Goal: Check status: Check status

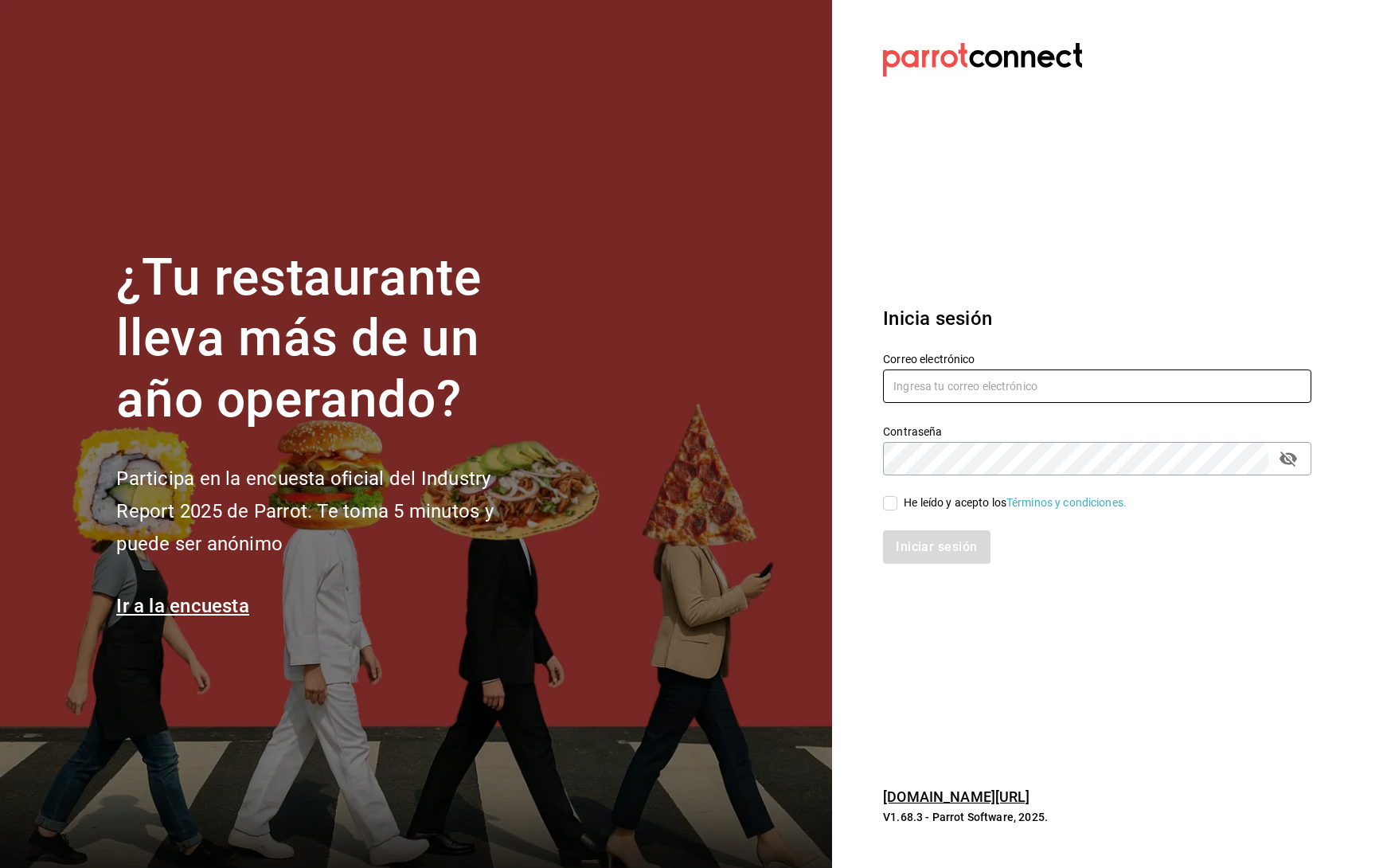
click at [979, 376] on input "text" at bounding box center [1097, 385] width 429 height 34
type input "[PERSON_NAME][EMAIL_ADDRESS][PERSON_NAME][DOMAIN_NAME]"
click at [891, 503] on input "He leído y acepto los Términos y condiciones." at bounding box center [889, 503] width 14 height 14
checkbox input "true"
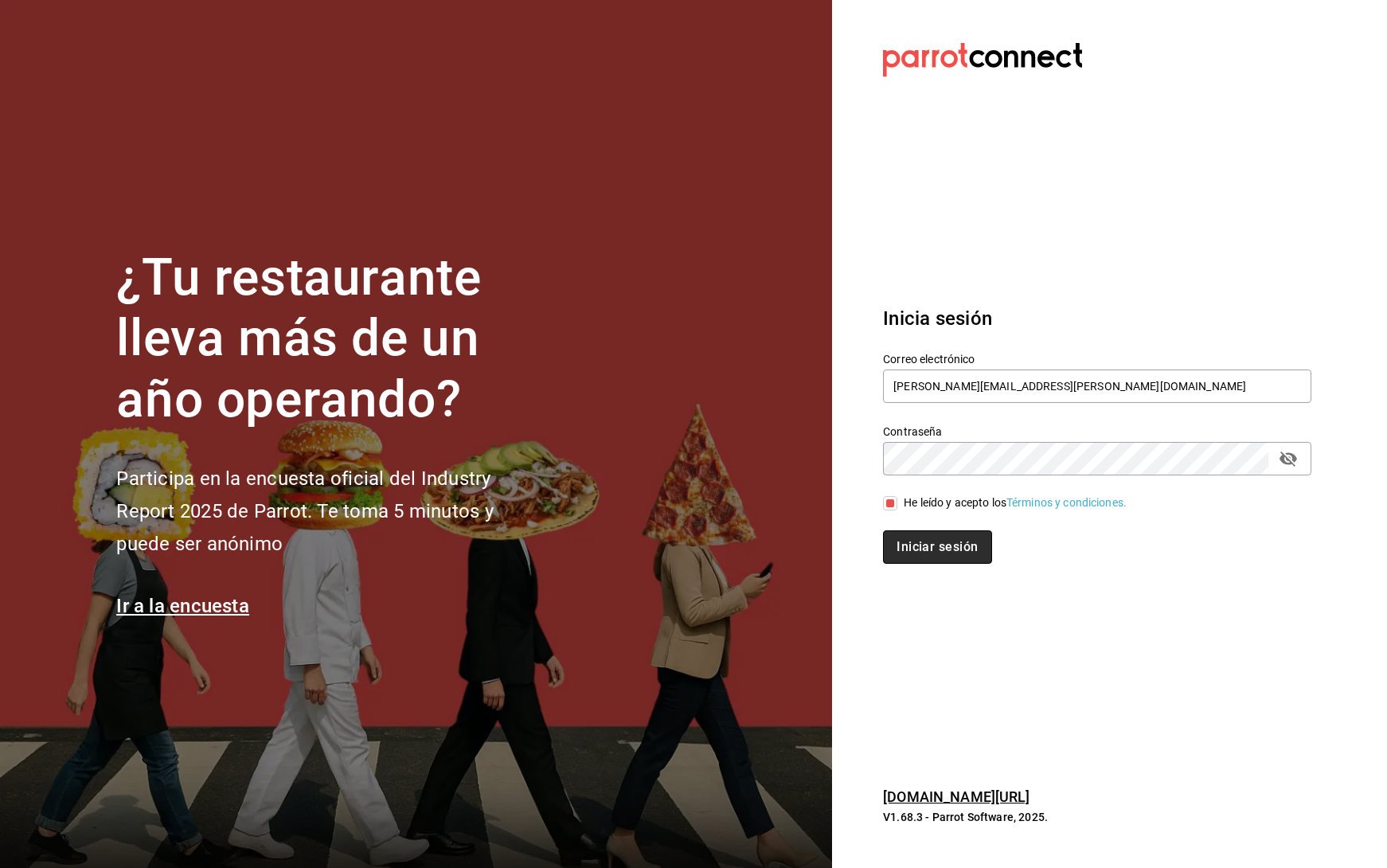
click at [936, 544] on button "Iniciar sesión" at bounding box center [936, 547] width 109 height 34
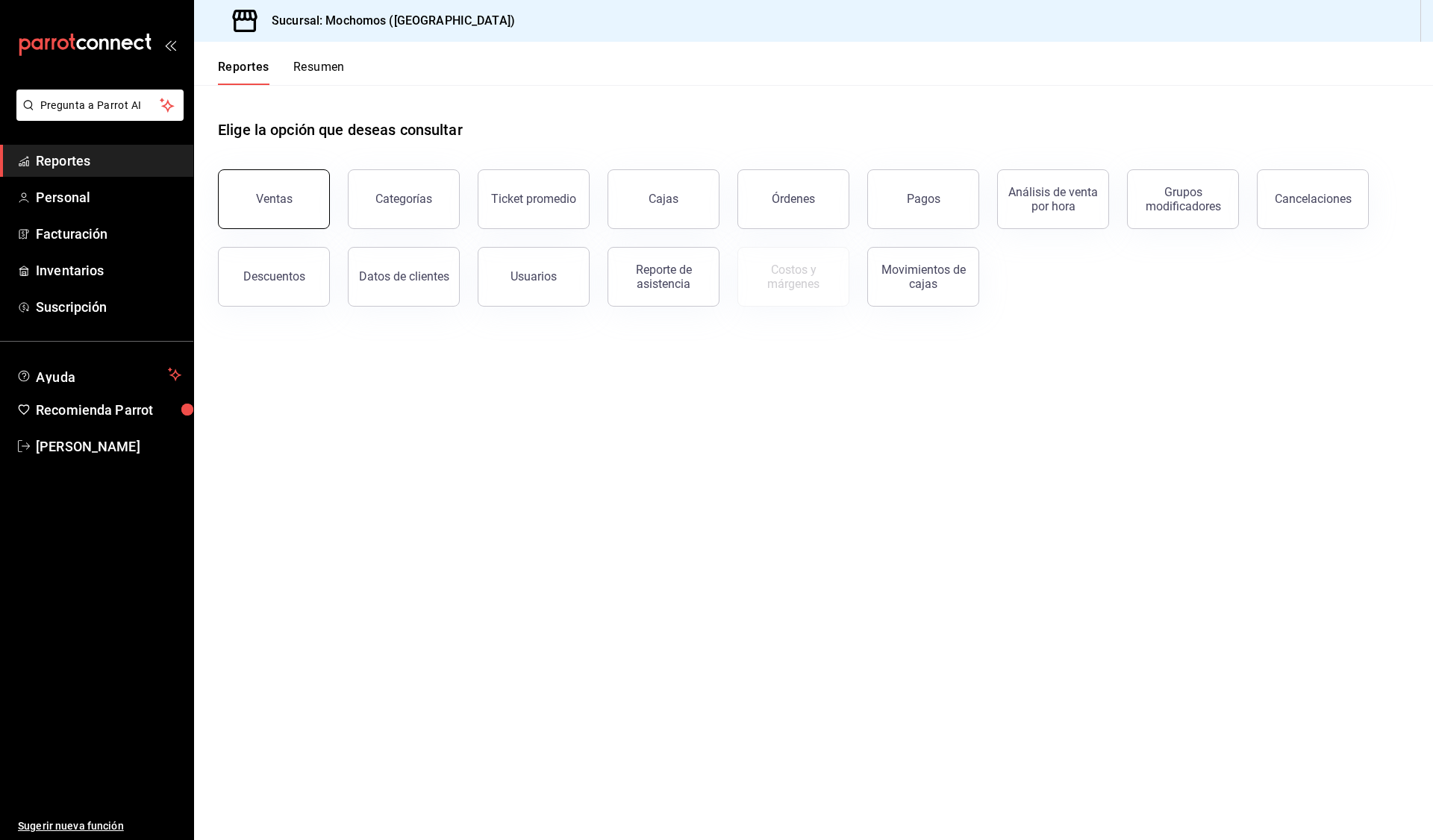
click at [276, 202] on div "Ventas" at bounding box center [274, 199] width 37 height 14
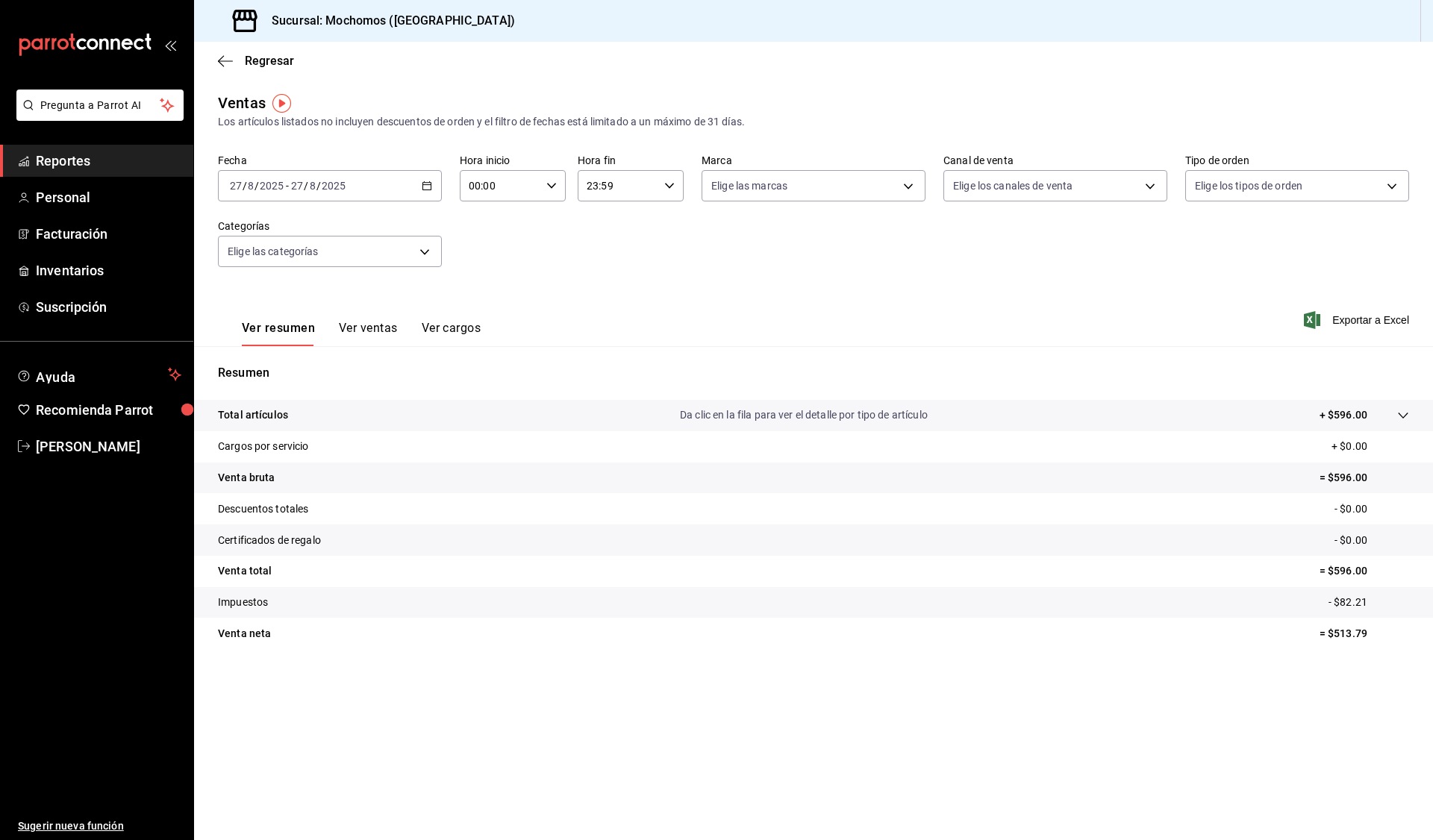
click at [426, 185] on \(Stroke\) "button" at bounding box center [427, 185] width 8 height 1
click at [262, 369] on span "Rango de fechas" at bounding box center [288, 365] width 115 height 15
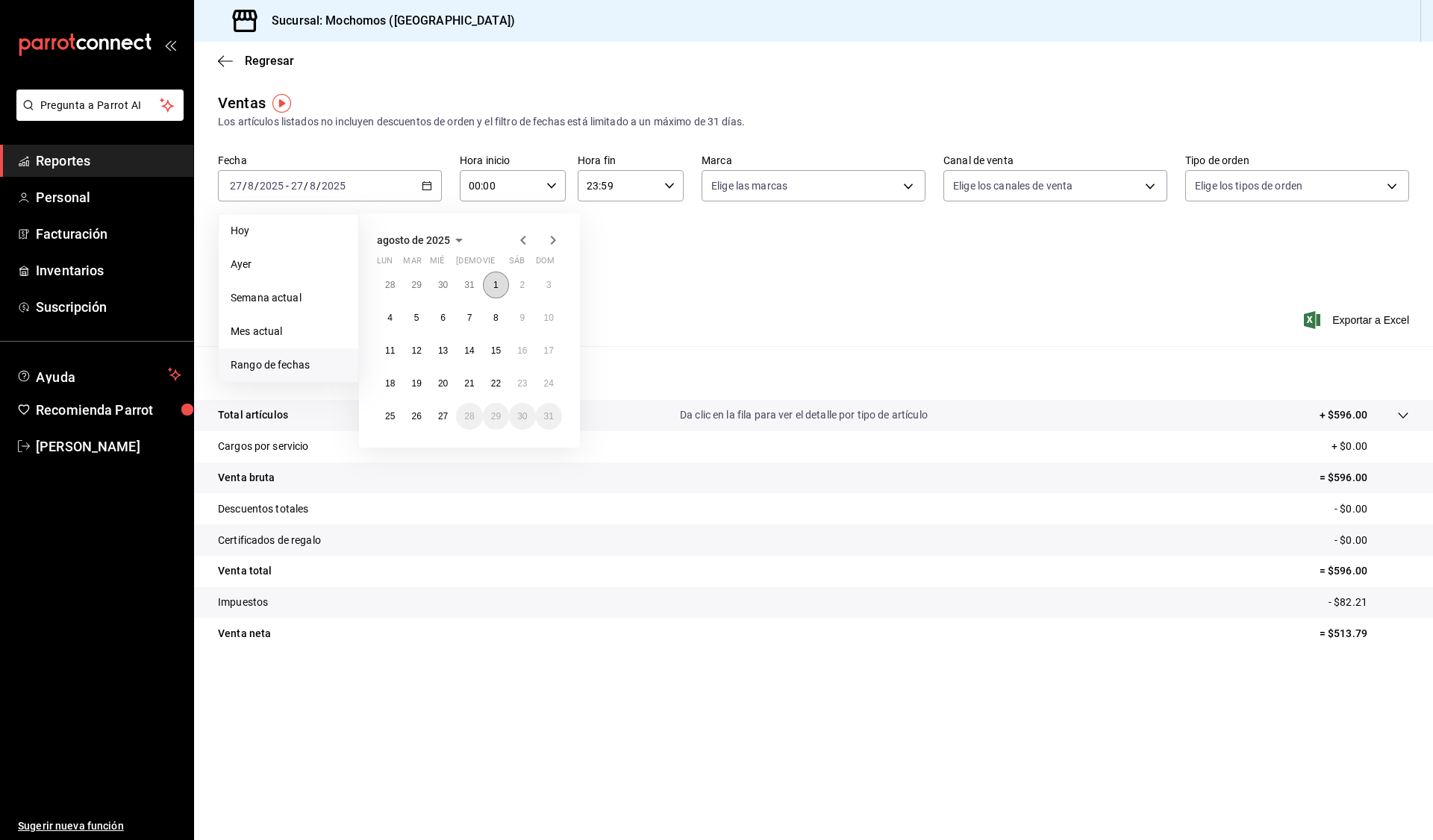
click at [497, 284] on abbr "1" at bounding box center [496, 286] width 5 height 11
click at [519, 281] on button "2" at bounding box center [522, 285] width 26 height 27
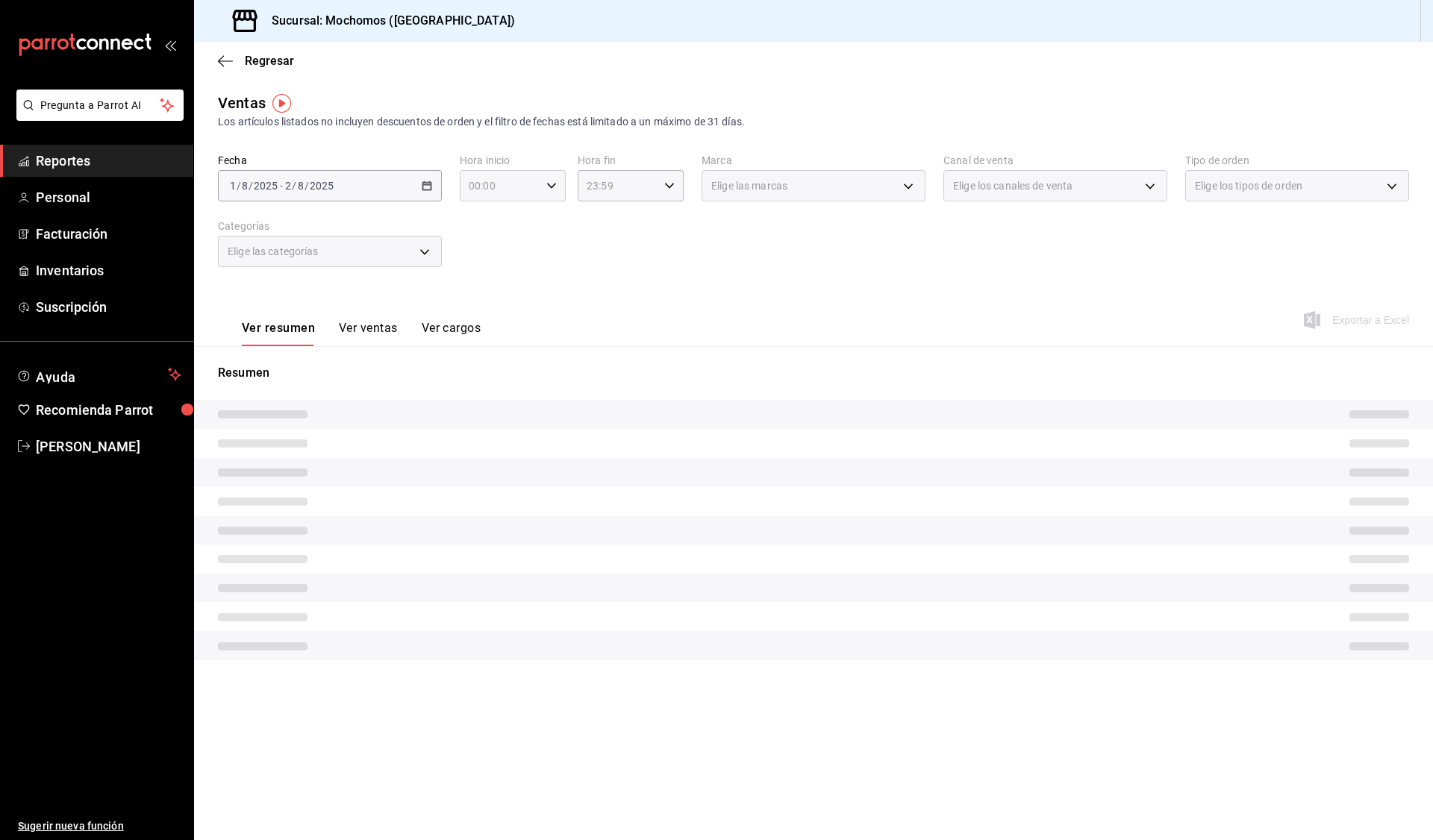
click at [554, 187] on icon "button" at bounding box center [552, 186] width 11 height 11
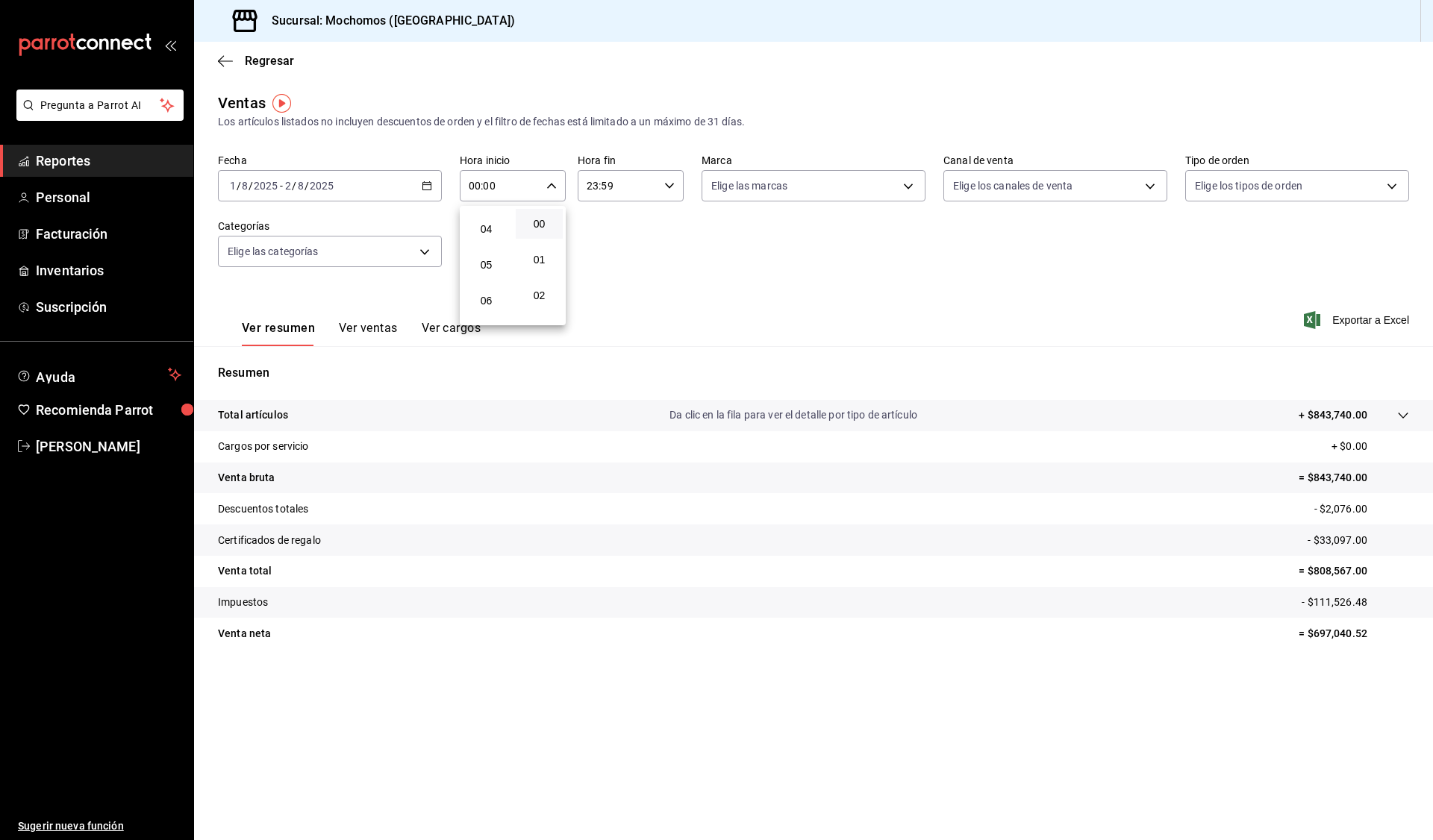
scroll to position [150, 0]
drag, startPoint x: 487, startPoint y: 251, endPoint x: 538, endPoint y: 247, distance: 51.2
click at [488, 251] on span "05" at bounding box center [486, 253] width 29 height 12
type input "05:00"
click at [670, 189] on div at bounding box center [716, 420] width 1433 height 840
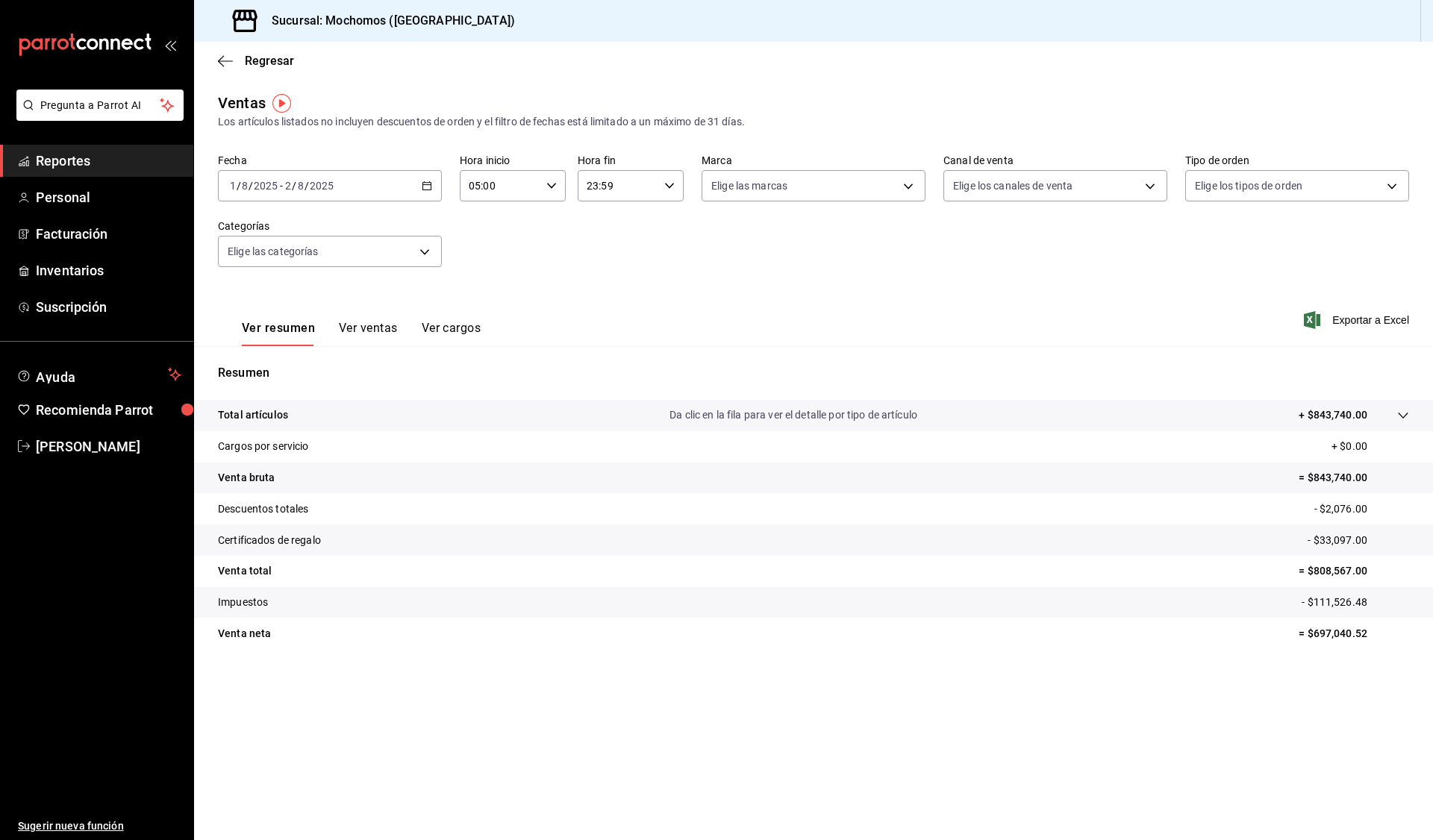
click at [671, 185] on \(Stroke\) "button" at bounding box center [670, 186] width 9 height 5
click at [610, 253] on button "05" at bounding box center [604, 260] width 47 height 30
click at [659, 232] on button "00" at bounding box center [657, 224] width 47 height 30
type input "05:00"
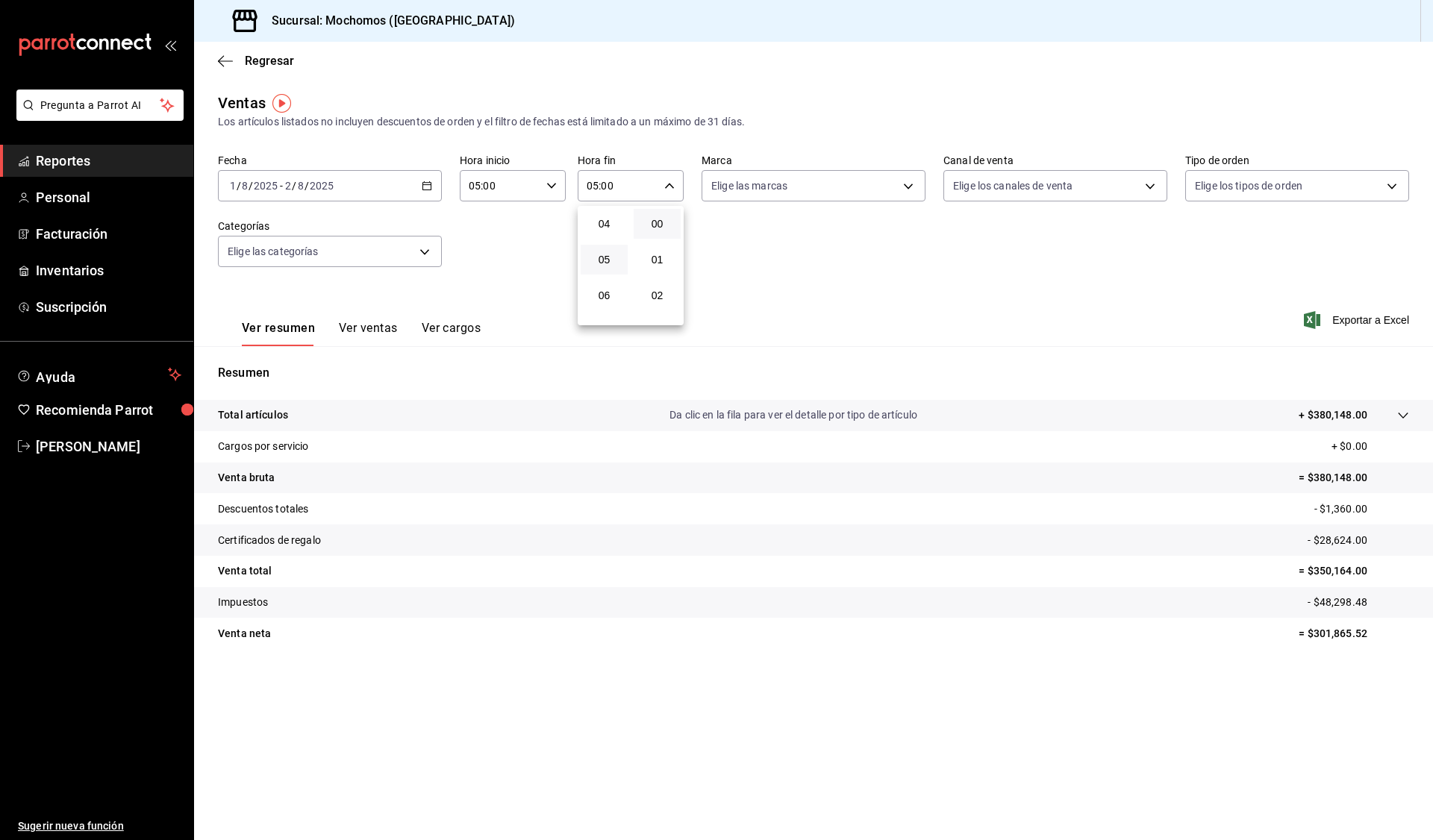
click at [906, 285] on div at bounding box center [716, 420] width 1433 height 840
click at [426, 187] on icon "button" at bounding box center [427, 186] width 11 height 11
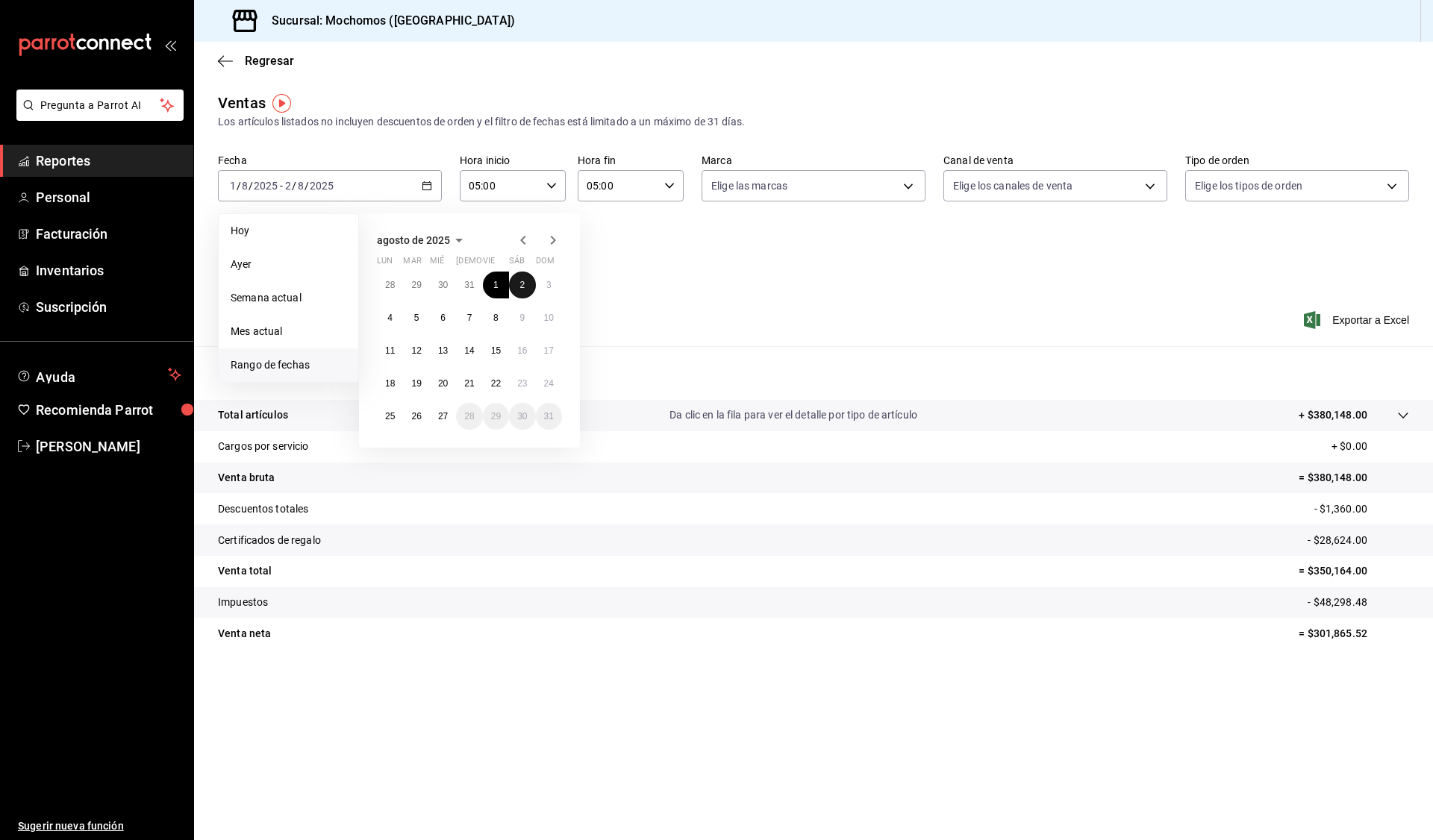
click at [521, 284] on abbr "2" at bounding box center [522, 286] width 5 height 11
click at [548, 288] on abbr "3" at bounding box center [549, 286] width 5 height 11
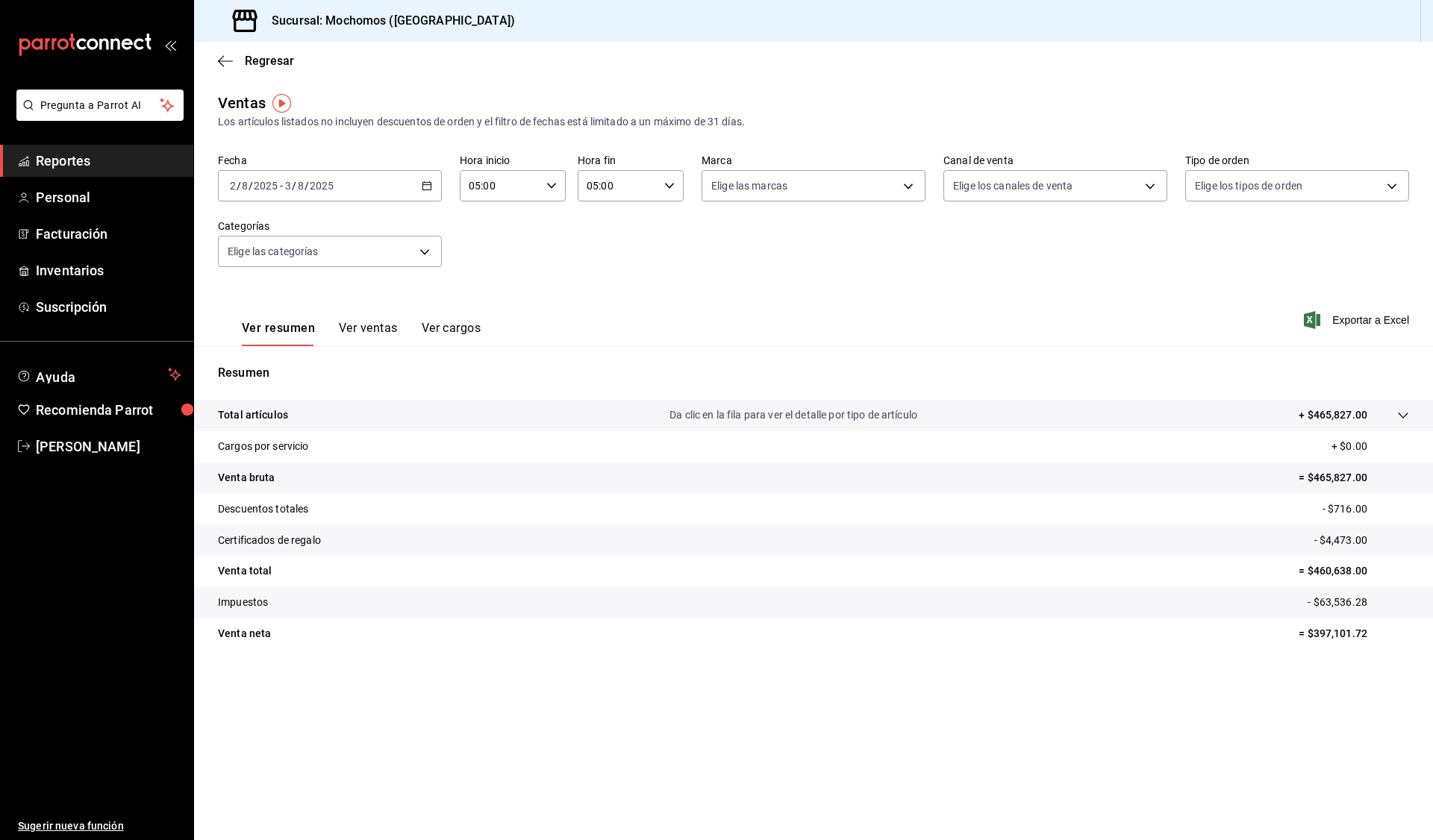
click at [432, 187] on div "2025-08-02 2 / 8 / 2025 - 2025-08-03 3 / 8 / 2025" at bounding box center [330, 186] width 224 height 32
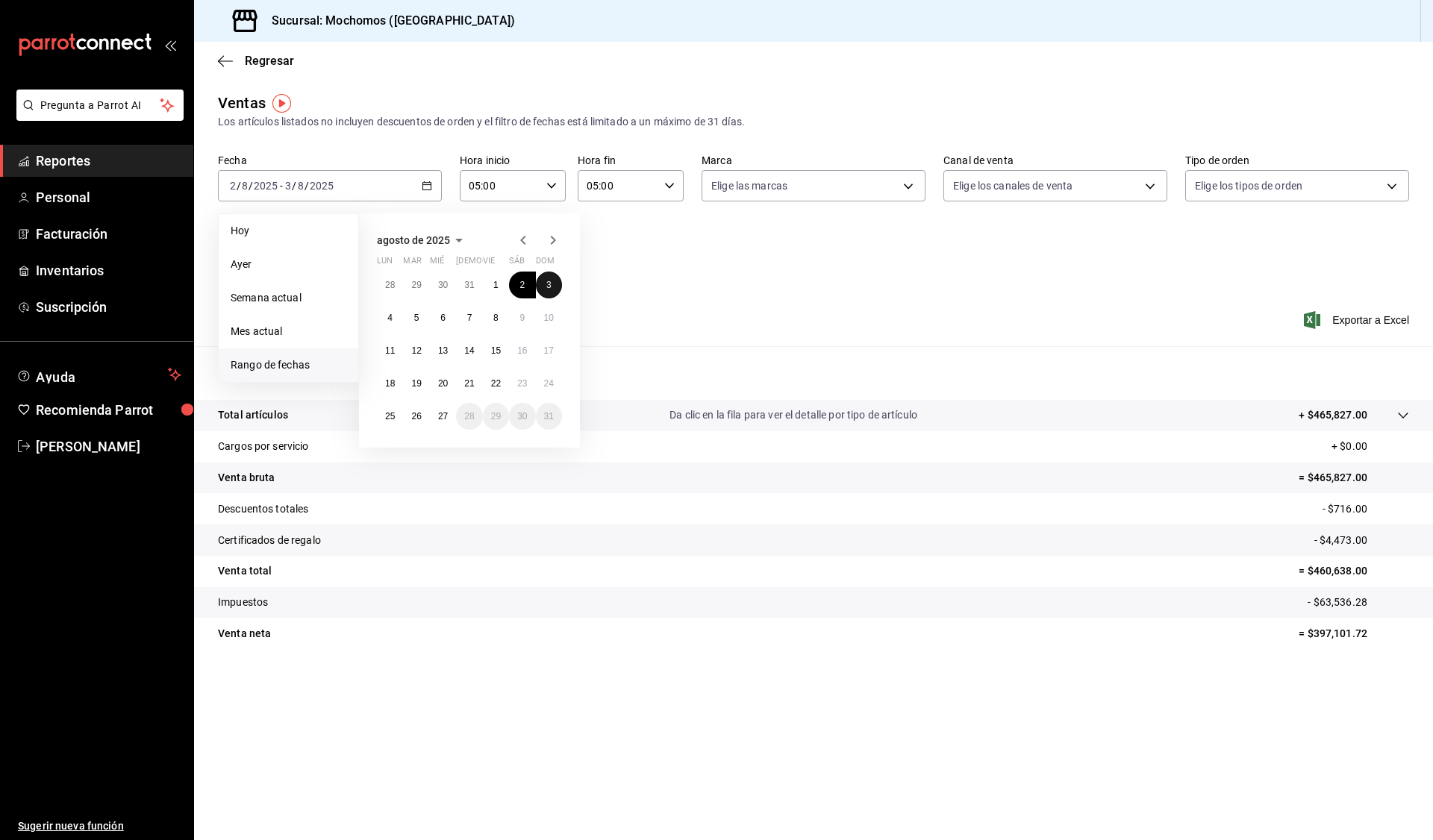
click at [542, 285] on button "3" at bounding box center [549, 285] width 26 height 27
click at [392, 320] on abbr "4" at bounding box center [390, 318] width 5 height 11
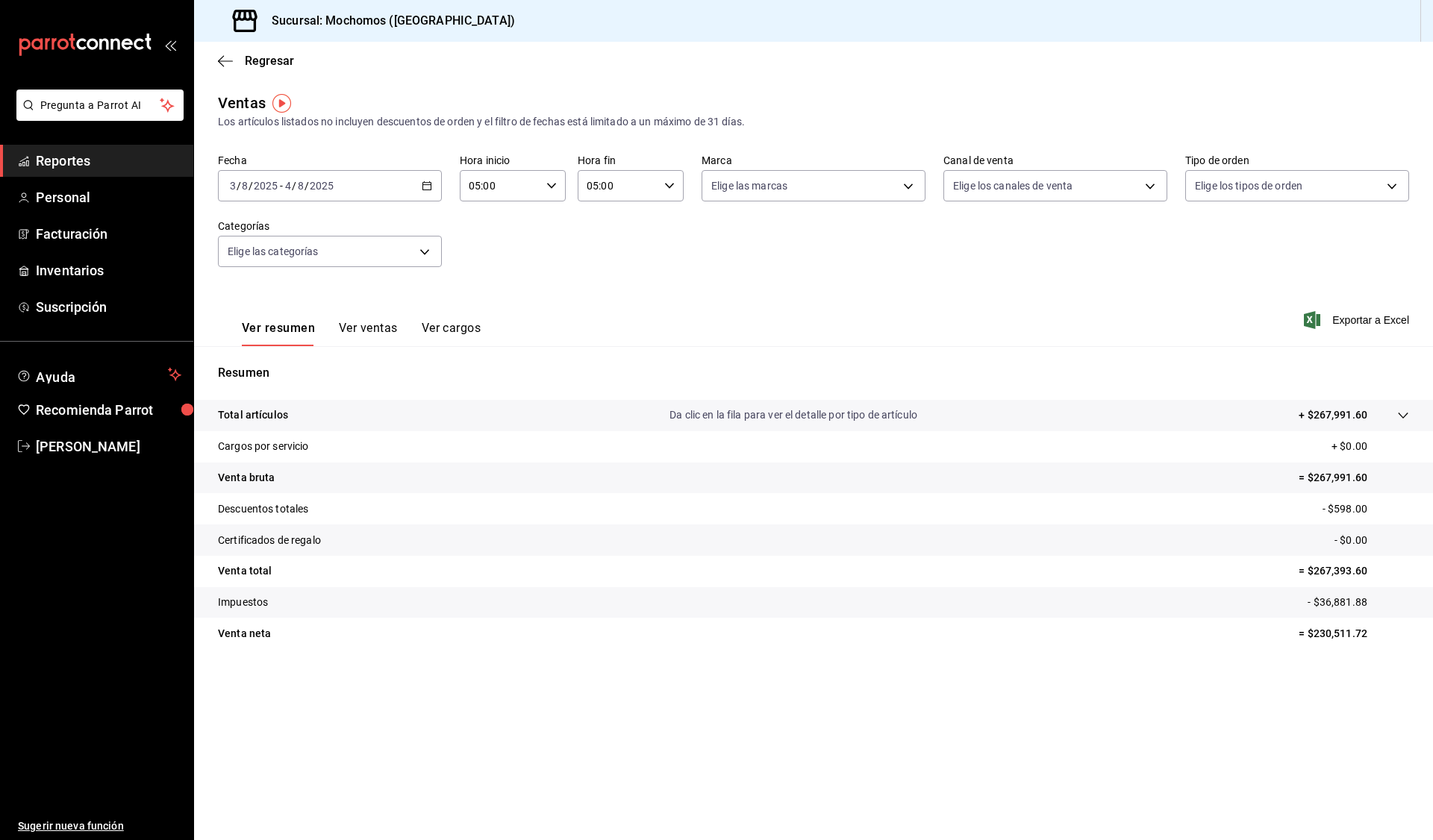
click at [433, 183] on div "2025-08-03 3 / 8 / 2025 - 2025-08-04 4 / 8 / 2025" at bounding box center [330, 186] width 224 height 32
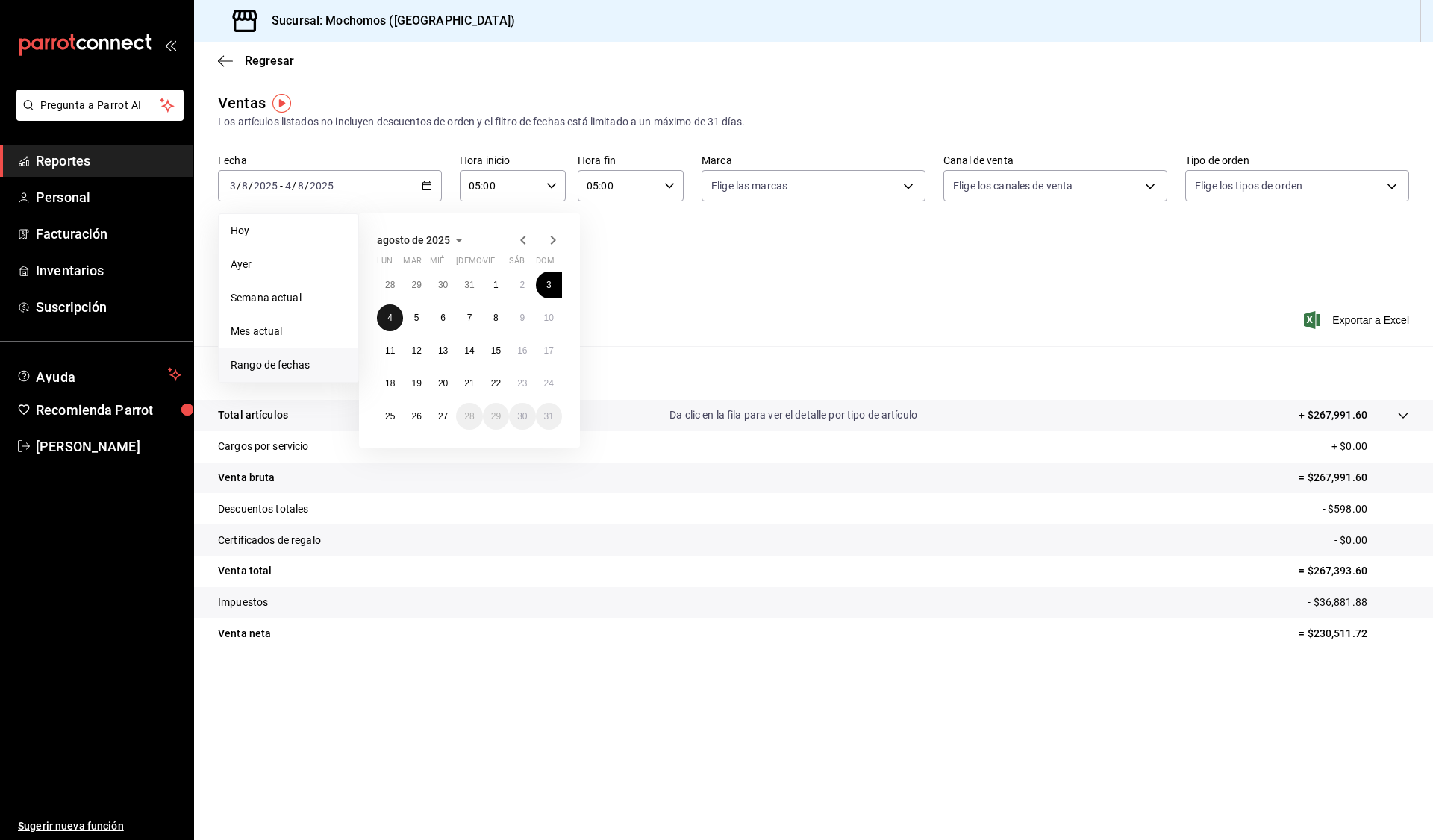
click at [393, 315] on abbr "4" at bounding box center [390, 318] width 5 height 11
click at [413, 314] on button "5" at bounding box center [415, 318] width 26 height 27
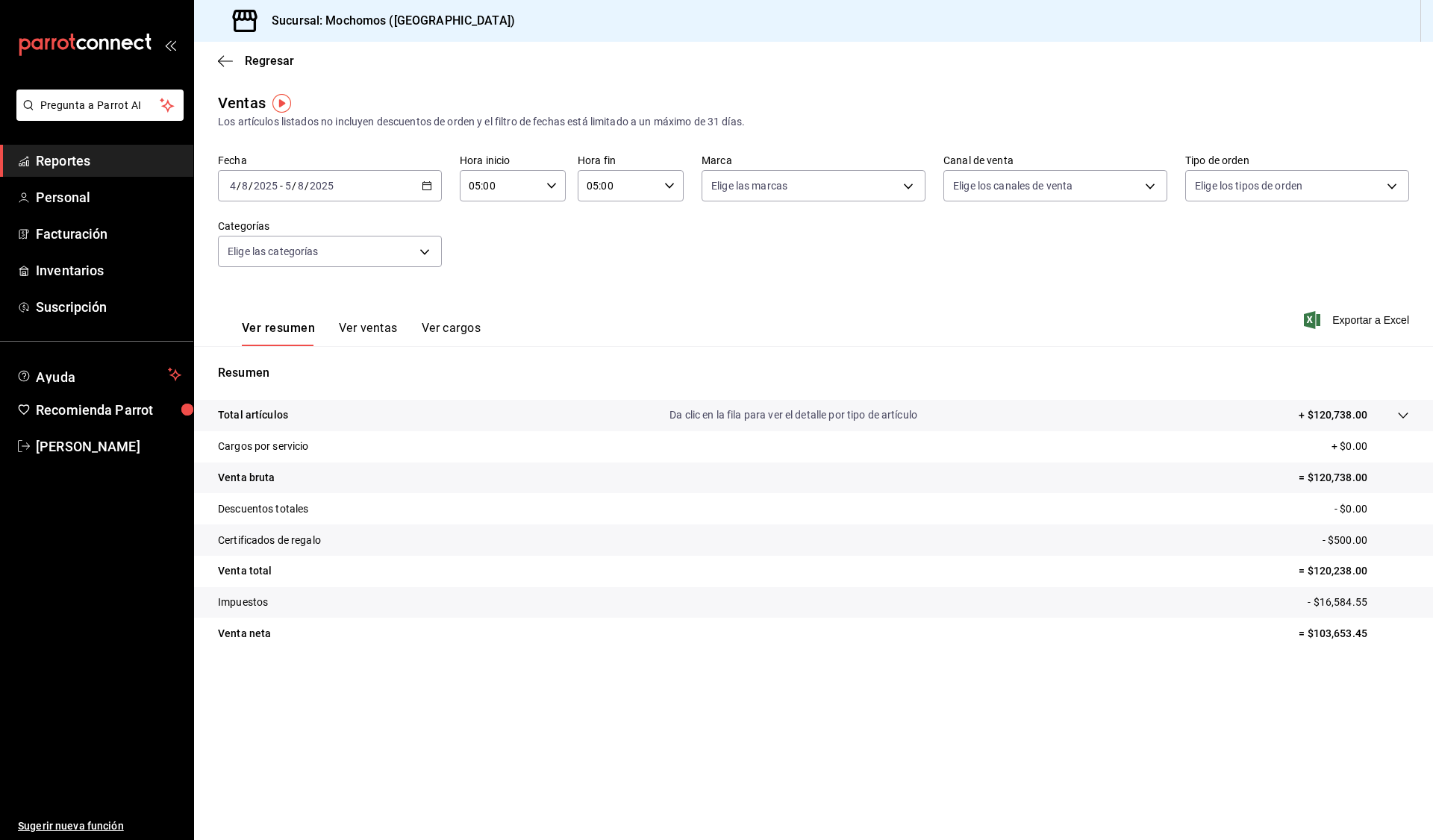
click at [432, 190] on icon "button" at bounding box center [427, 186] width 11 height 11
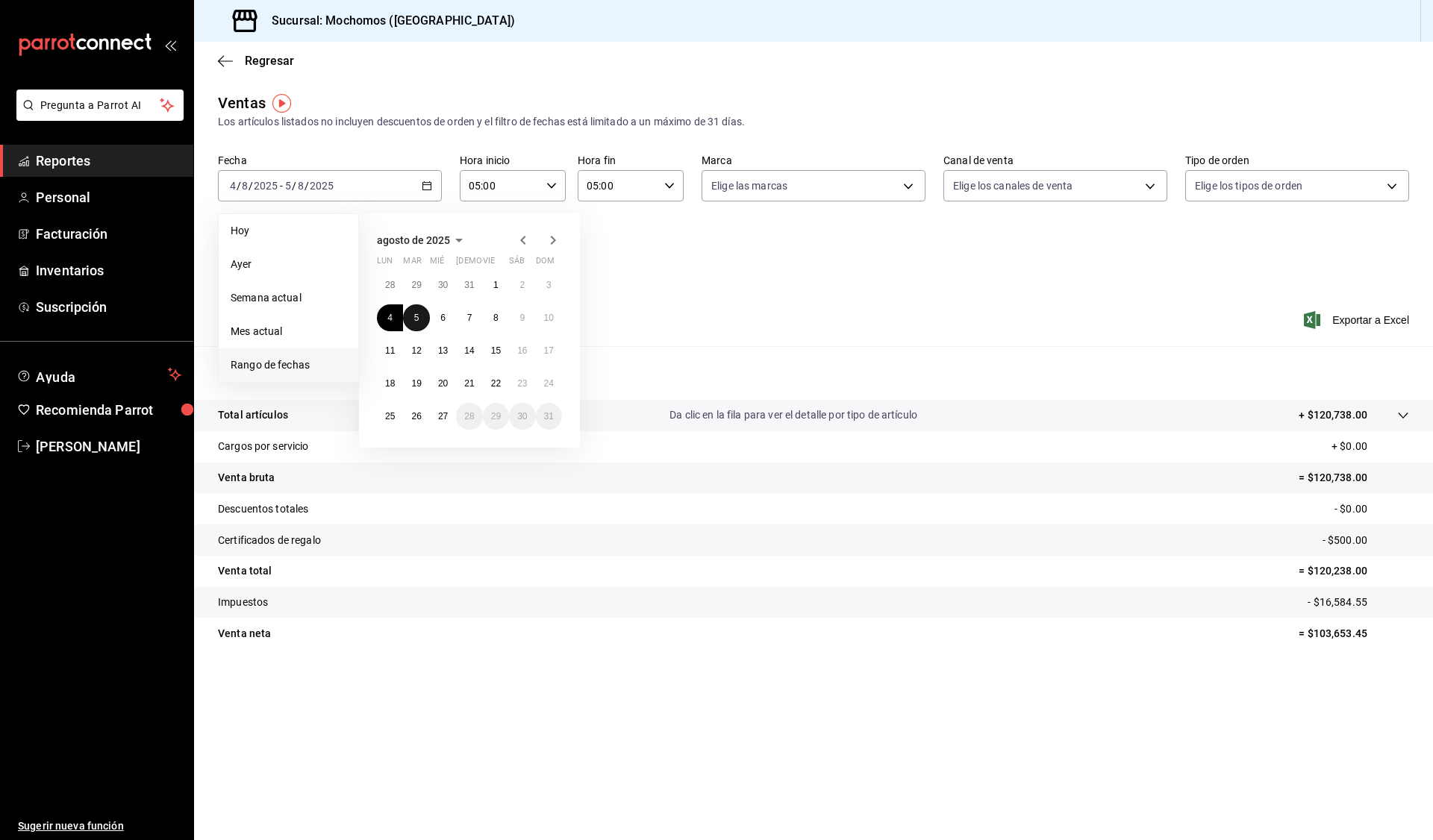
click at [415, 315] on abbr "5" at bounding box center [417, 318] width 5 height 11
click at [438, 319] on button "6" at bounding box center [443, 318] width 26 height 27
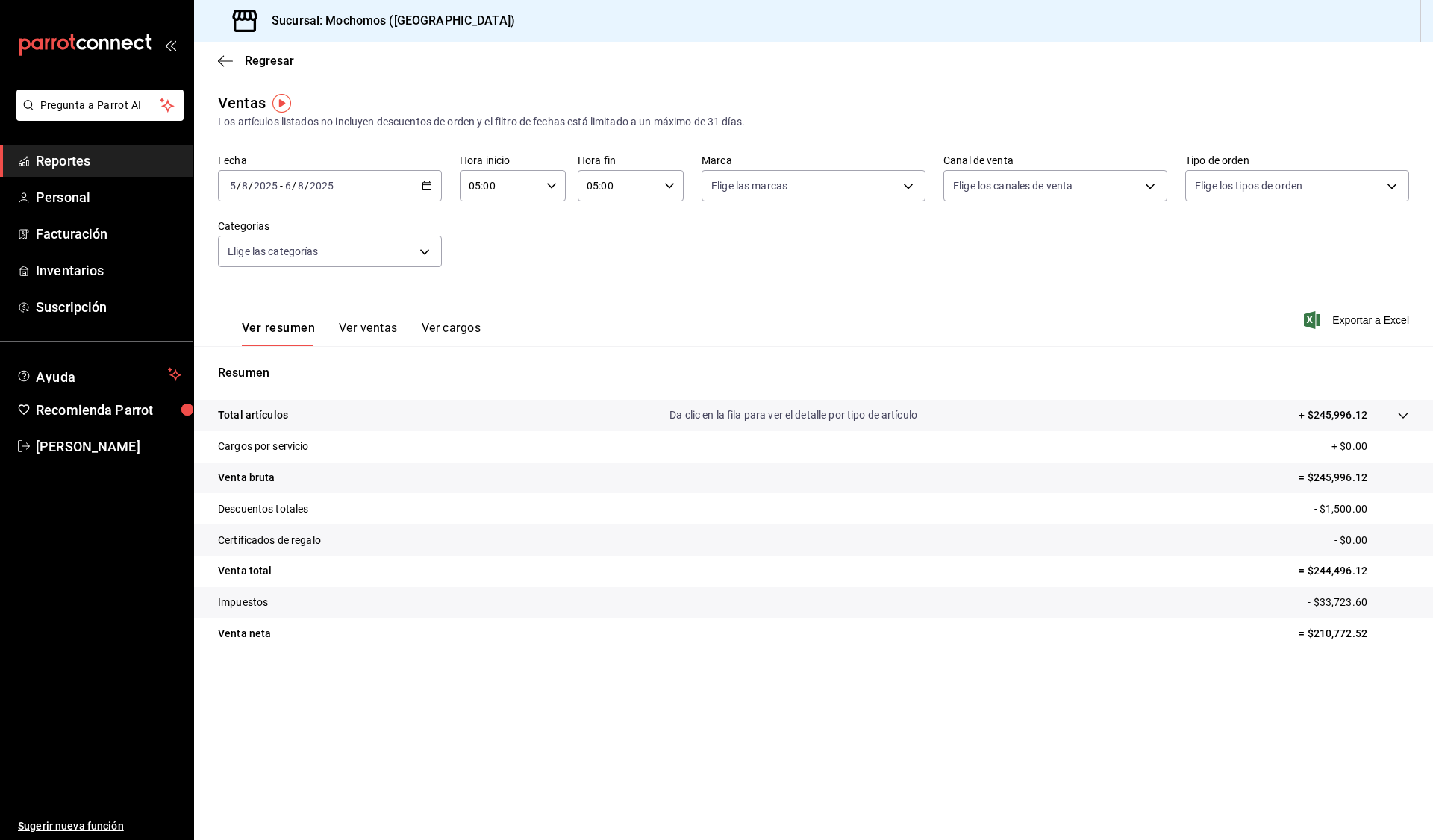
click at [424, 184] on icon "button" at bounding box center [427, 186] width 11 height 11
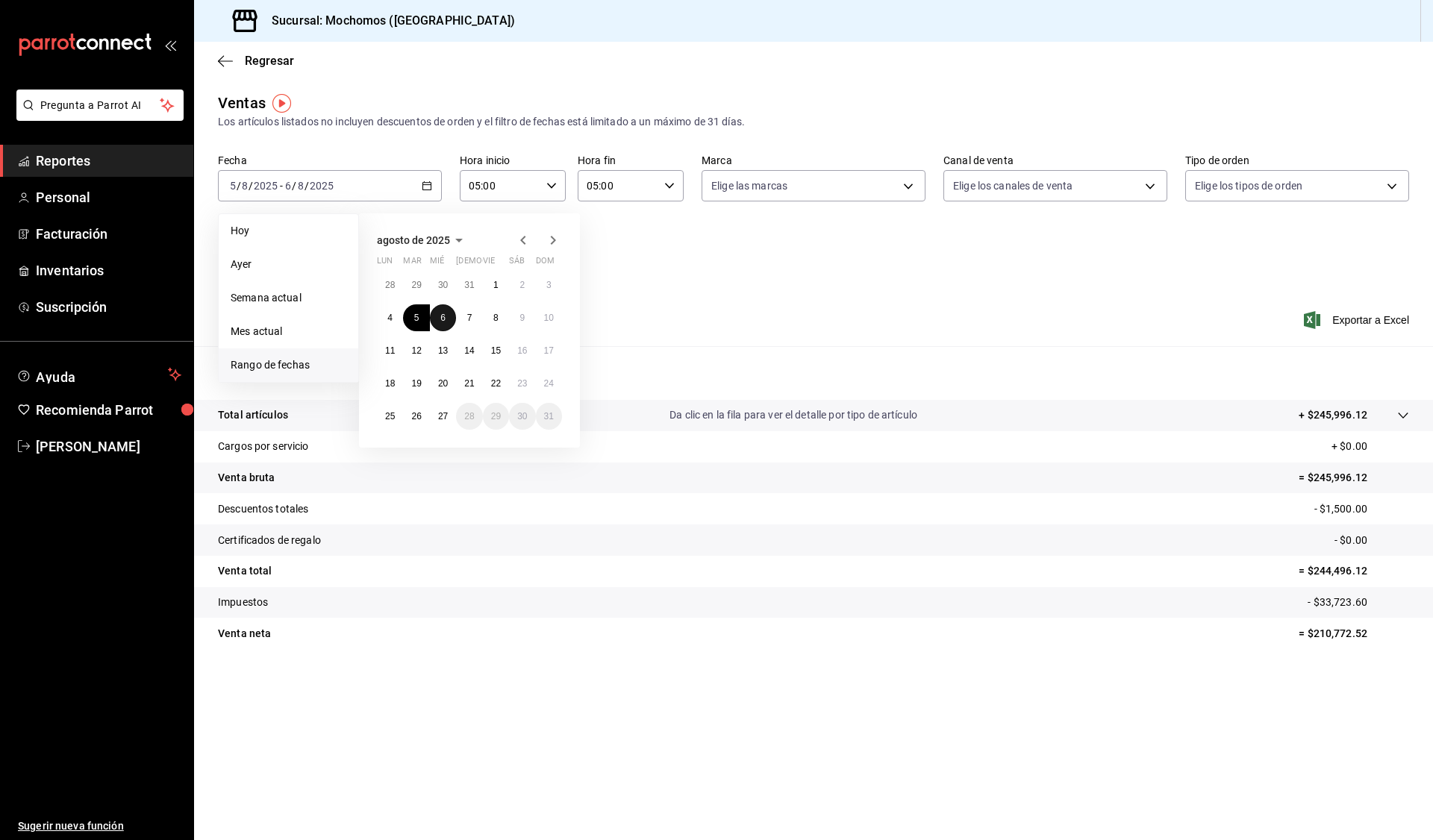
click at [446, 314] on button "6" at bounding box center [443, 318] width 26 height 27
click at [480, 310] on div "28 29 30 31 1 2 3 4 5 6 7 8 9 10 11 12 13 14 15 16 17 18 19 20 21 22 23 24 25 2…" at bounding box center [469, 351] width 185 height 159
click at [473, 315] on button "7" at bounding box center [469, 318] width 26 height 27
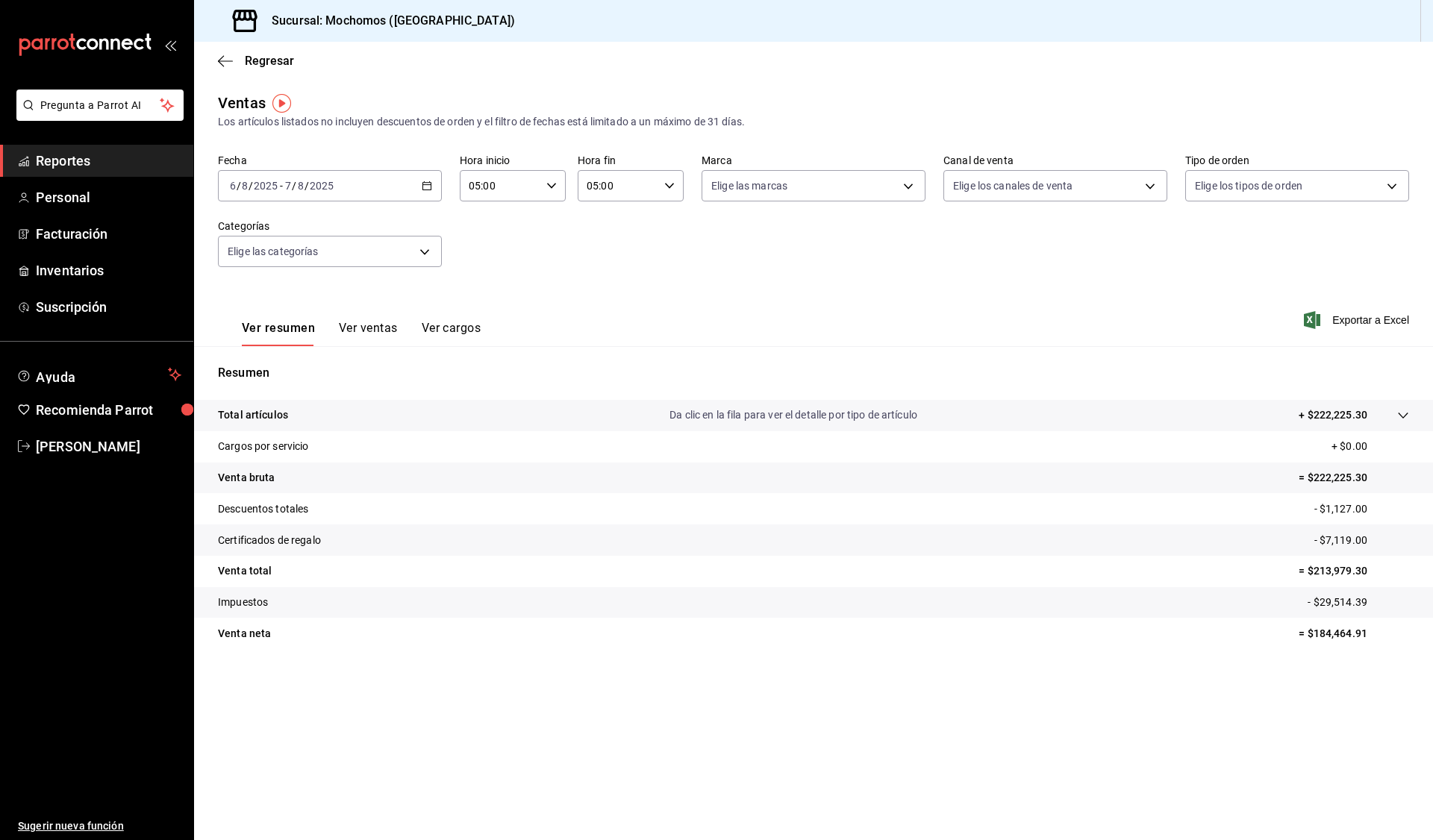
click at [427, 177] on div "2025-08-06 6 / 8 / 2025 - 2025-08-07 7 / 8 / 2025" at bounding box center [330, 186] width 224 height 32
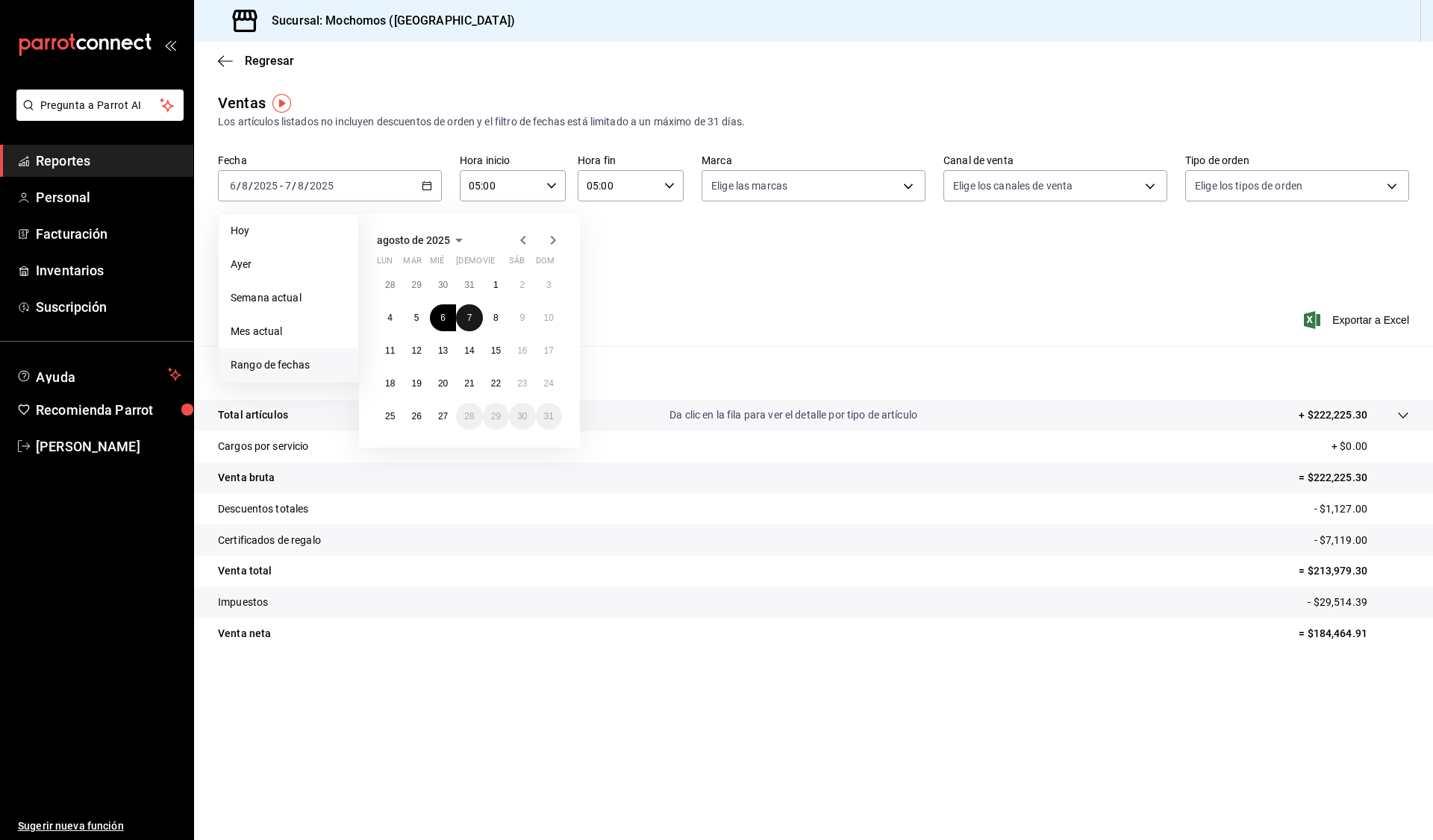
click at [470, 320] on abbr "7" at bounding box center [470, 318] width 5 height 11
click at [502, 317] on button "8" at bounding box center [496, 318] width 26 height 27
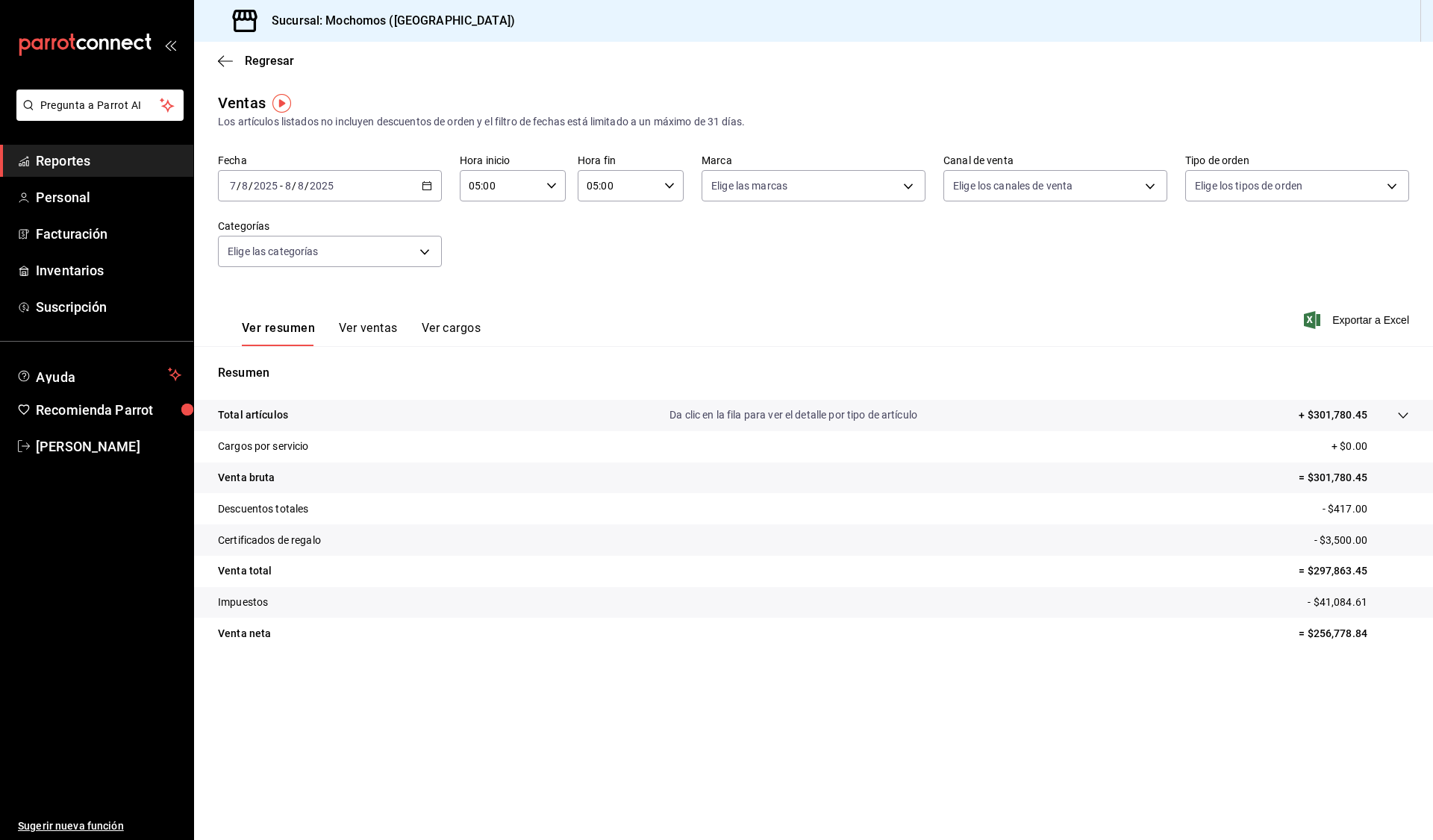
click at [429, 186] on icon "button" at bounding box center [427, 186] width 11 height 11
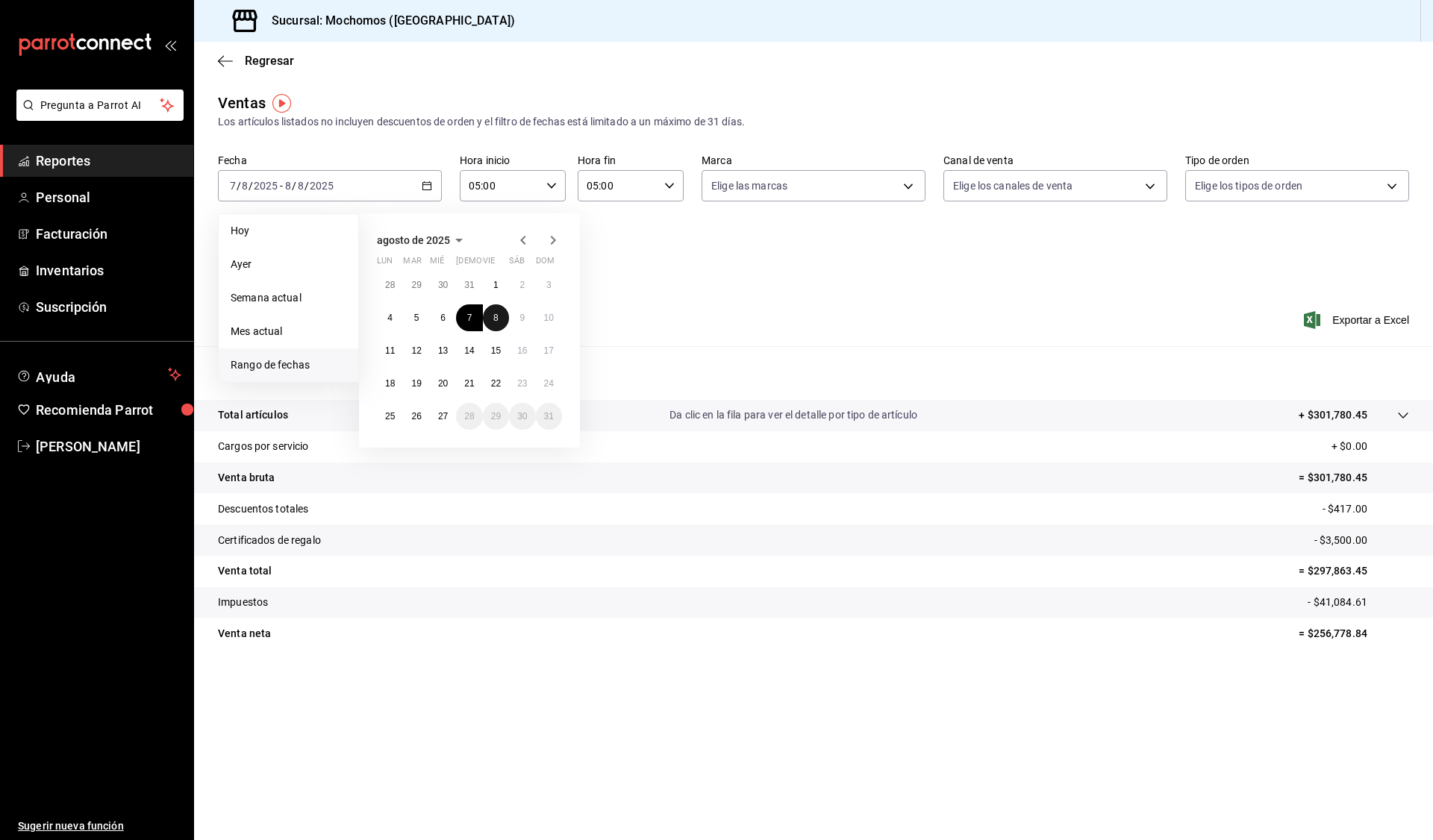
click at [504, 319] on button "8" at bounding box center [496, 318] width 26 height 27
click at [524, 319] on abbr "9" at bounding box center [522, 318] width 5 height 11
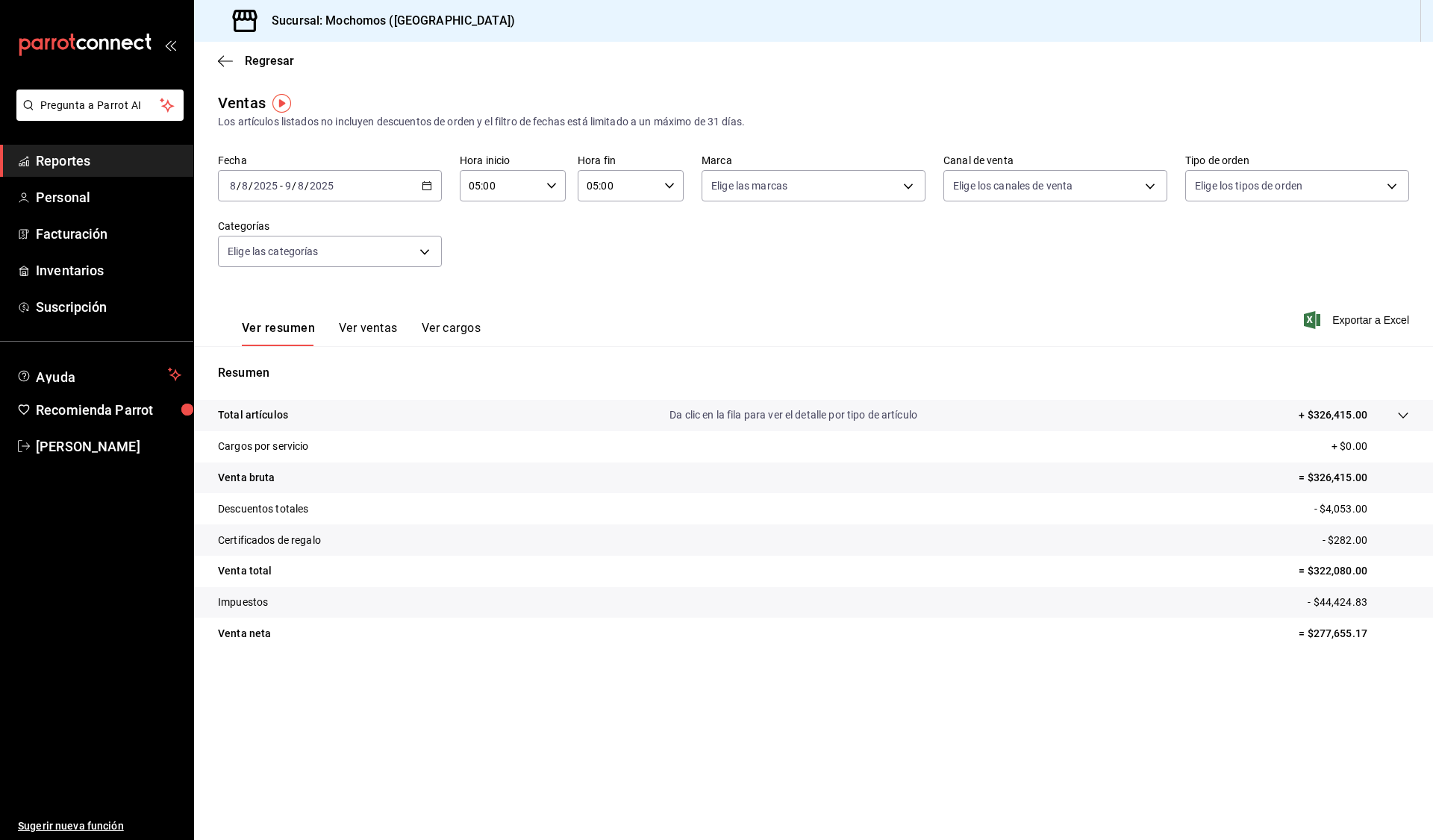
click at [438, 184] on div "2025-08-08 8 / 8 / 2025 - 2025-08-09 9 / 8 / 2025" at bounding box center [330, 186] width 224 height 32
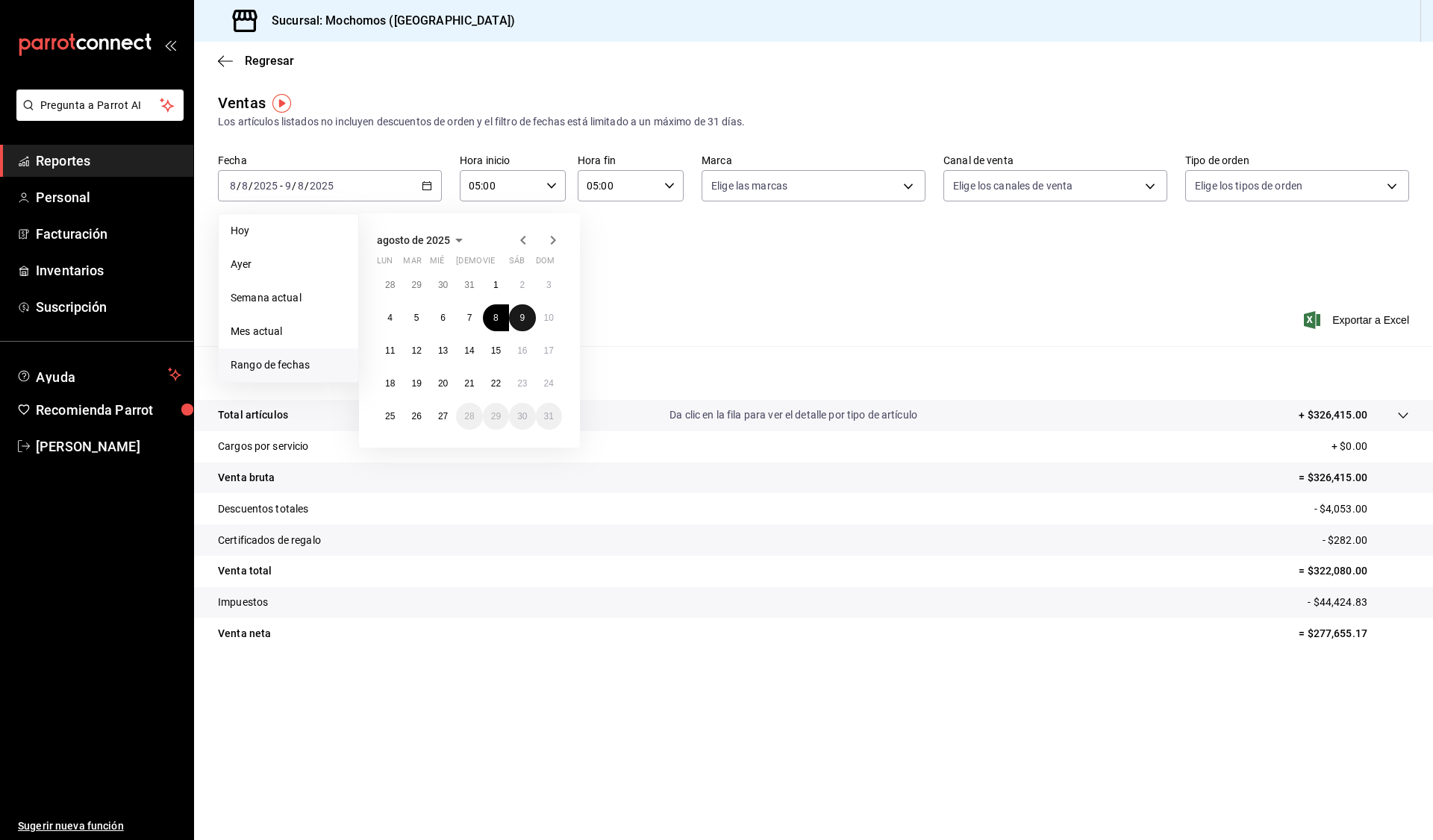
click at [525, 319] on abbr "9" at bounding box center [522, 318] width 5 height 11
click at [557, 317] on button "10" at bounding box center [549, 318] width 26 height 27
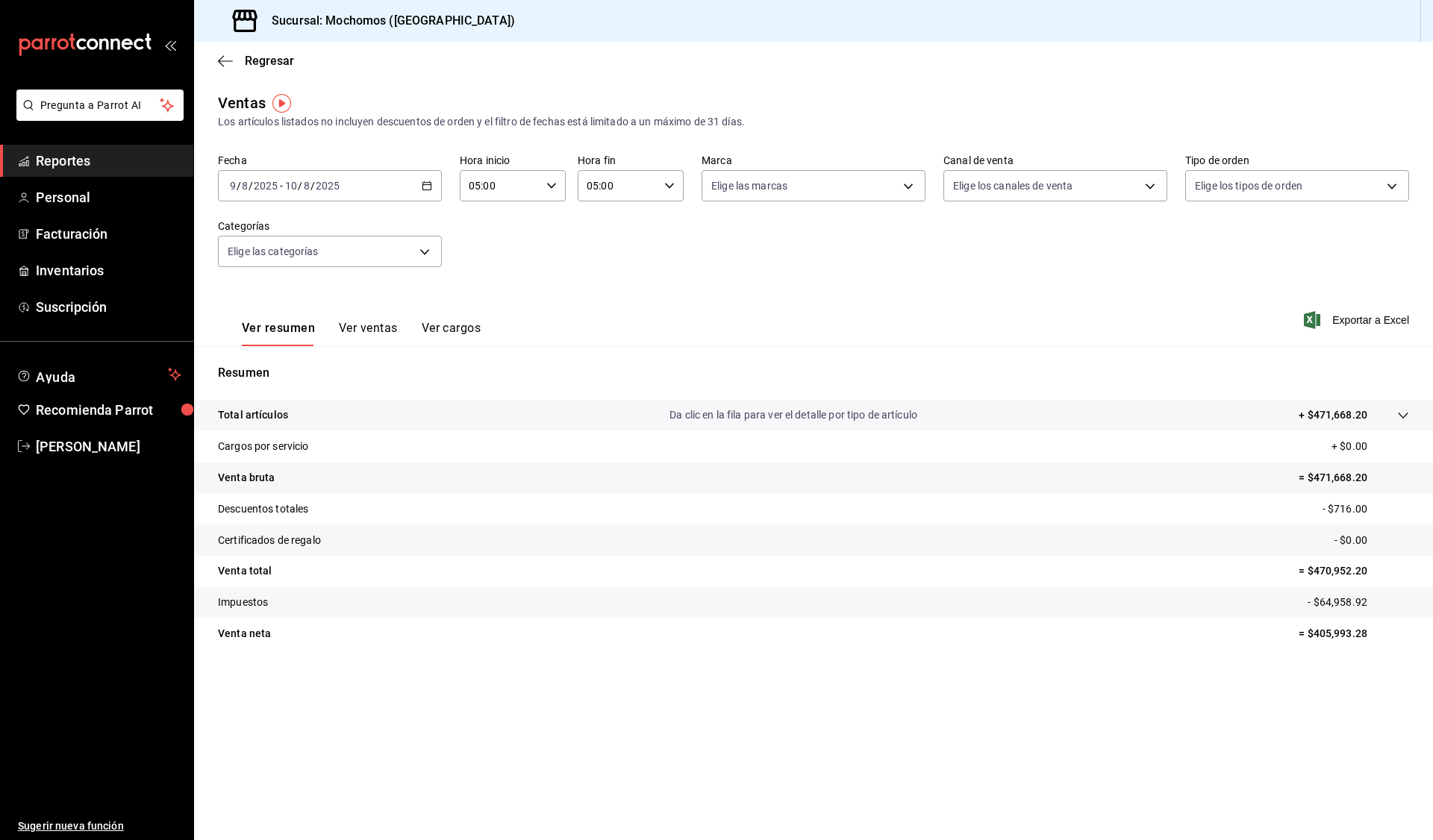
click at [428, 185] on icon "button" at bounding box center [427, 186] width 11 height 11
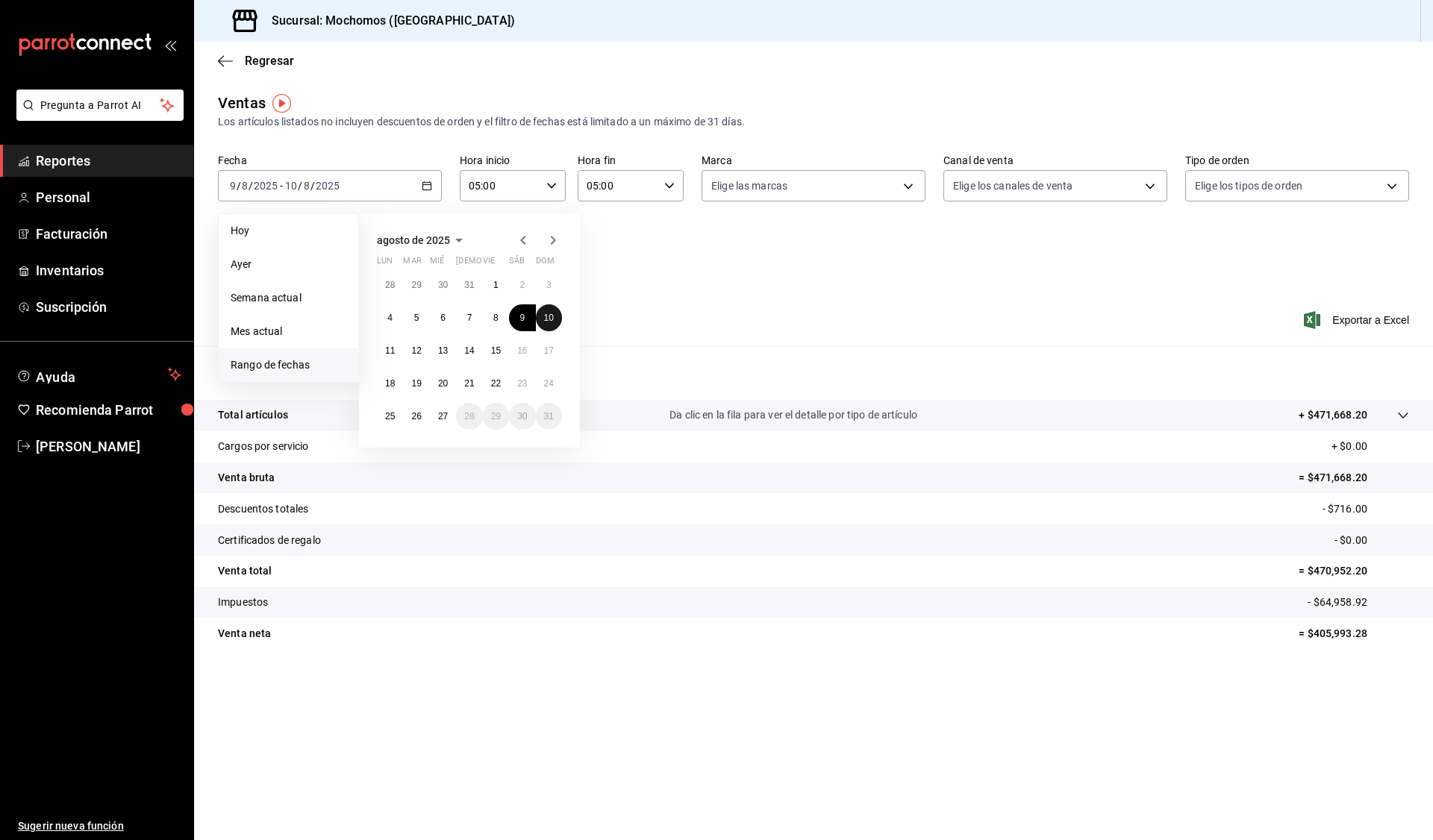
click at [544, 321] on abbr "10" at bounding box center [549, 318] width 10 height 11
click at [395, 349] on button "11" at bounding box center [389, 351] width 26 height 27
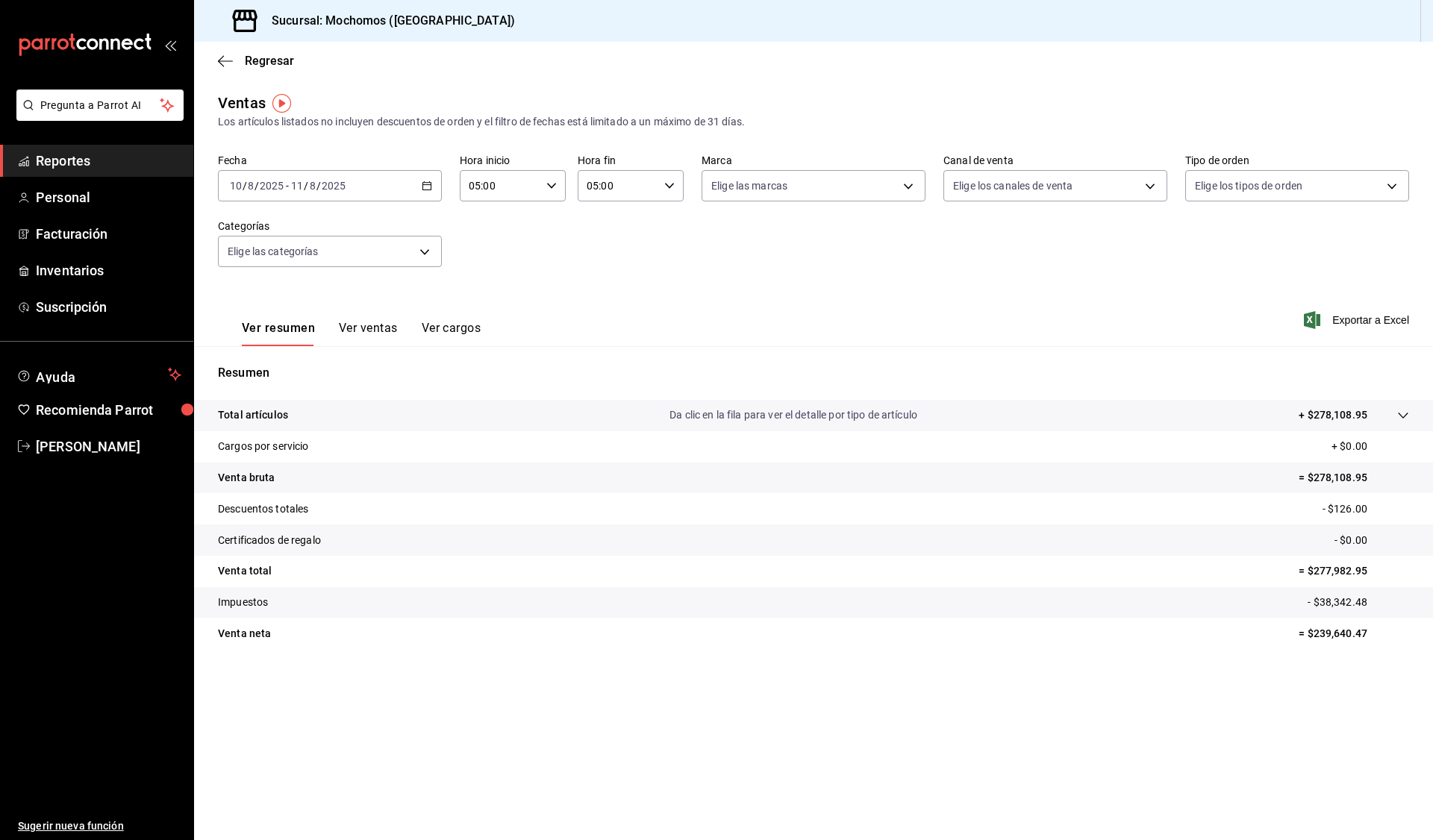
click at [436, 181] on div "2025-08-10 10 / 8 / 2025 - 2025-08-11 11 / 8 / 2025" at bounding box center [330, 186] width 224 height 32
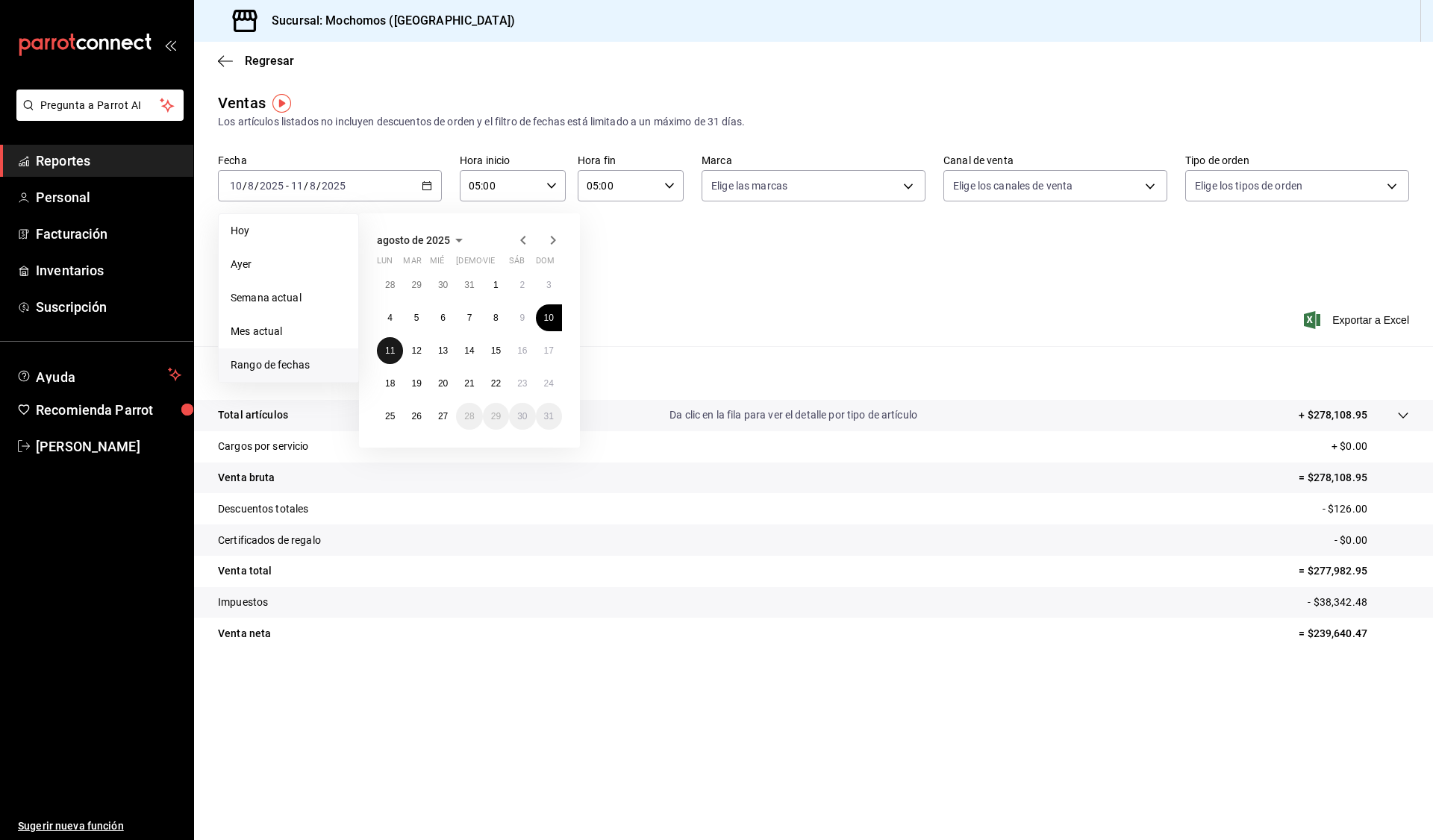
click at [388, 350] on abbr "11" at bounding box center [389, 351] width 10 height 11
click at [416, 354] on abbr "12" at bounding box center [415, 351] width 10 height 11
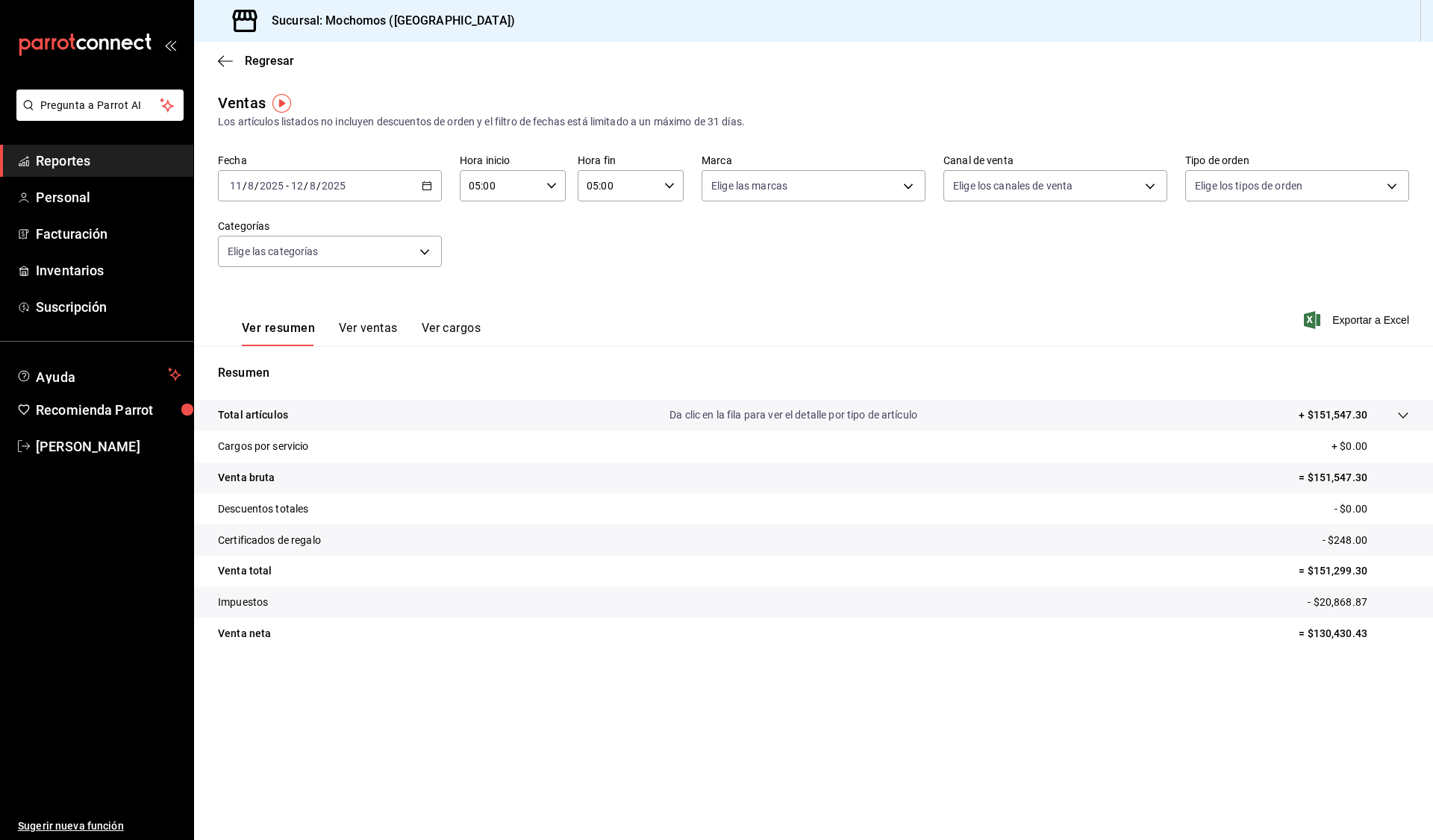
click at [433, 185] on div "2025-08-11 11 / 8 / 2025 - 2025-08-12 12 / 8 / 2025" at bounding box center [330, 186] width 224 height 32
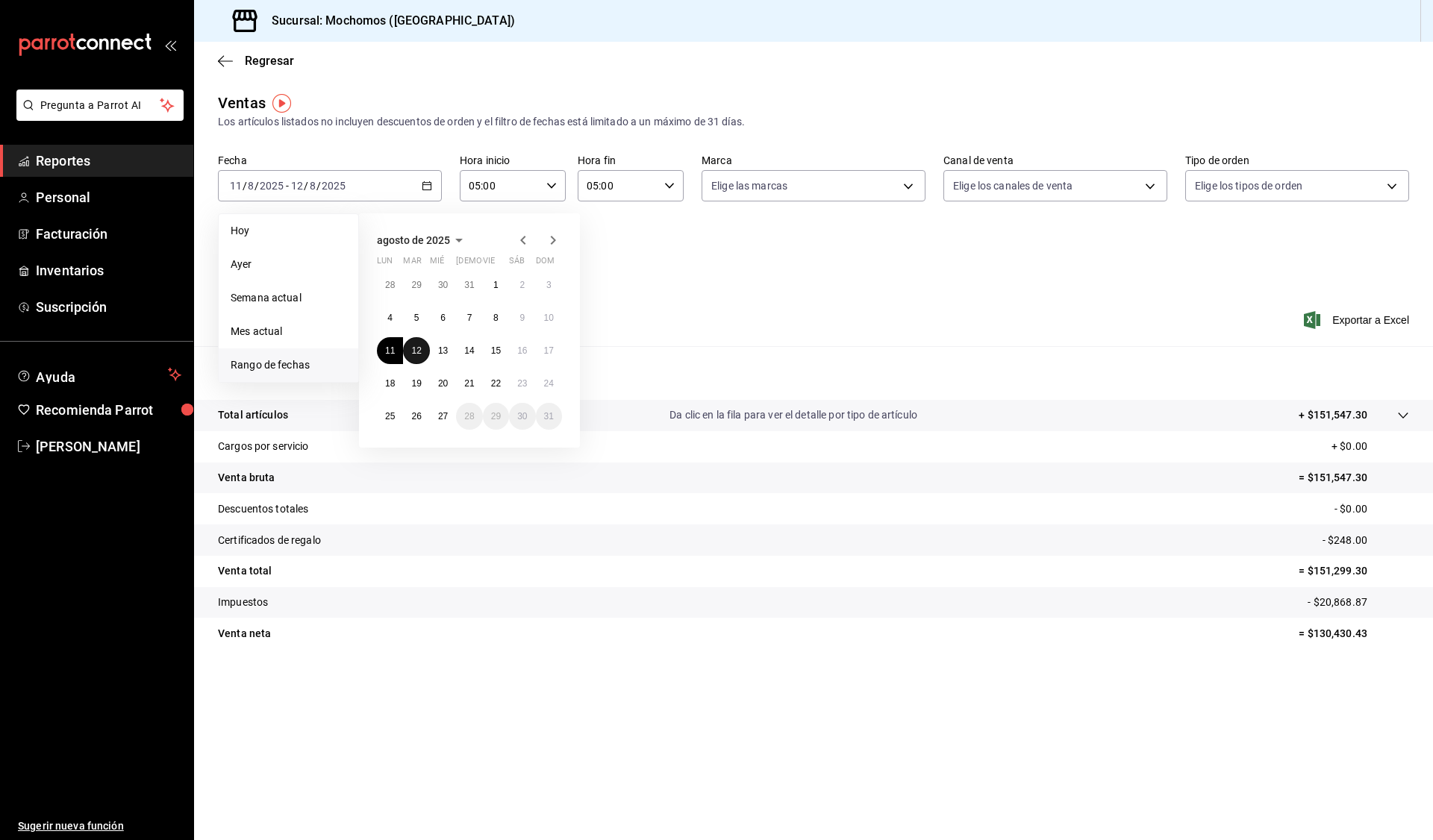
click at [422, 345] on button "12" at bounding box center [415, 351] width 26 height 27
click at [441, 350] on abbr "13" at bounding box center [443, 351] width 10 height 11
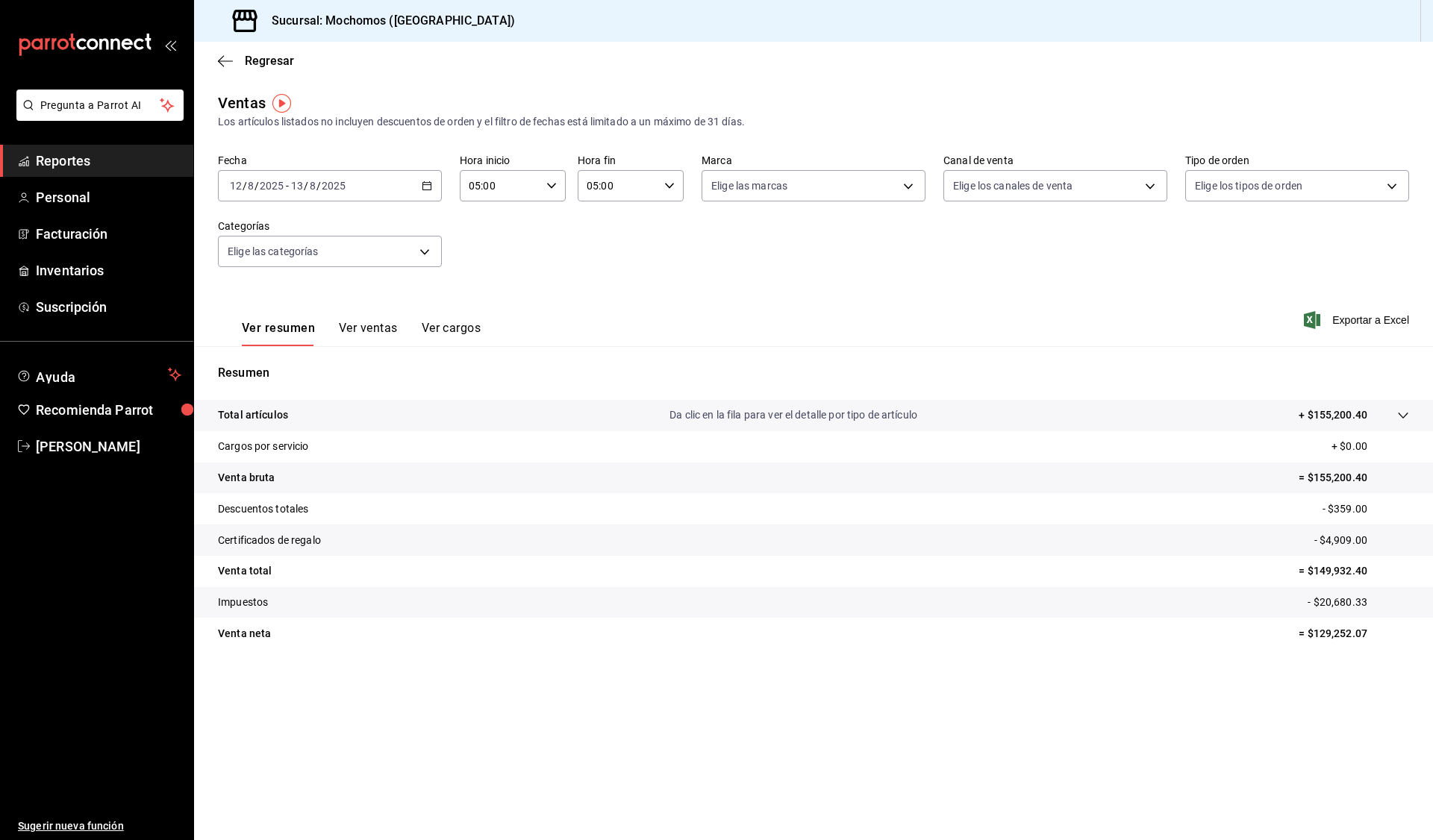
click at [436, 187] on div "2025-08-12 12 / 8 / 2025 - 2025-08-13 13 / 8 / 2025" at bounding box center [330, 186] width 224 height 32
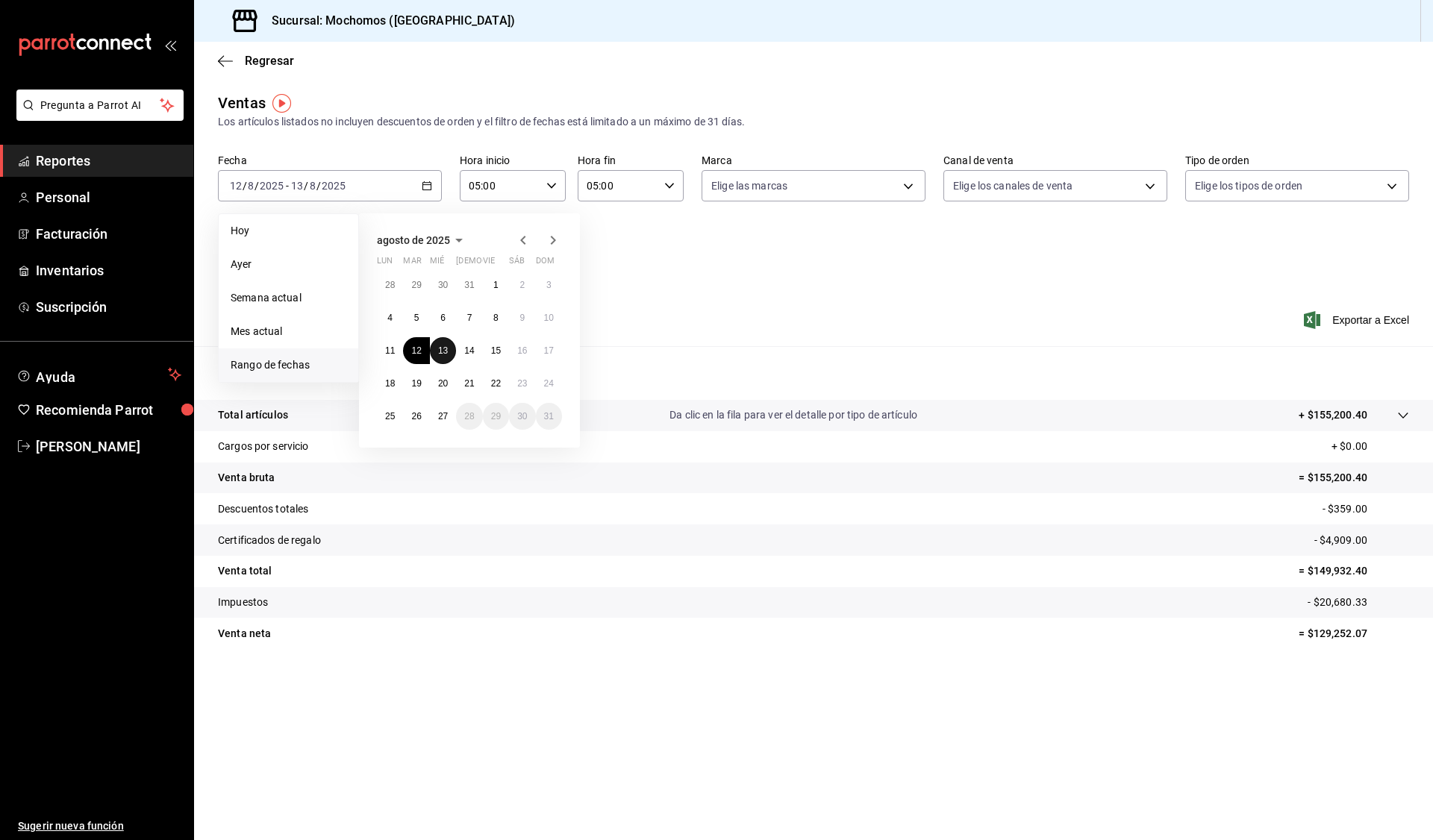
click at [445, 350] on abbr "13" at bounding box center [443, 351] width 10 height 11
click at [462, 348] on button "14" at bounding box center [469, 351] width 26 height 27
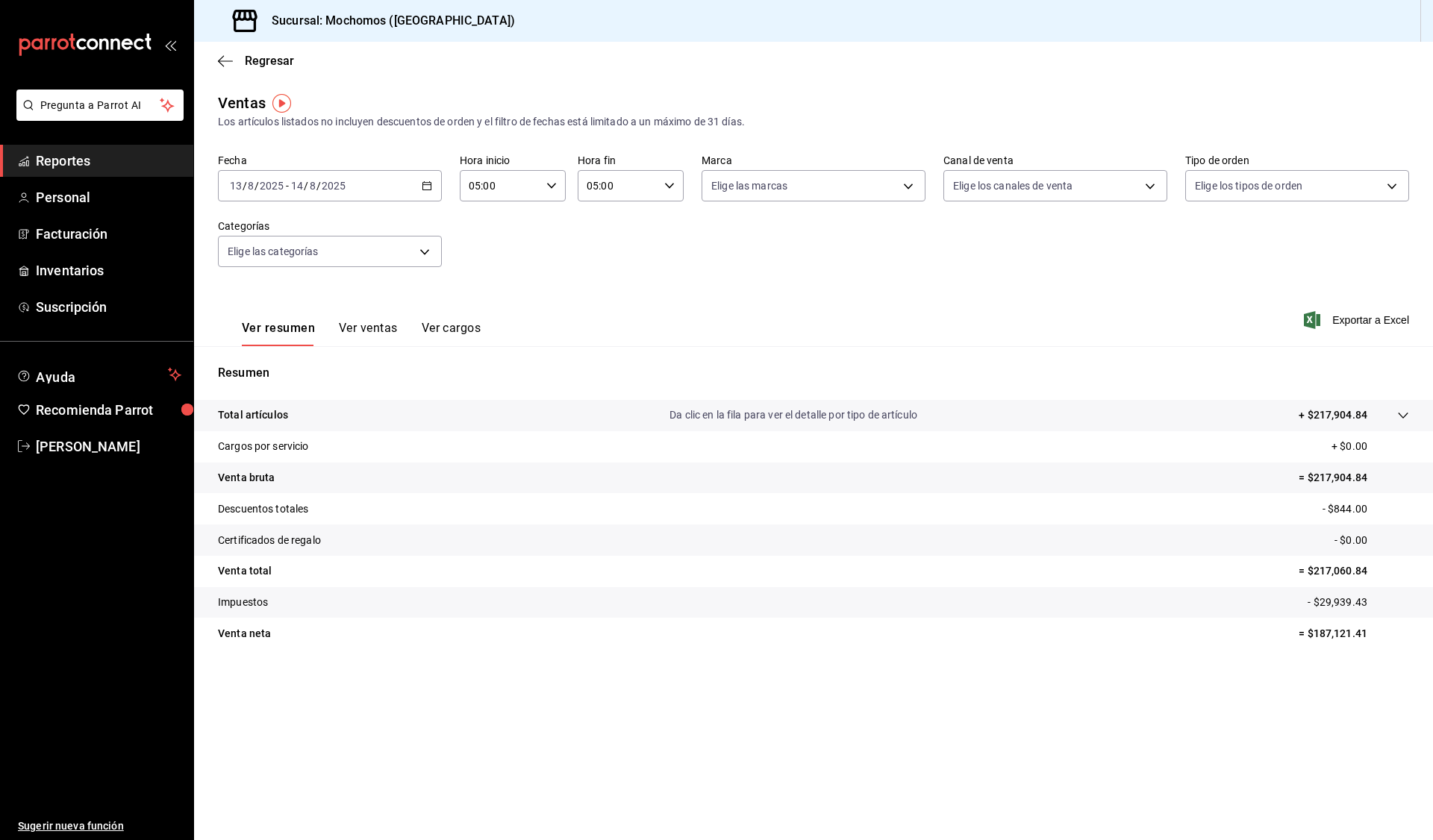
click at [440, 187] on div "2025-08-13 13 / 8 / 2025 - 2025-08-14 14 / 8 / 2025" at bounding box center [330, 186] width 224 height 32
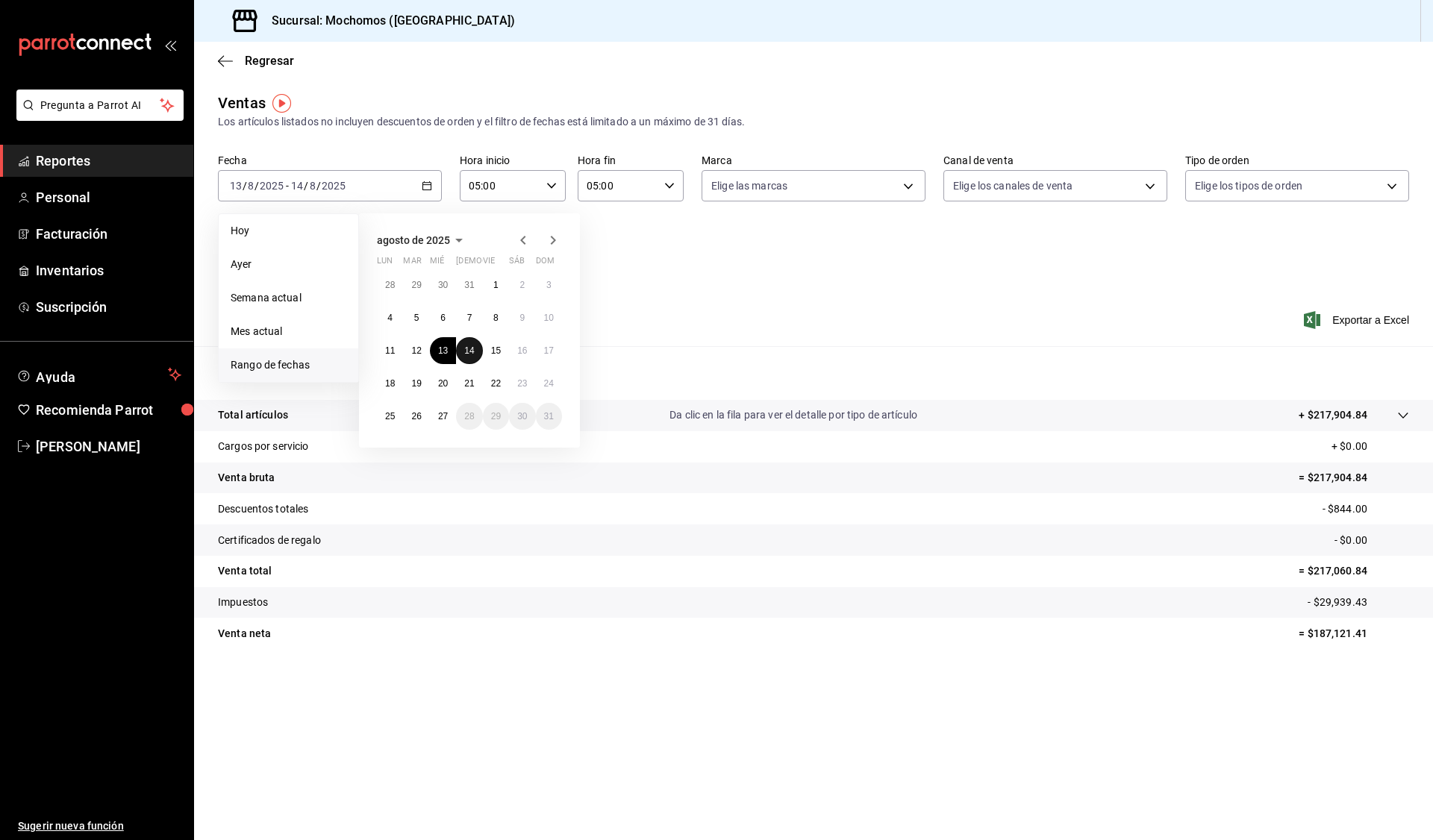
click at [473, 345] on abbr "14" at bounding box center [469, 351] width 10 height 11
click at [494, 352] on abbr "15" at bounding box center [496, 351] width 10 height 11
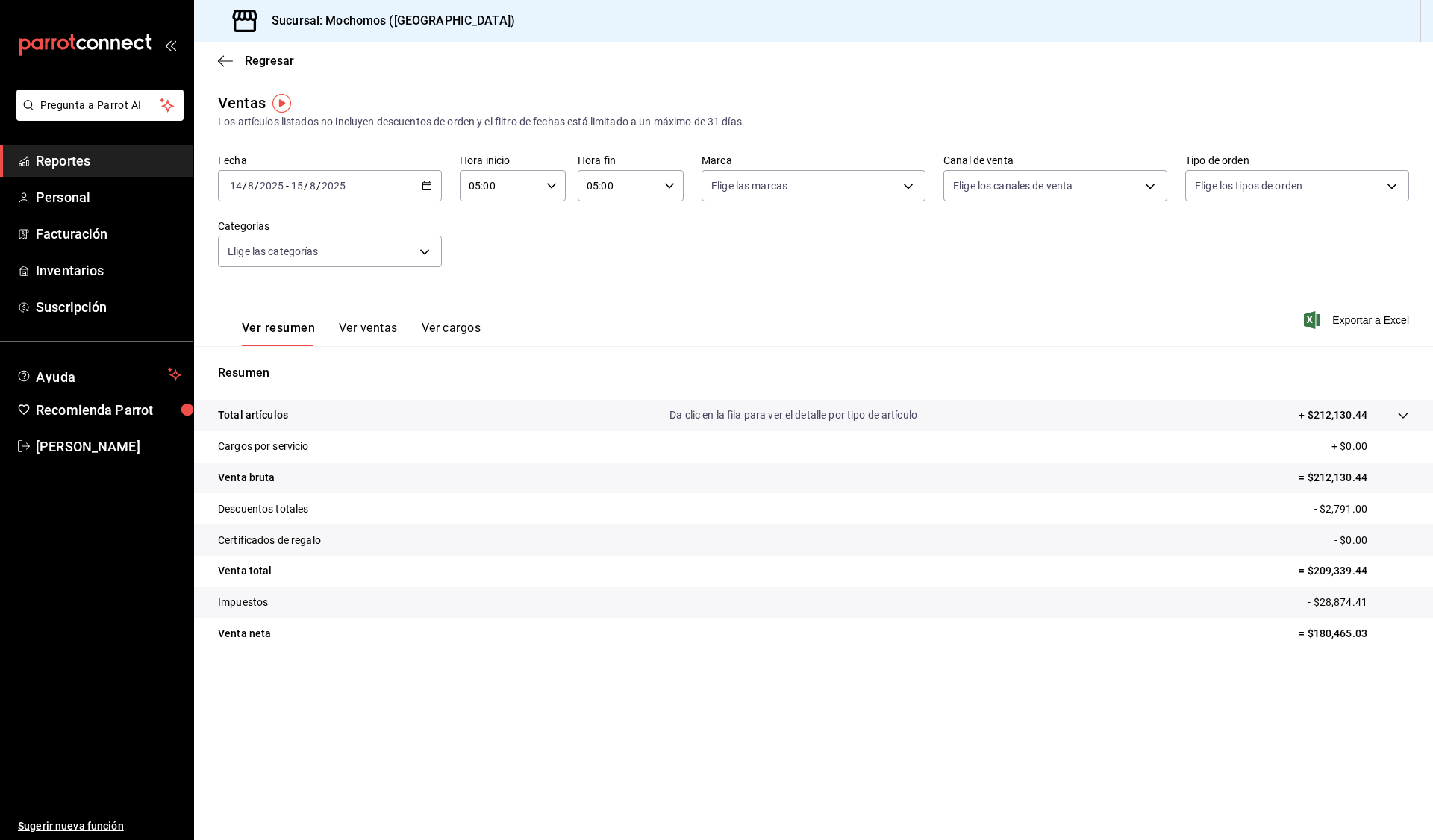
click at [434, 185] on div "2025-08-14 14 / 8 / 2025 - 2025-08-15 15 / 8 / 2025" at bounding box center [330, 186] width 224 height 32
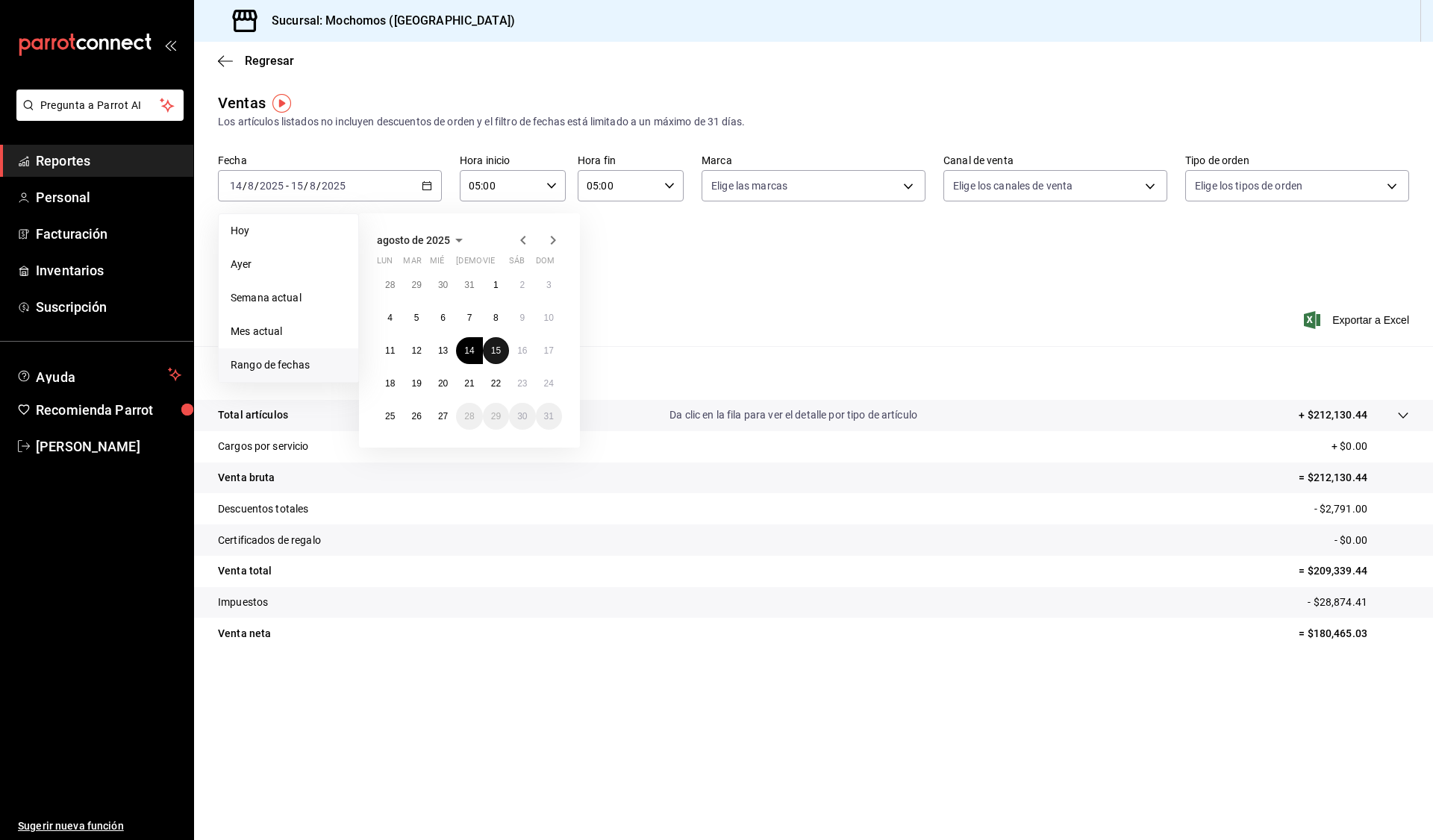
click at [496, 342] on button "15" at bounding box center [496, 351] width 26 height 27
click at [517, 343] on button "16" at bounding box center [522, 351] width 26 height 27
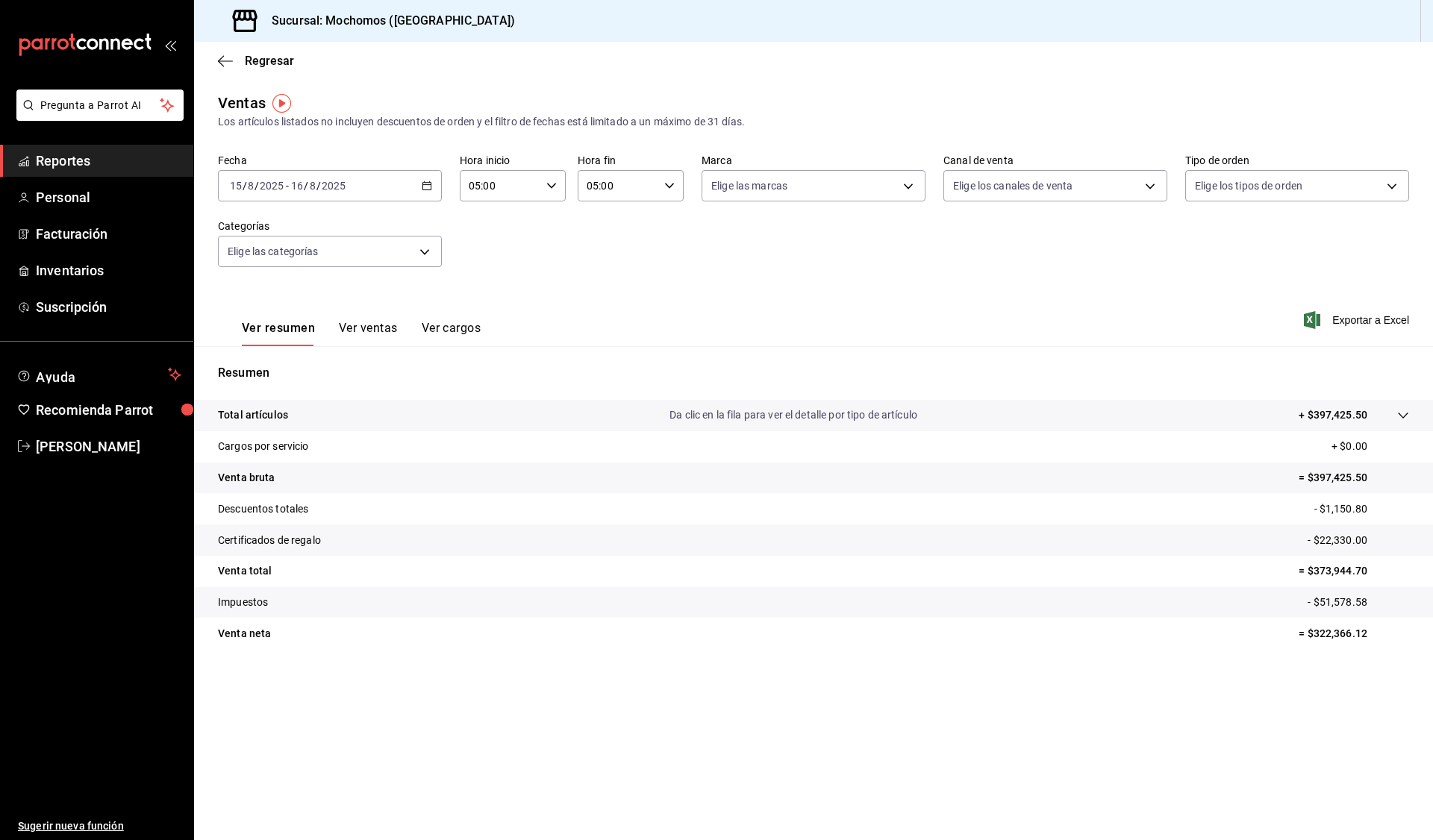
click at [429, 187] on icon "button" at bounding box center [427, 186] width 11 height 11
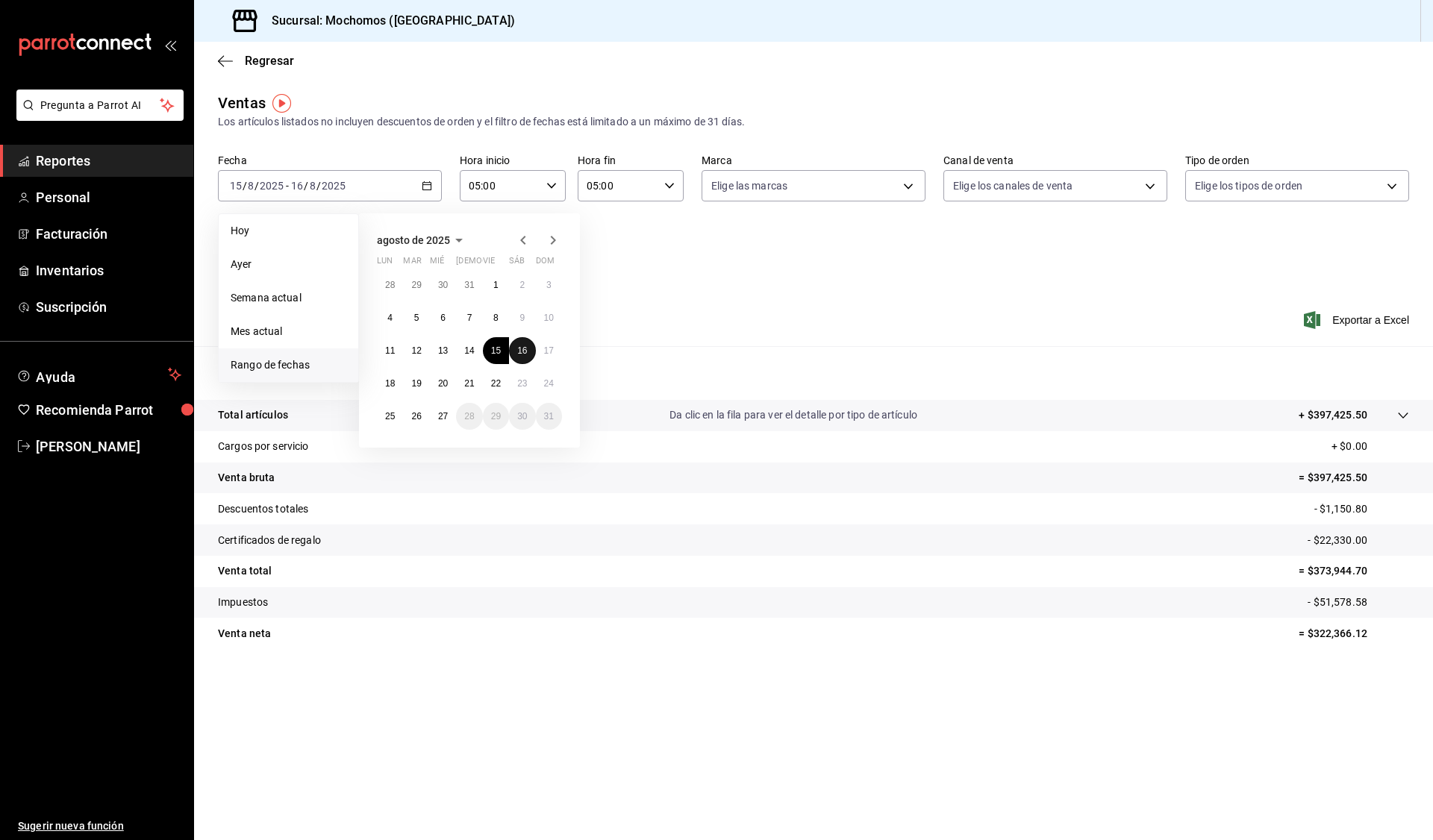
click at [522, 352] on abbr "16" at bounding box center [522, 351] width 10 height 11
click at [553, 348] on abbr "17" at bounding box center [549, 351] width 10 height 11
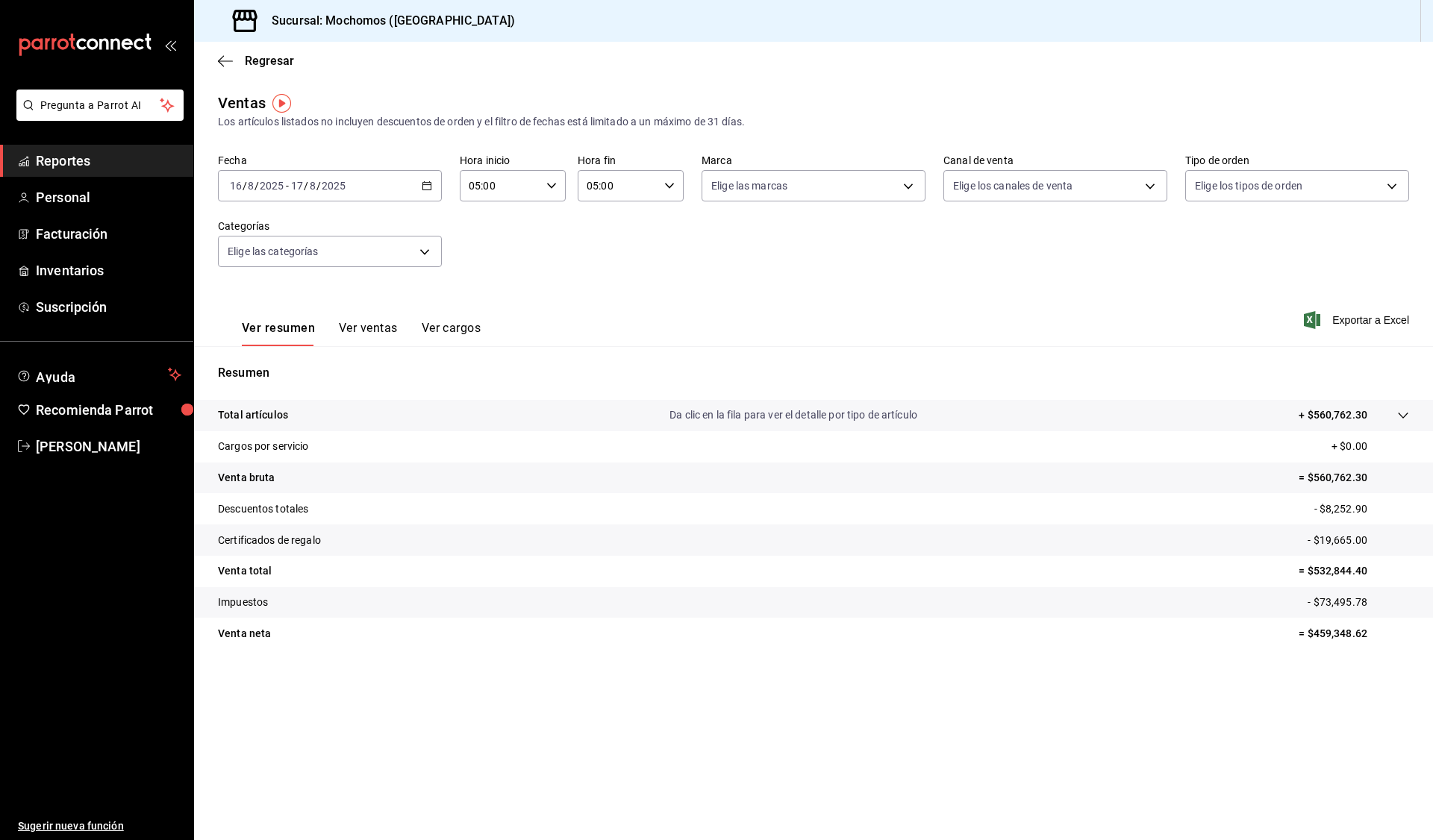
click at [432, 187] on \(Stroke\) "button" at bounding box center [427, 186] width 9 height 8
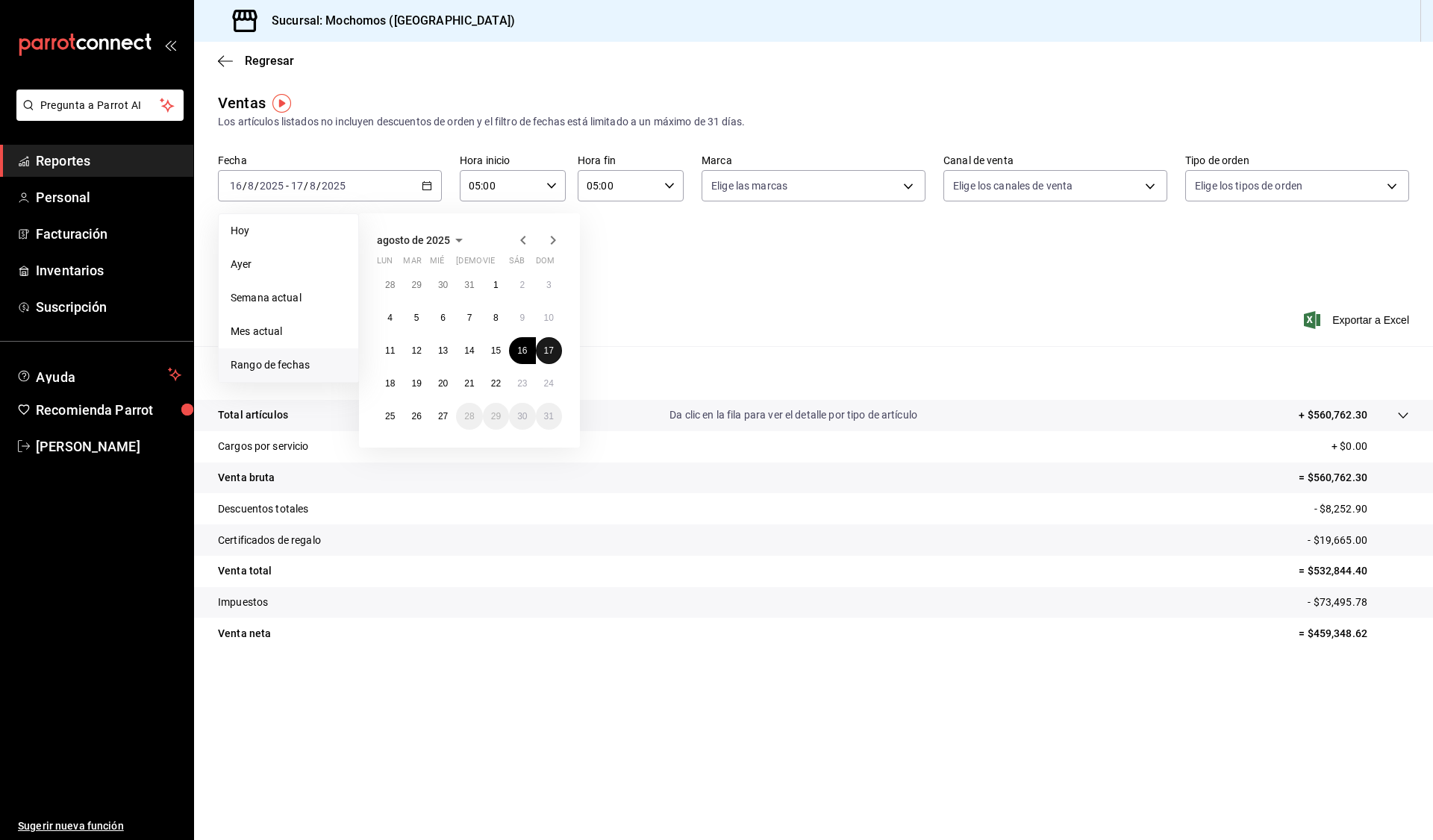
click at [551, 353] on abbr "17" at bounding box center [549, 351] width 10 height 11
click at [392, 383] on abbr "18" at bounding box center [389, 384] width 10 height 11
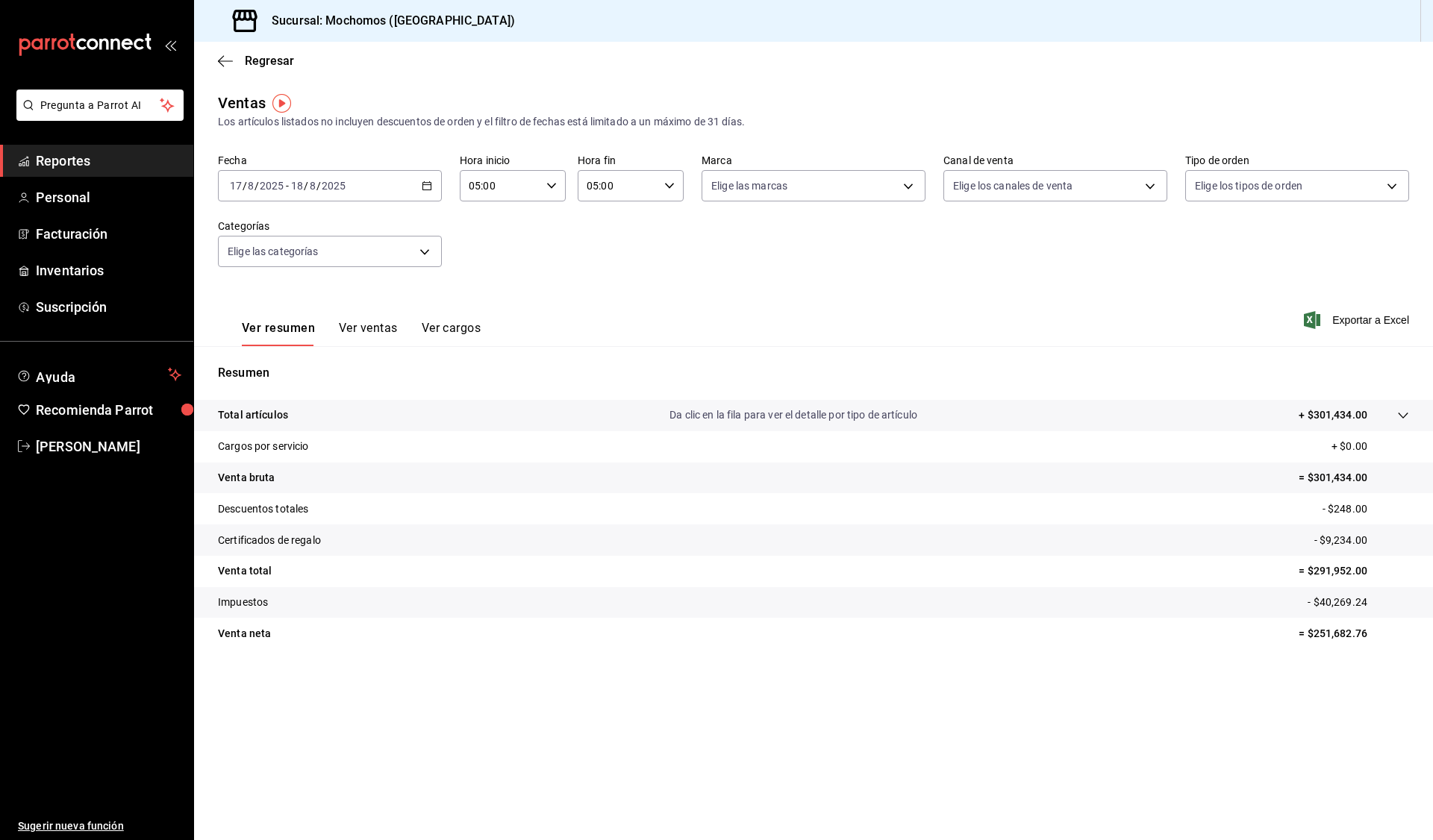
click at [434, 184] on div "2025-08-17 17 / 8 / 2025 - 2025-08-18 18 / 8 / 2025" at bounding box center [330, 186] width 224 height 32
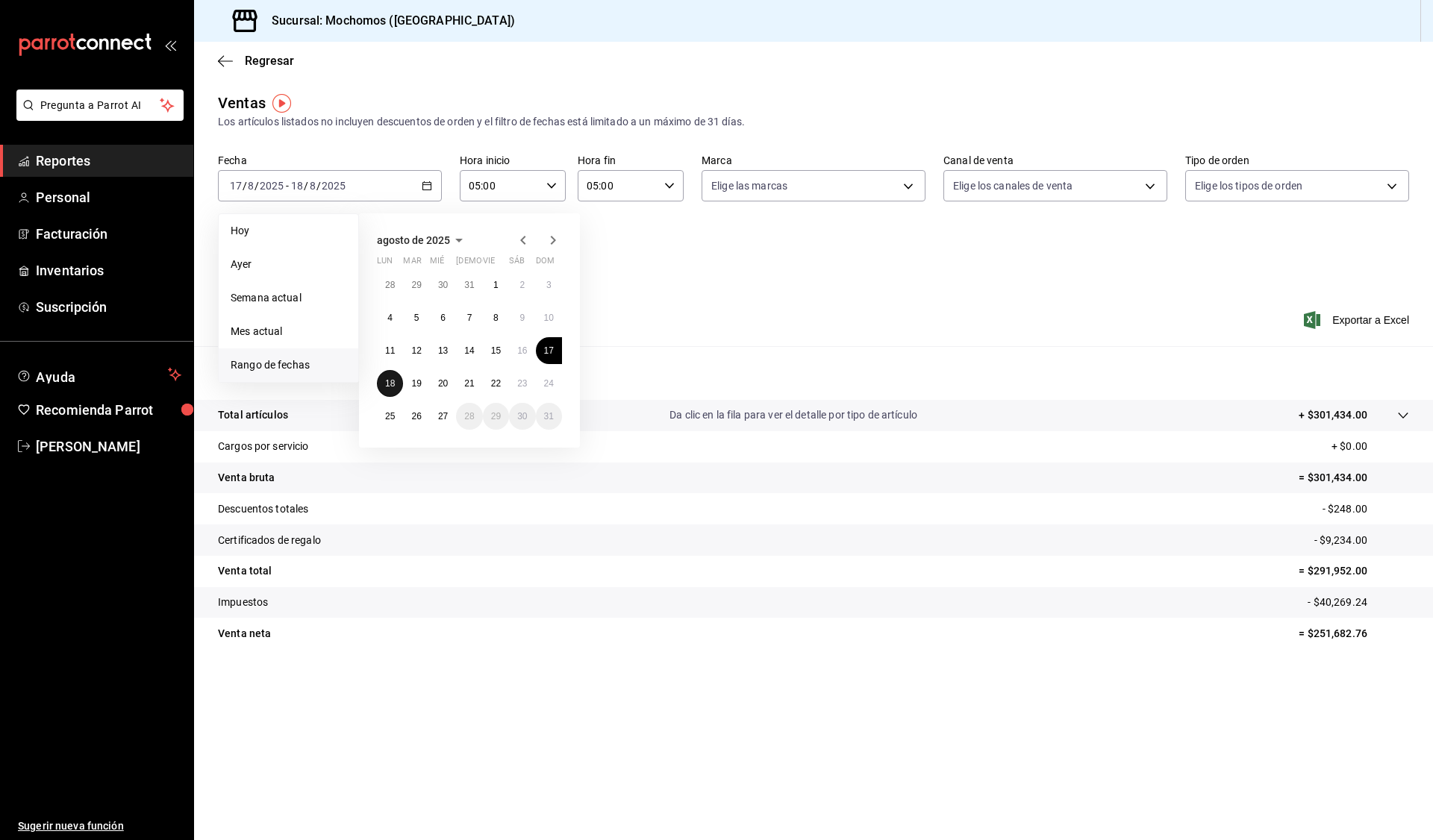
click at [382, 385] on button "18" at bounding box center [389, 384] width 26 height 27
click at [415, 381] on abbr "19" at bounding box center [415, 384] width 10 height 11
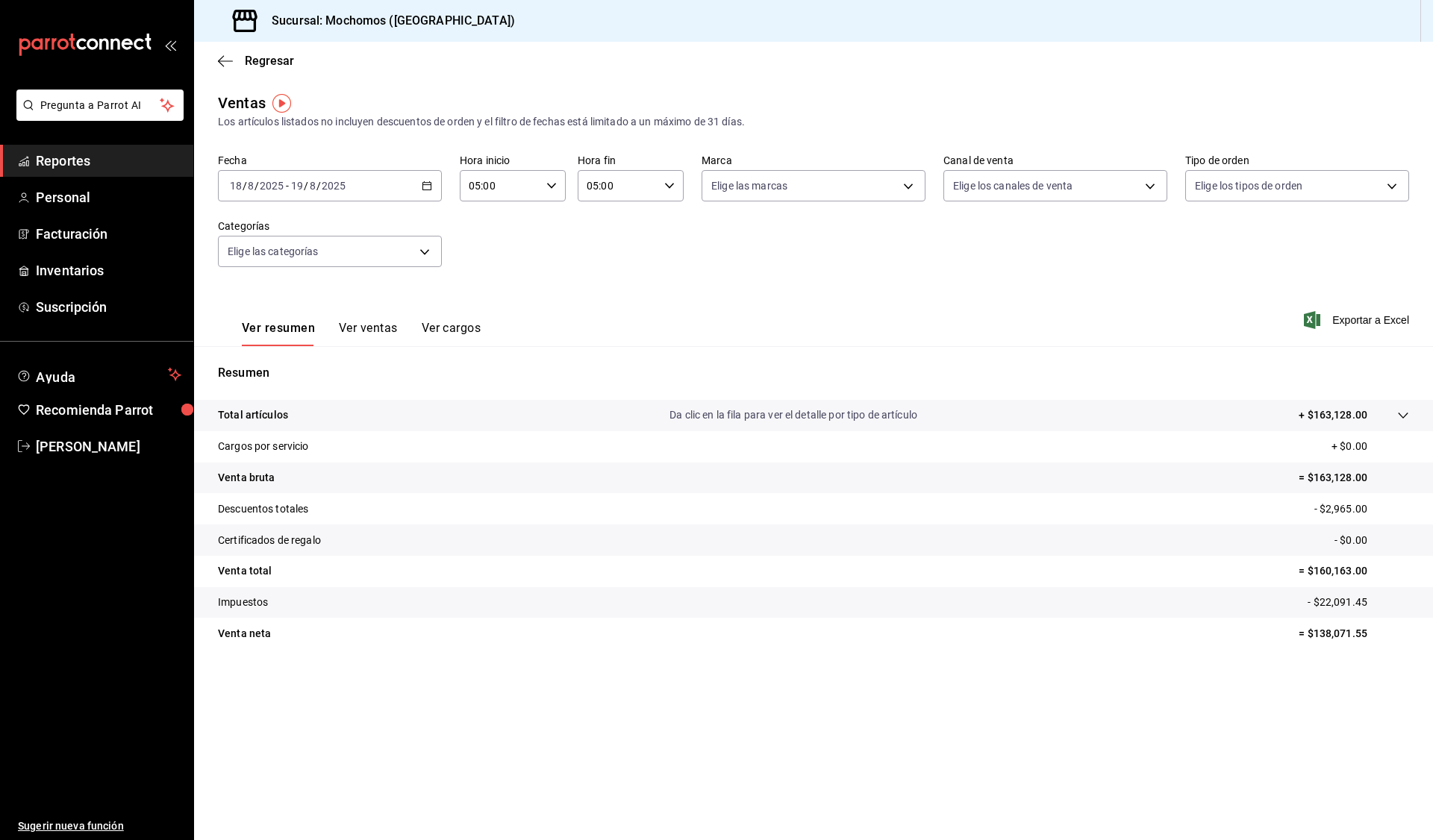
click at [433, 189] on div "2025-08-18 18 / 8 / 2025 - 2025-08-19 19 / 8 / 2025" at bounding box center [330, 186] width 224 height 32
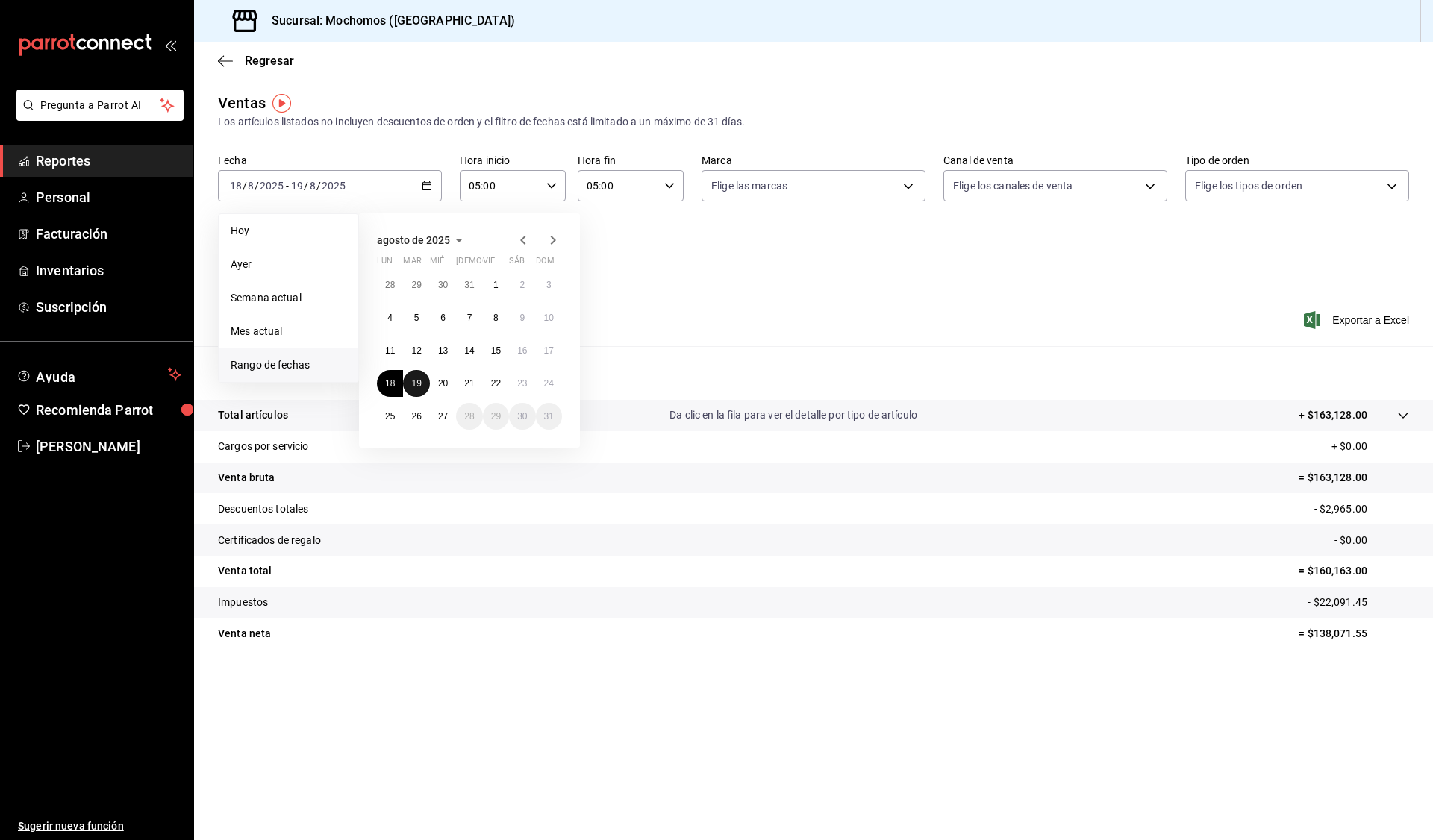
click at [419, 379] on abbr "19" at bounding box center [415, 384] width 10 height 11
click at [440, 387] on abbr "20" at bounding box center [443, 384] width 10 height 11
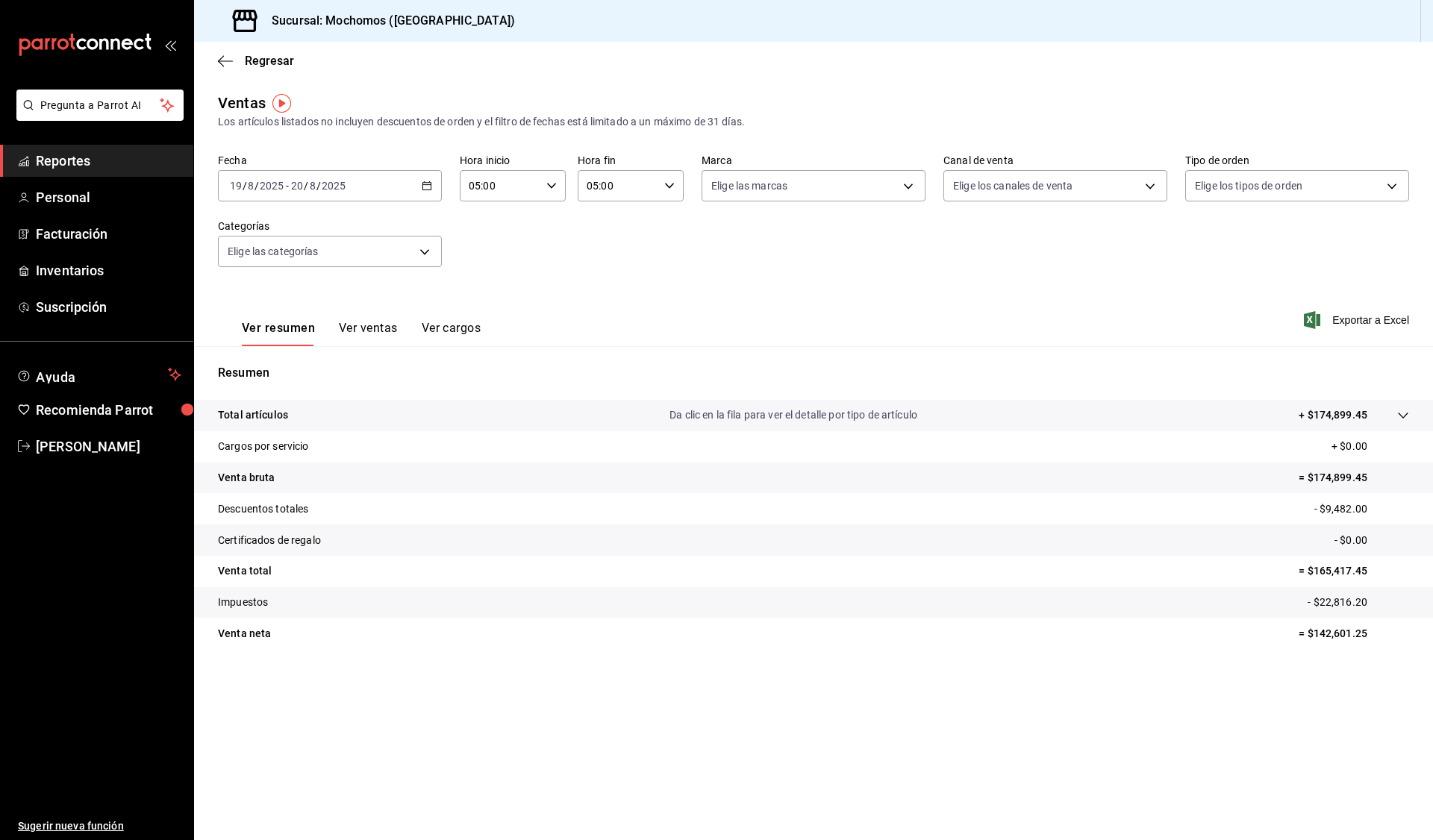
click at [435, 178] on div "2025-08-19 19 / 8 / 2025 - 2025-08-20 20 / 8 / 2025" at bounding box center [330, 186] width 224 height 32
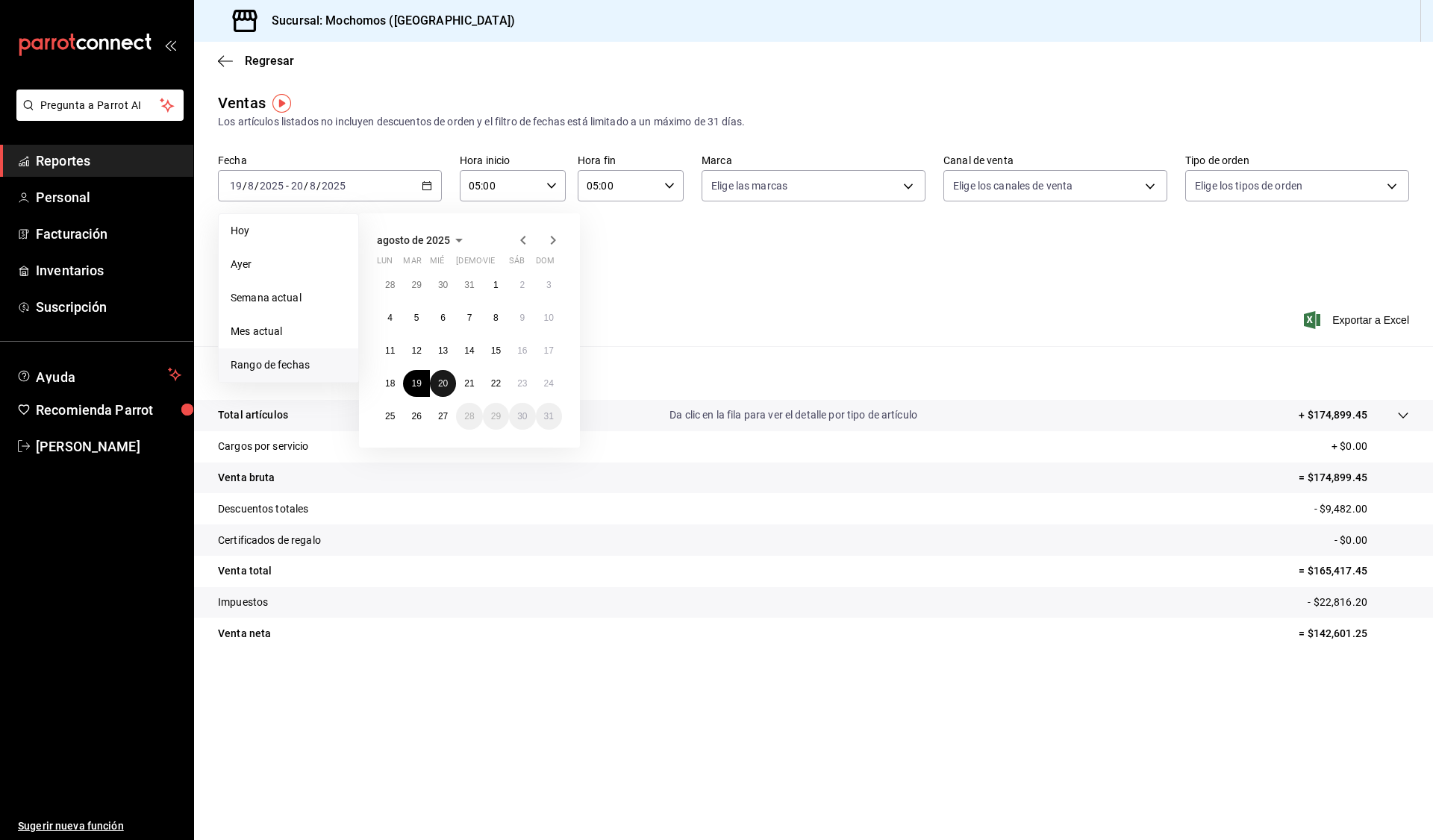
click at [440, 382] on abbr "20" at bounding box center [443, 384] width 10 height 11
click at [468, 388] on button "21" at bounding box center [469, 384] width 26 height 27
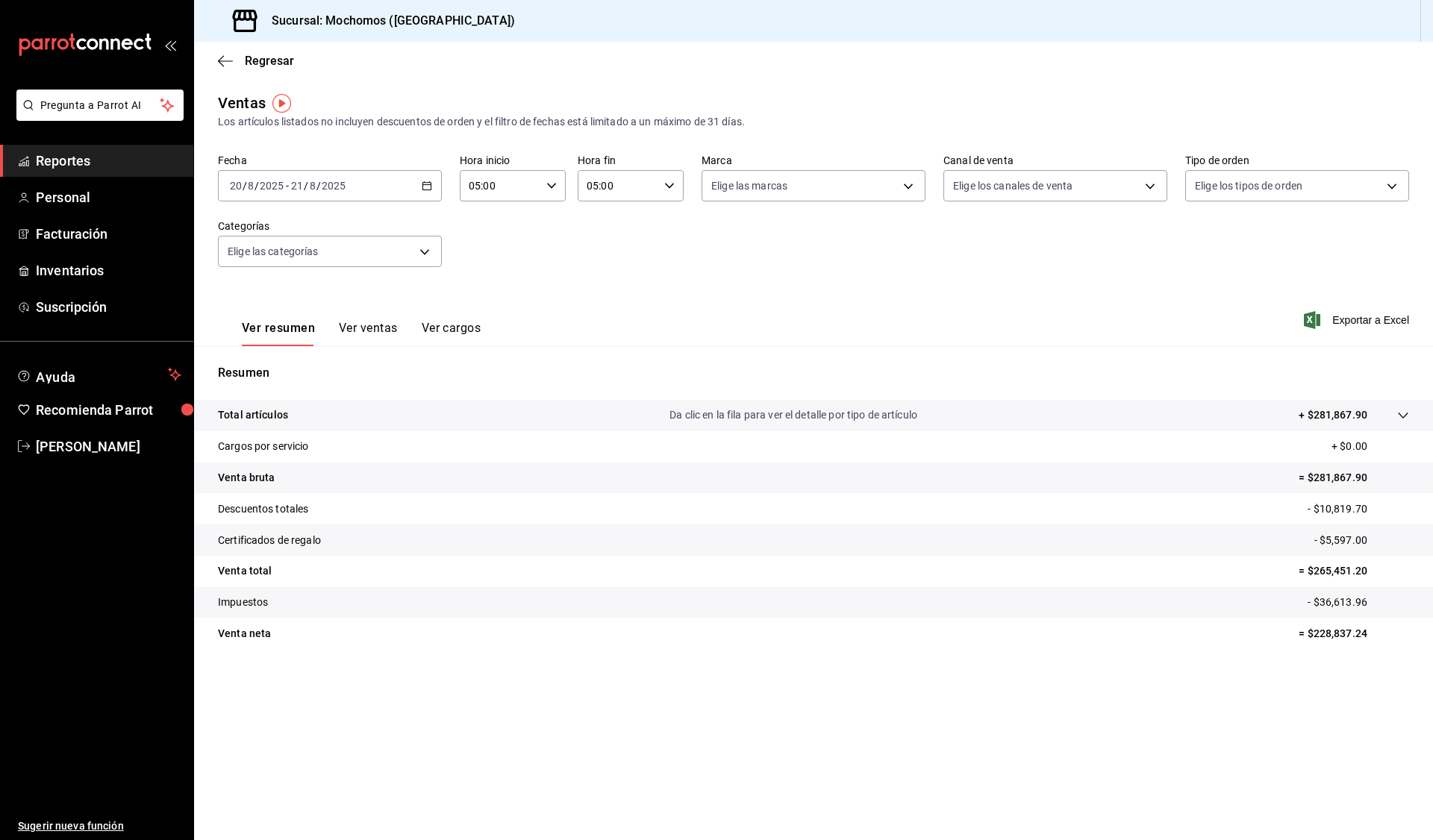
click at [432, 190] on div "2025-08-20 20 / 8 / 2025 - 2025-08-21 21 / 8 / 2025" at bounding box center [330, 186] width 224 height 32
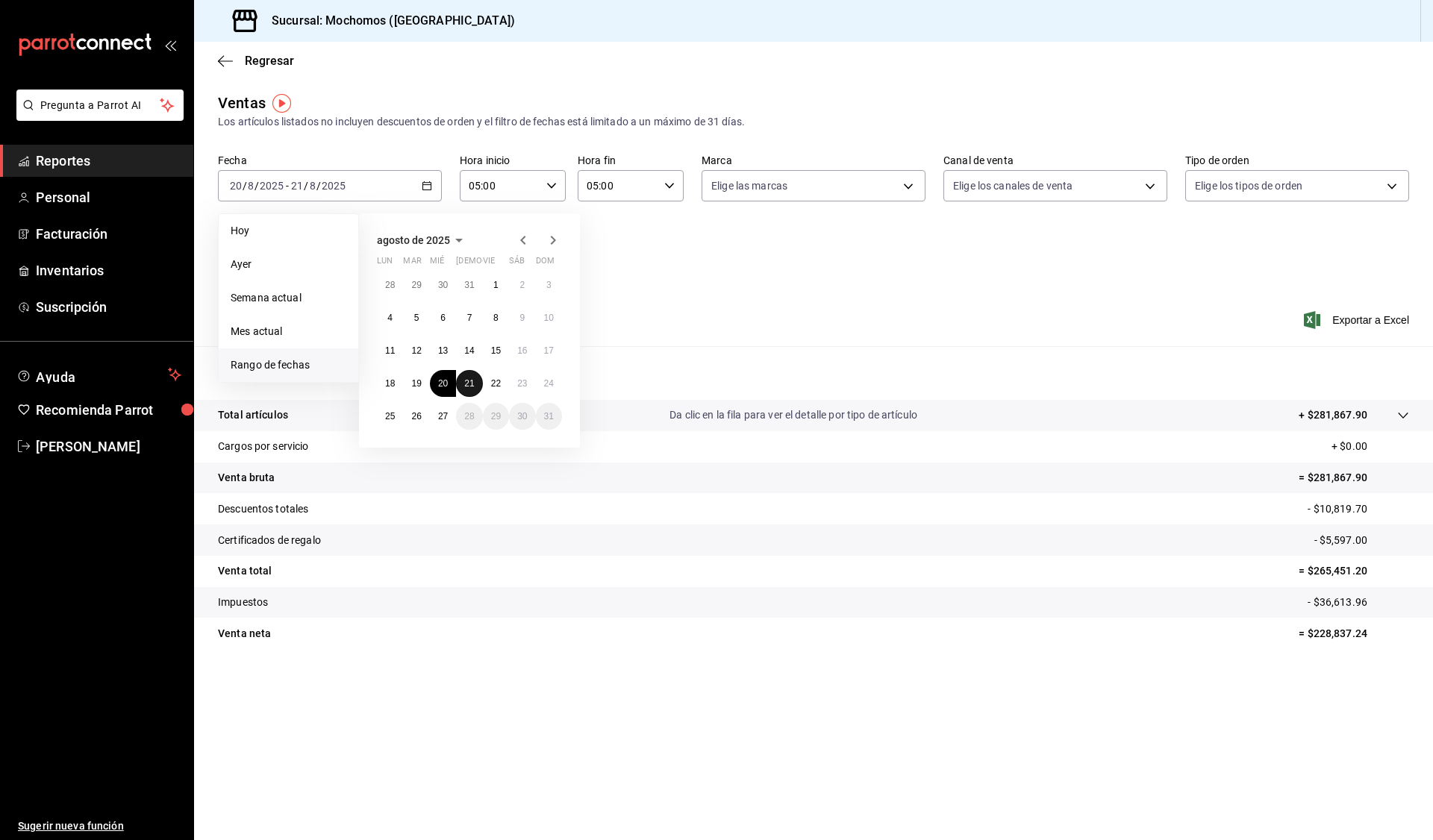
click at [470, 384] on abbr "21" at bounding box center [469, 384] width 10 height 11
click at [492, 384] on abbr "22" at bounding box center [496, 384] width 10 height 11
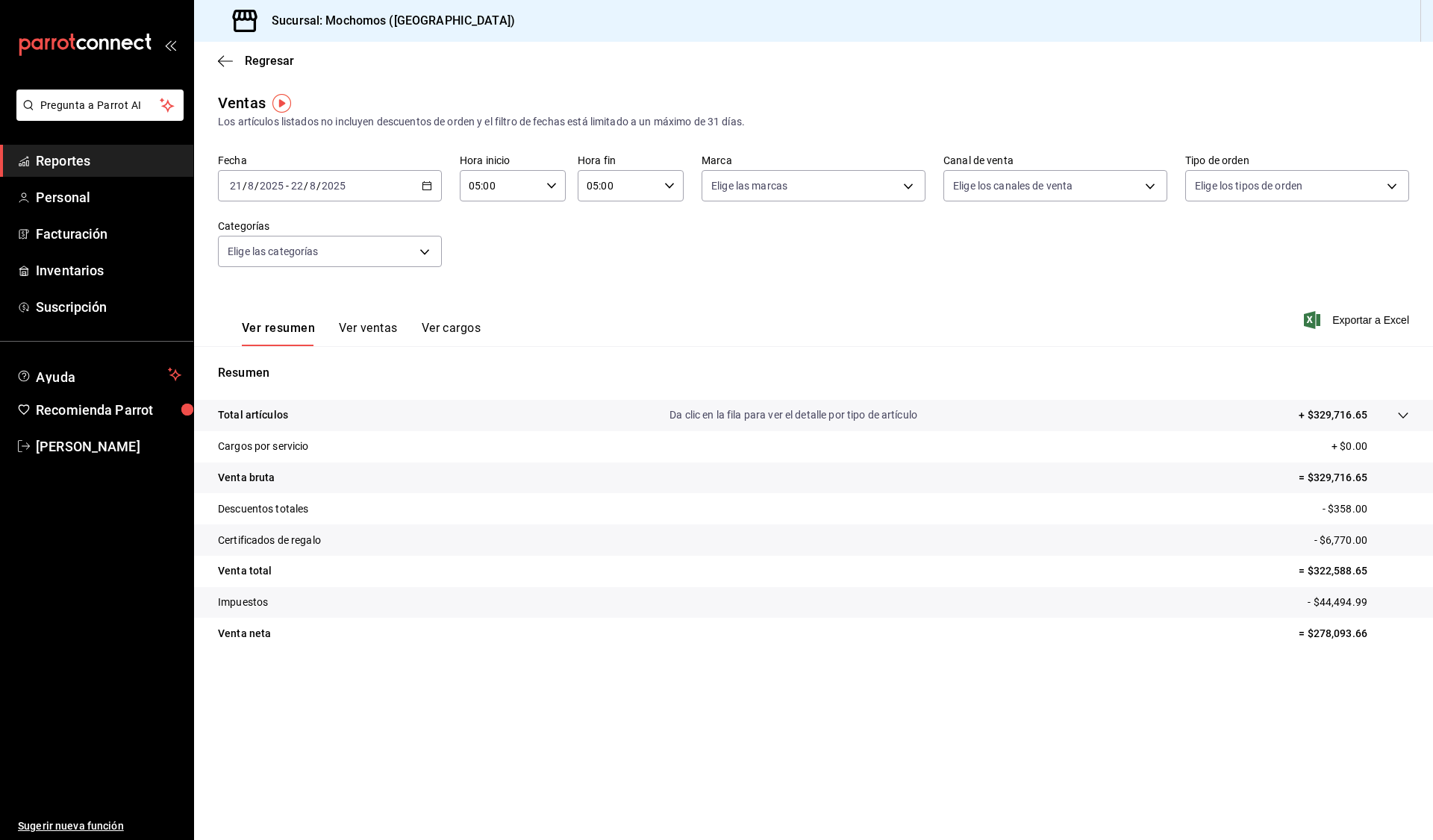
click at [426, 193] on div "2025-08-21 21 / 8 / 2025 - 2025-08-22 22 / 8 / 2025" at bounding box center [330, 186] width 224 height 32
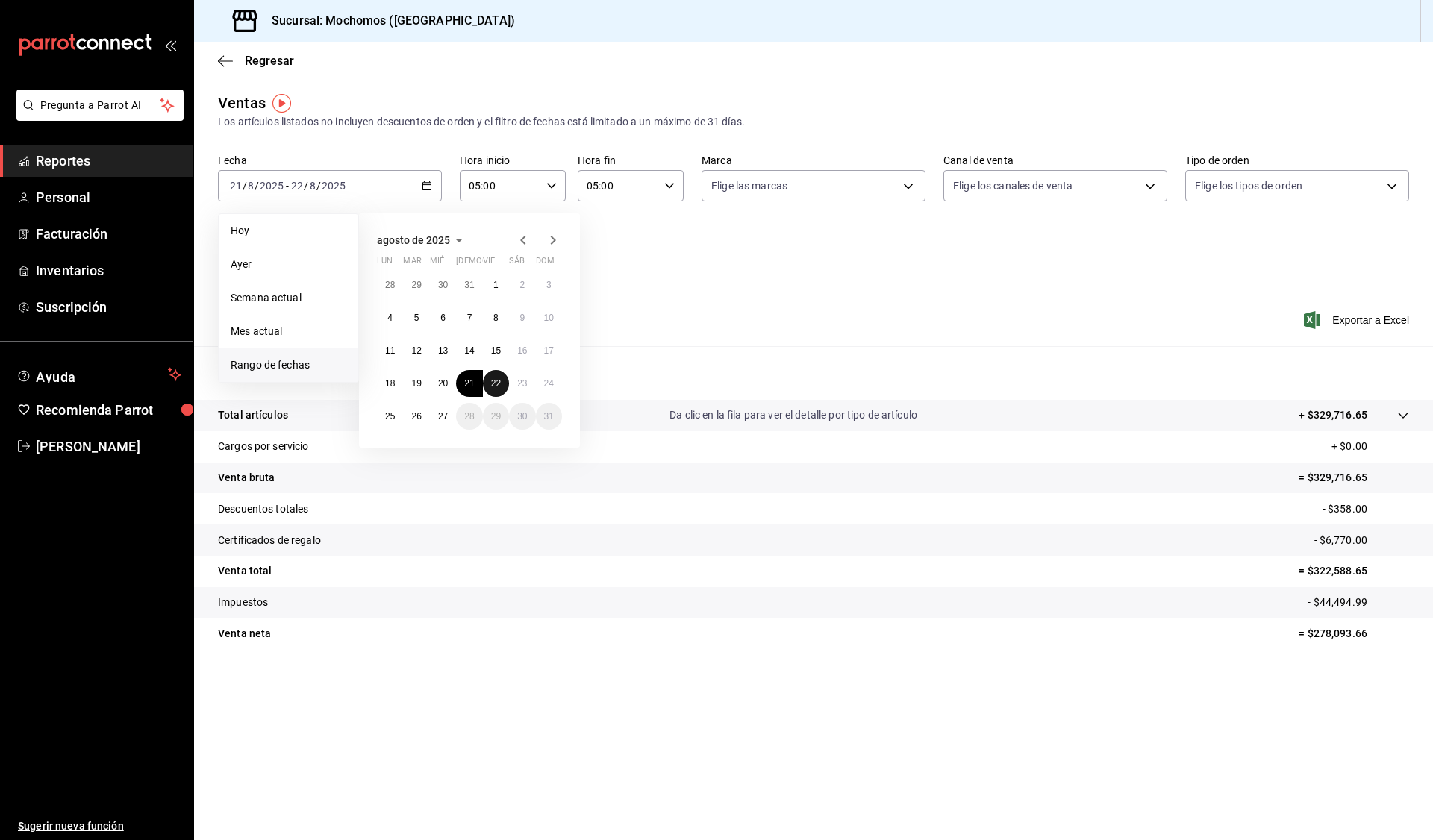
click at [497, 383] on abbr "22" at bounding box center [496, 384] width 10 height 11
click at [519, 380] on abbr "23" at bounding box center [522, 384] width 10 height 11
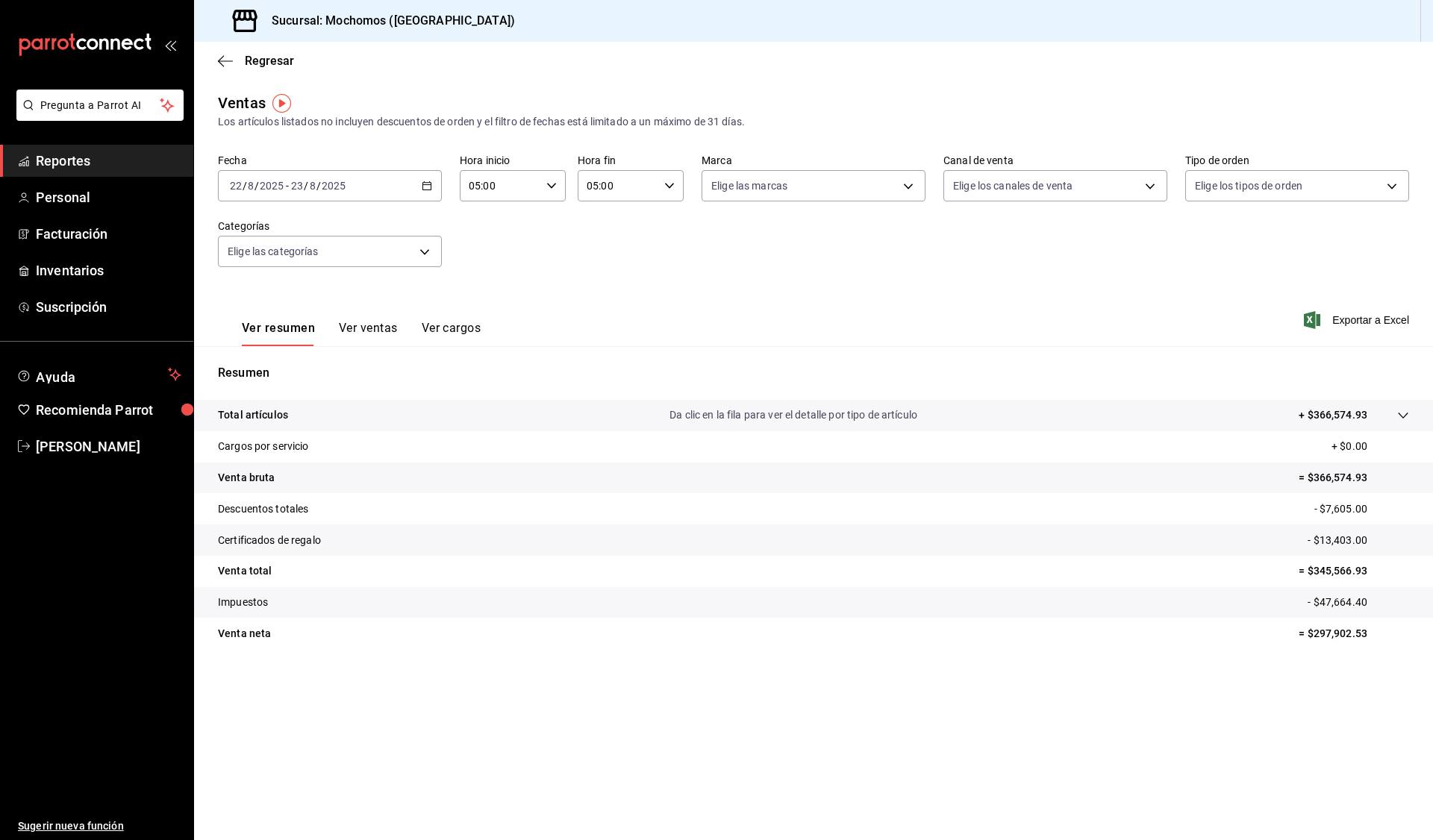
click at [431, 188] on \(Stroke\) "button" at bounding box center [427, 186] width 9 height 8
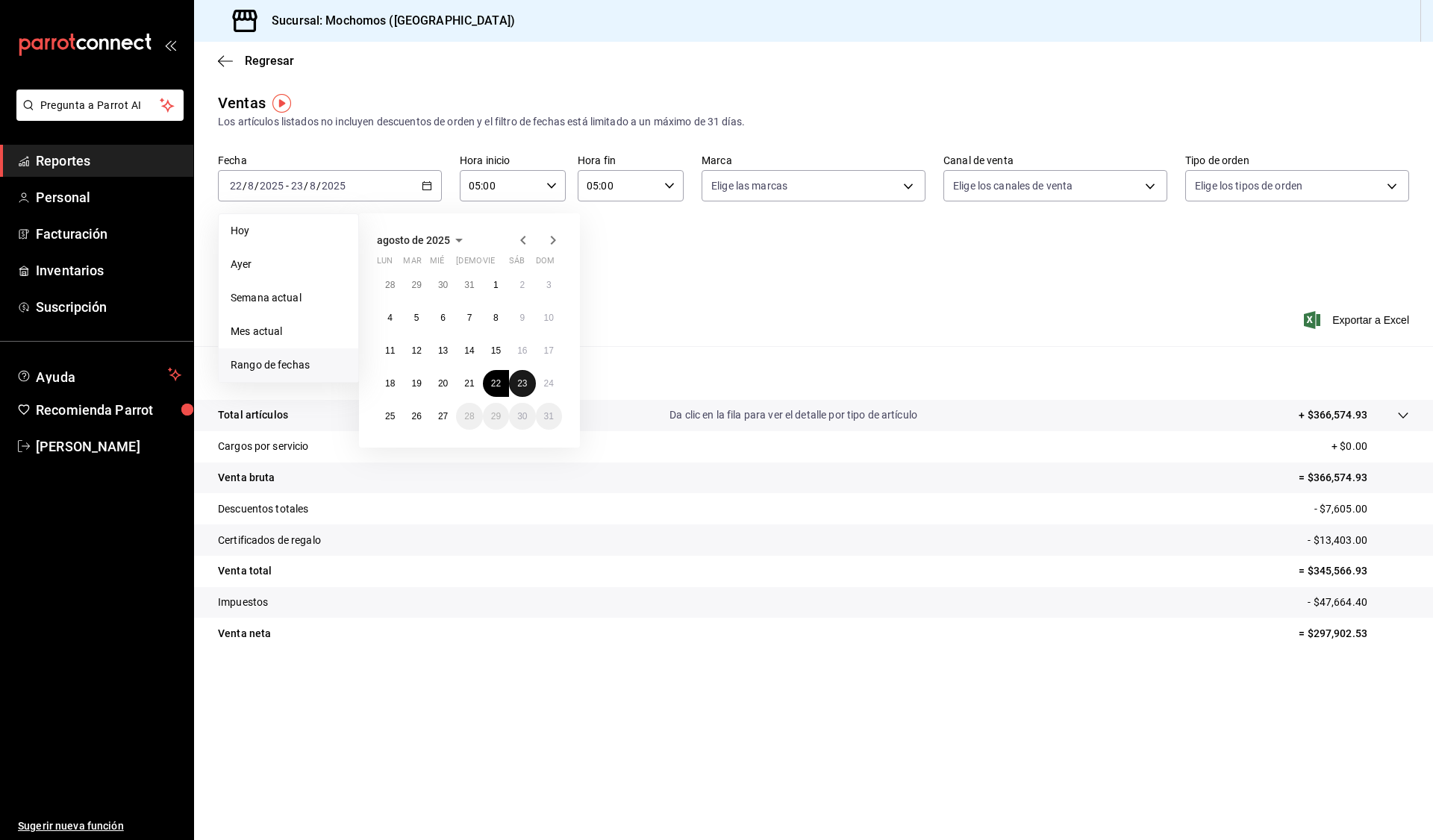
click at [520, 382] on abbr "23" at bounding box center [522, 384] width 10 height 11
click at [544, 380] on abbr "24" at bounding box center [549, 384] width 10 height 11
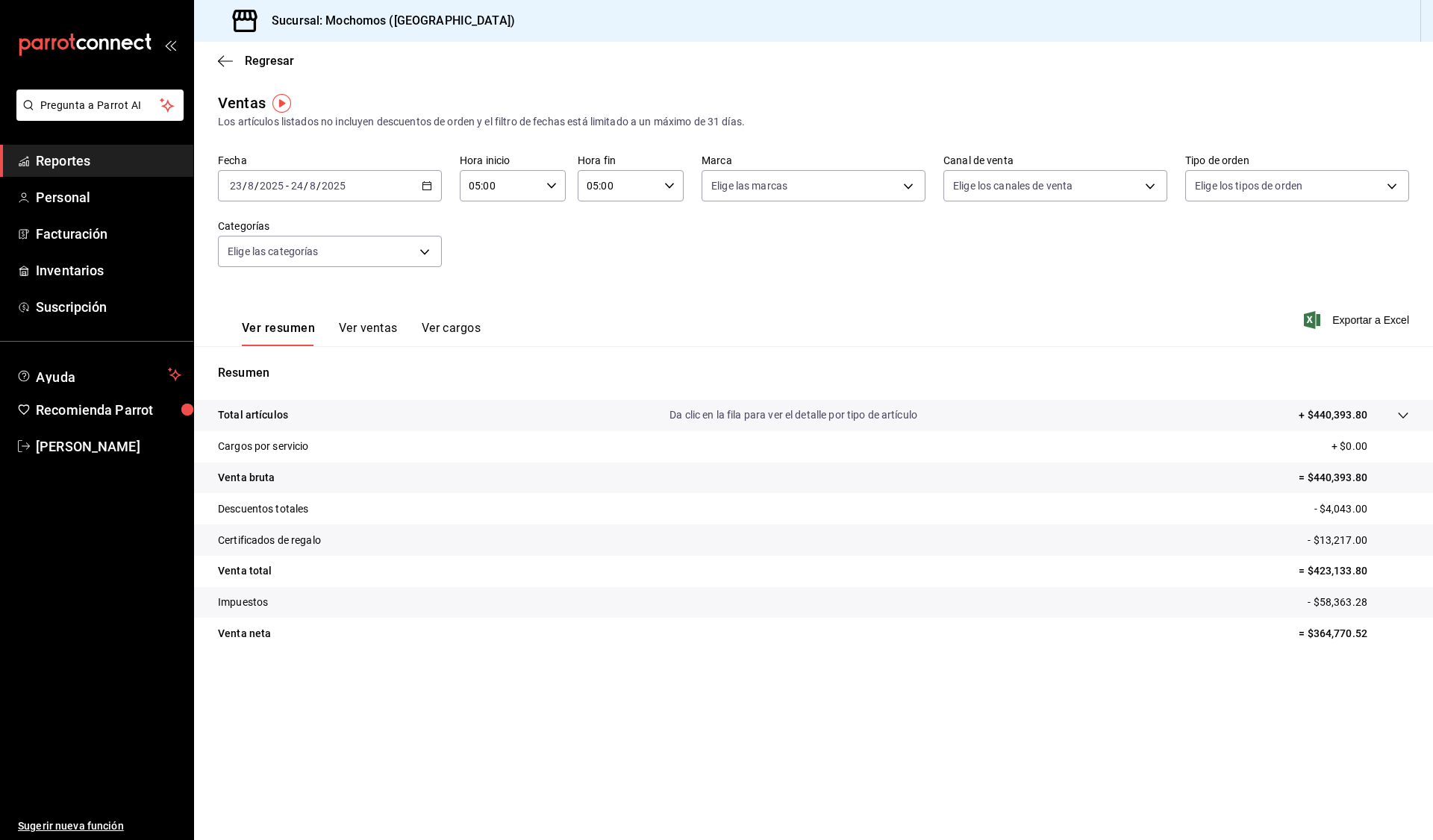
click at [432, 184] on \(Stroke\) "button" at bounding box center [427, 186] width 9 height 8
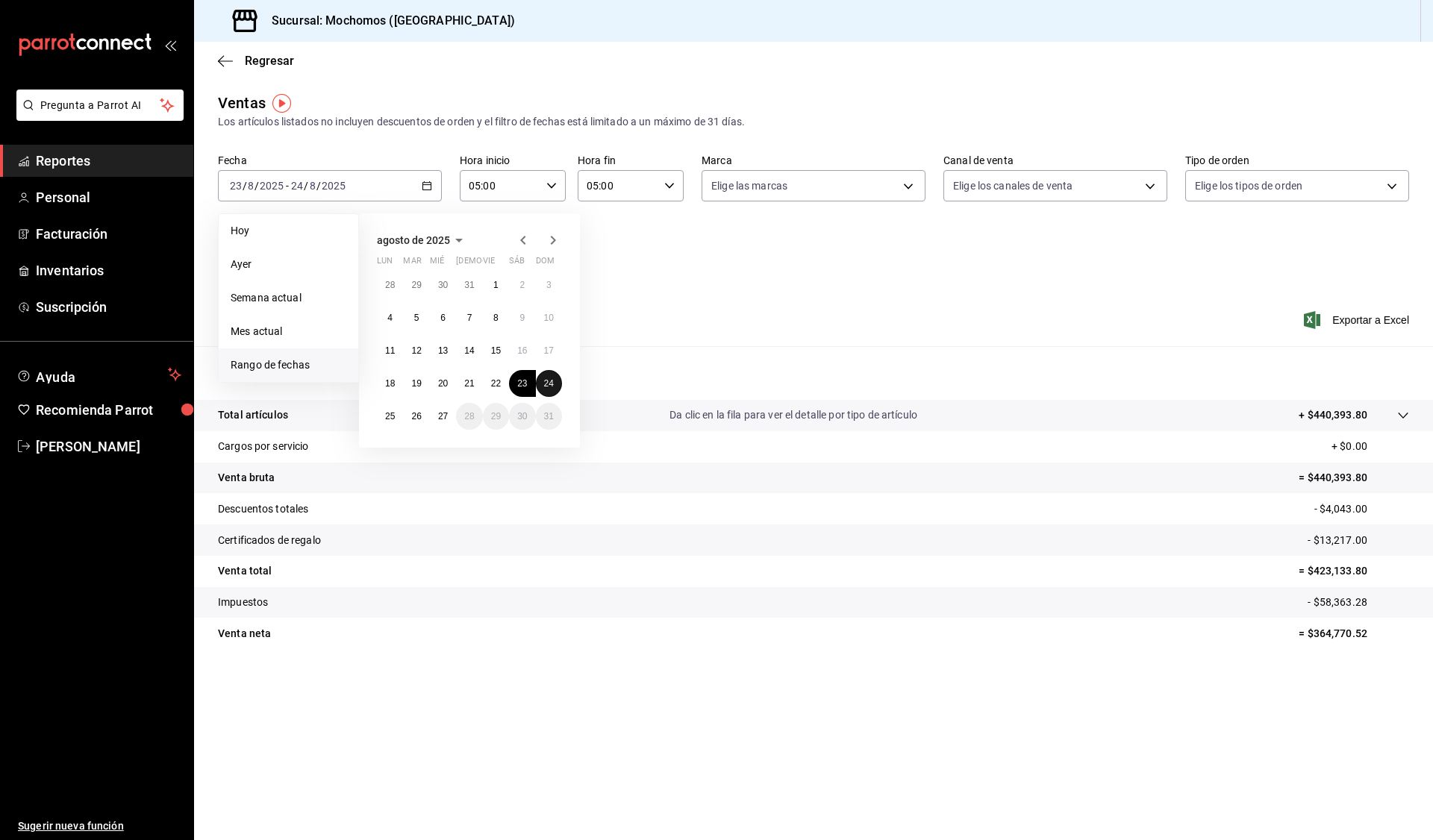
click at [555, 375] on button "24" at bounding box center [549, 384] width 26 height 27
click at [389, 409] on button "25" at bounding box center [389, 416] width 26 height 27
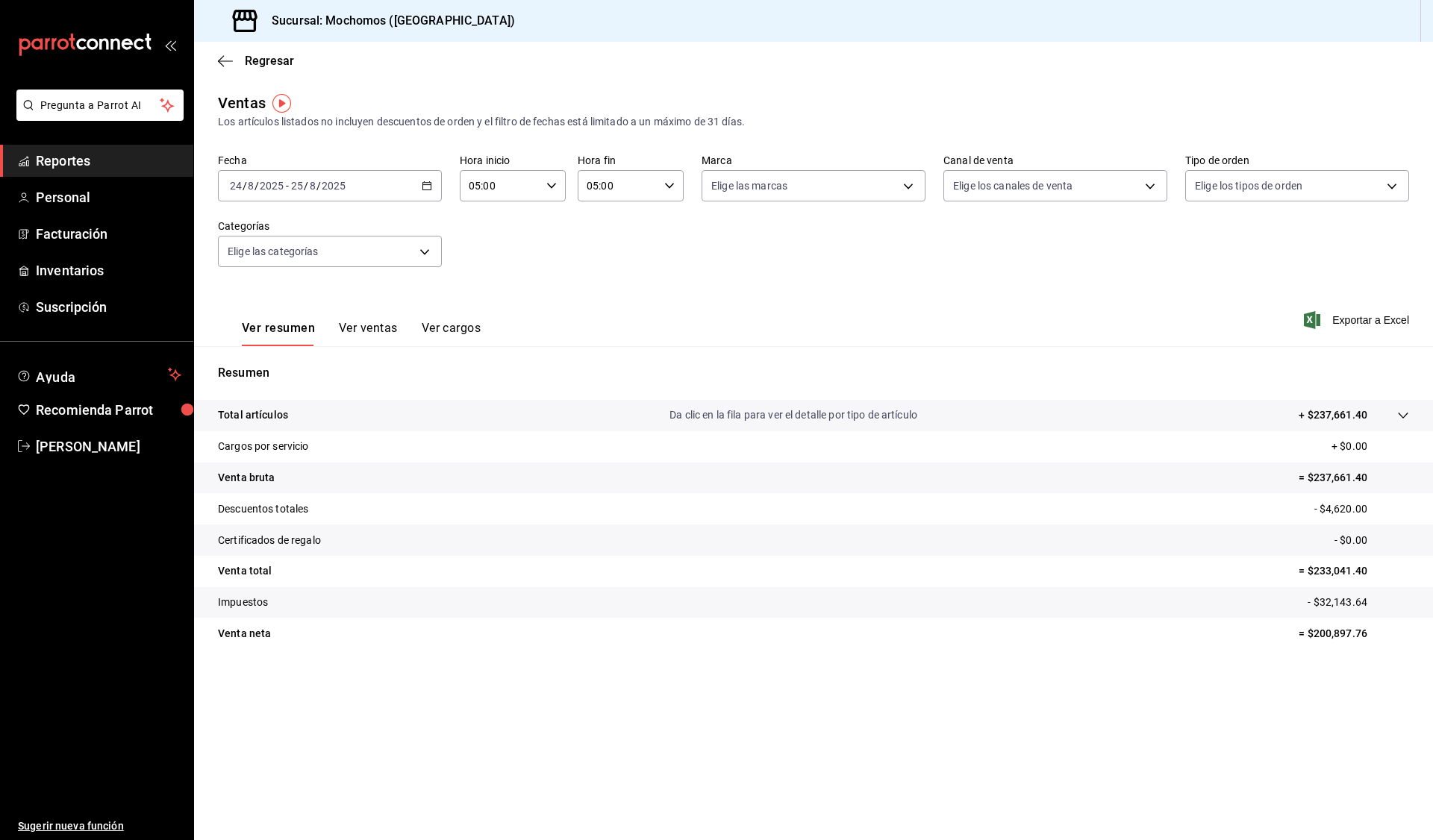
click at [437, 180] on div "2025-08-24 24 / 8 / 2025 - 2025-08-25 25 / 8 / 2025" at bounding box center [330, 186] width 224 height 32
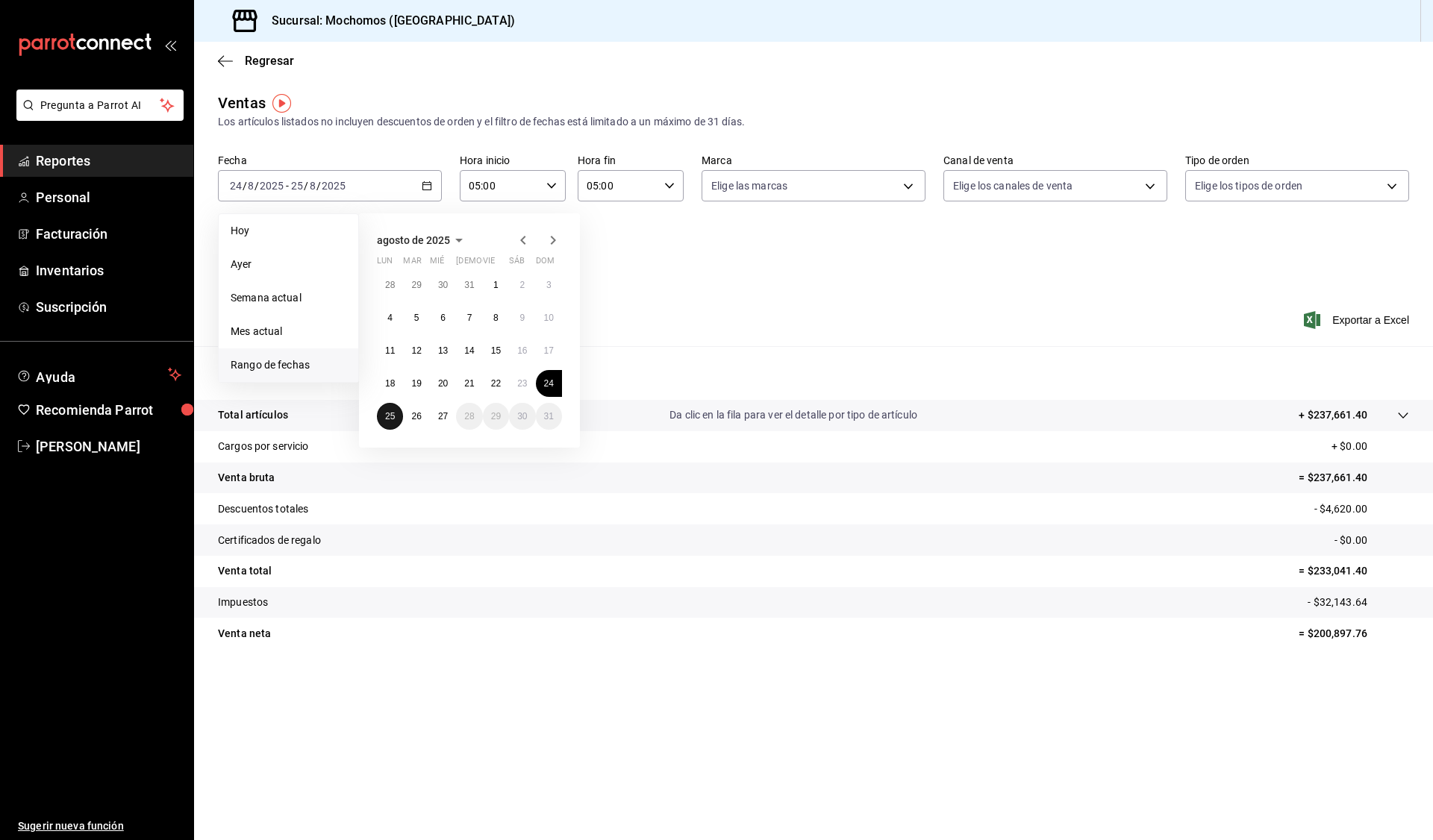
click at [394, 410] on button "25" at bounding box center [389, 416] width 26 height 27
click at [410, 420] on button "26" at bounding box center [415, 416] width 26 height 27
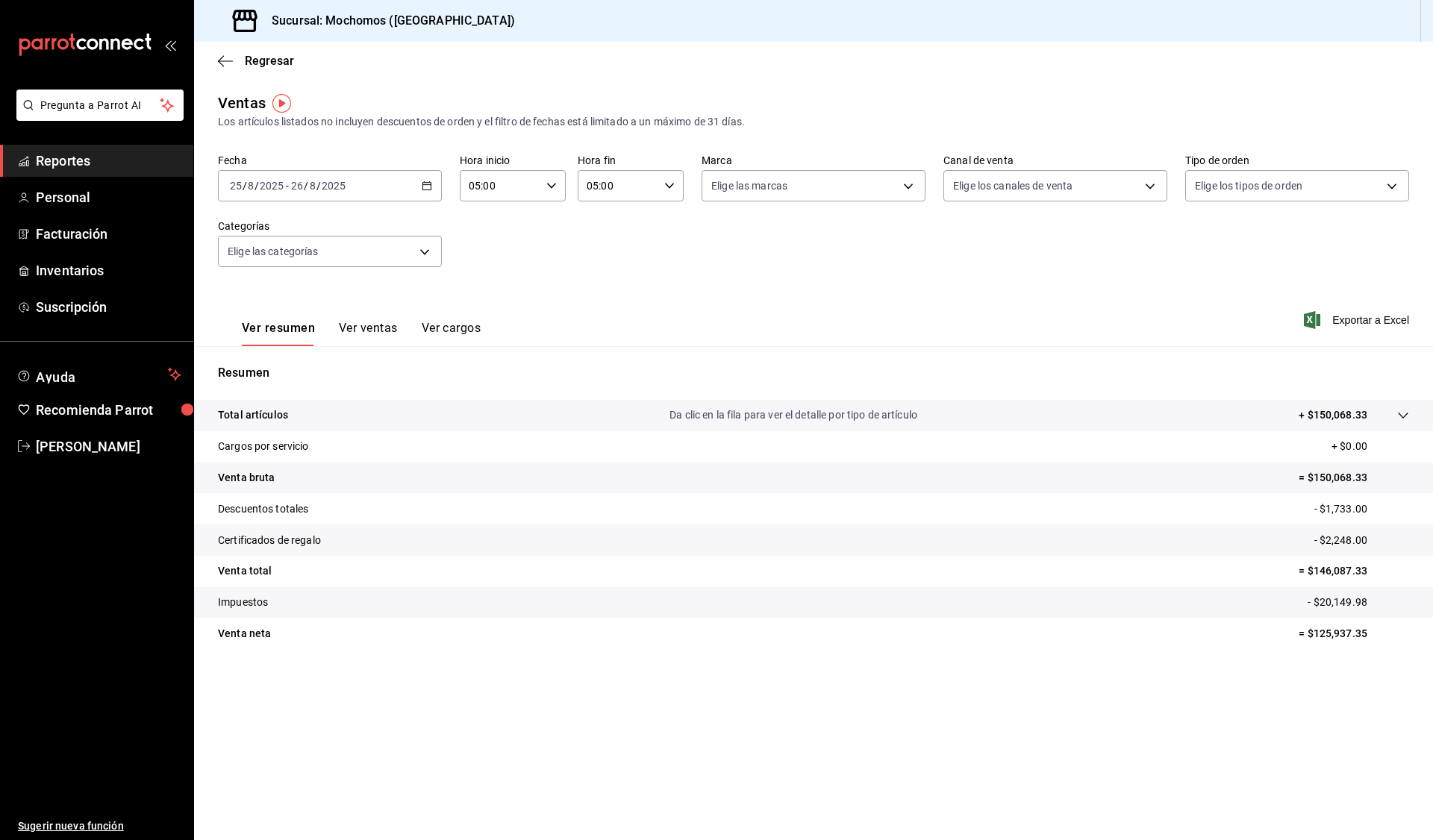
click at [437, 187] on div "2025-08-25 25 / 8 / 2025 - 2025-08-26 26 / 8 / 2025" at bounding box center [330, 186] width 224 height 32
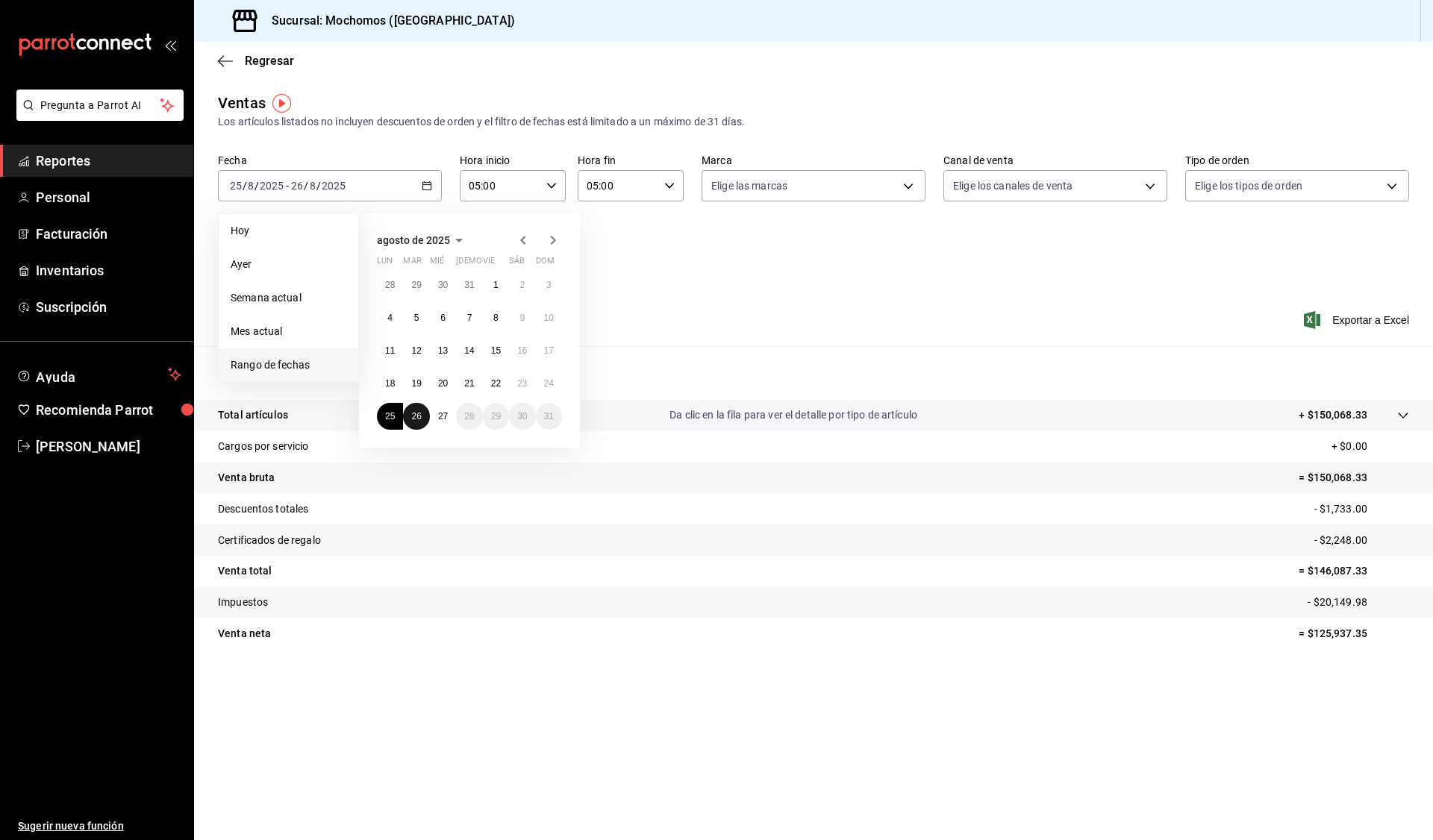
click at [415, 406] on button "26" at bounding box center [415, 416] width 26 height 27
click at [436, 411] on button "27" at bounding box center [443, 416] width 26 height 27
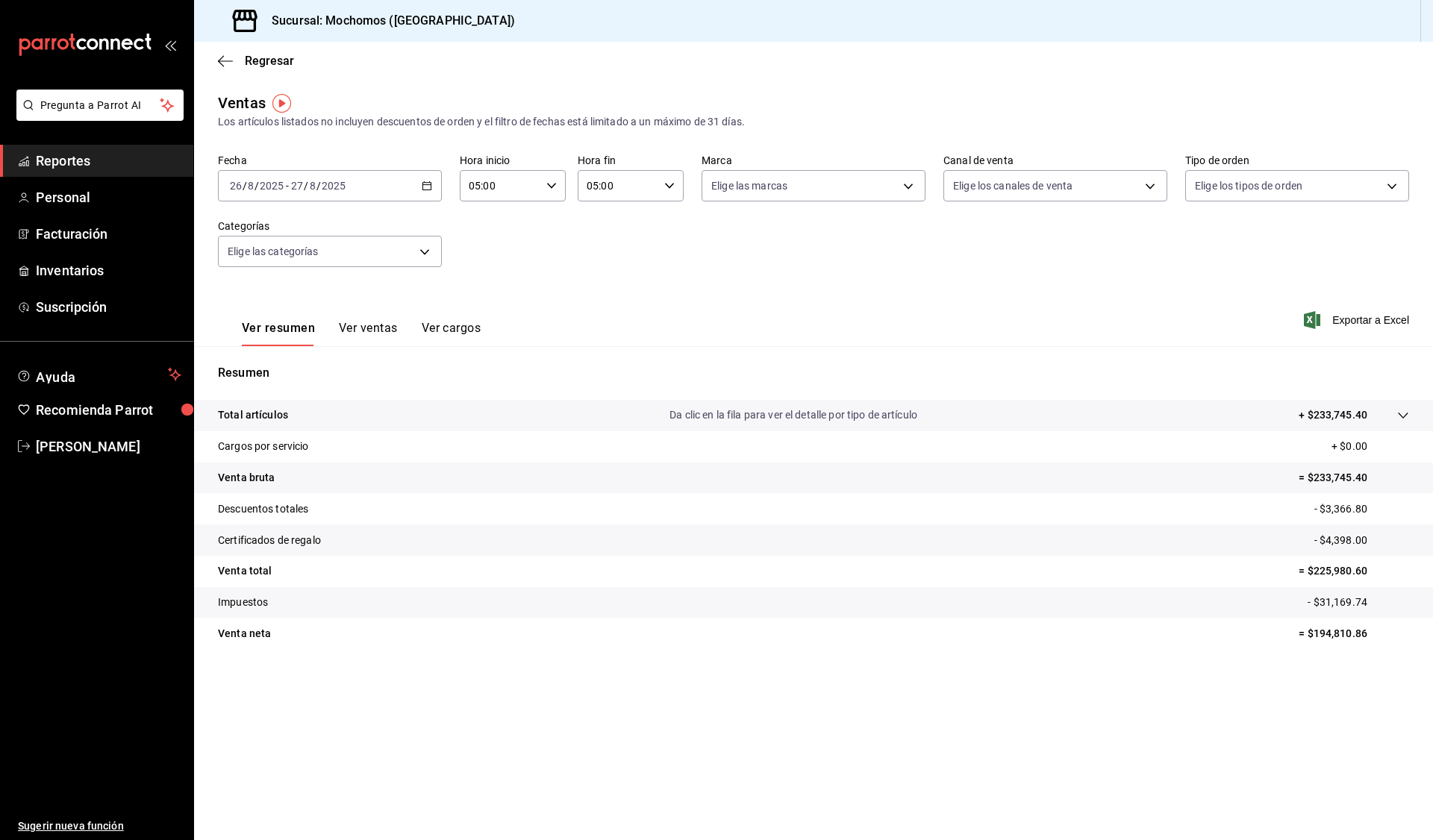
click at [430, 182] on \(Stroke\) "button" at bounding box center [429, 181] width 1 height 1
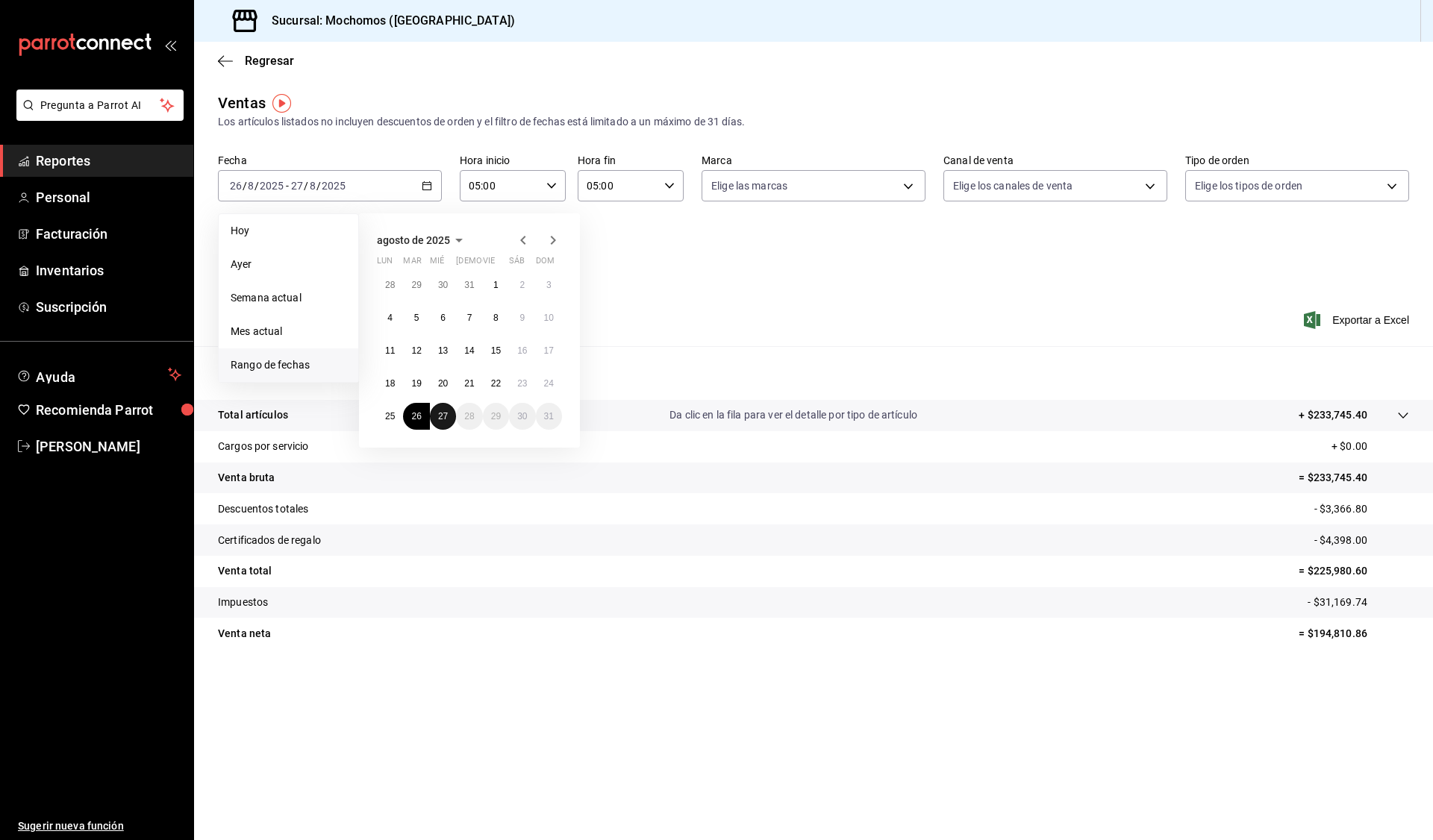
click at [445, 421] on abbr "27" at bounding box center [443, 416] width 10 height 11
click at [634, 306] on div "Ver resumen Ver ventas Ver cargos Exportar a Excel" at bounding box center [813, 315] width 1239 height 61
